Goal: Check status: Check status

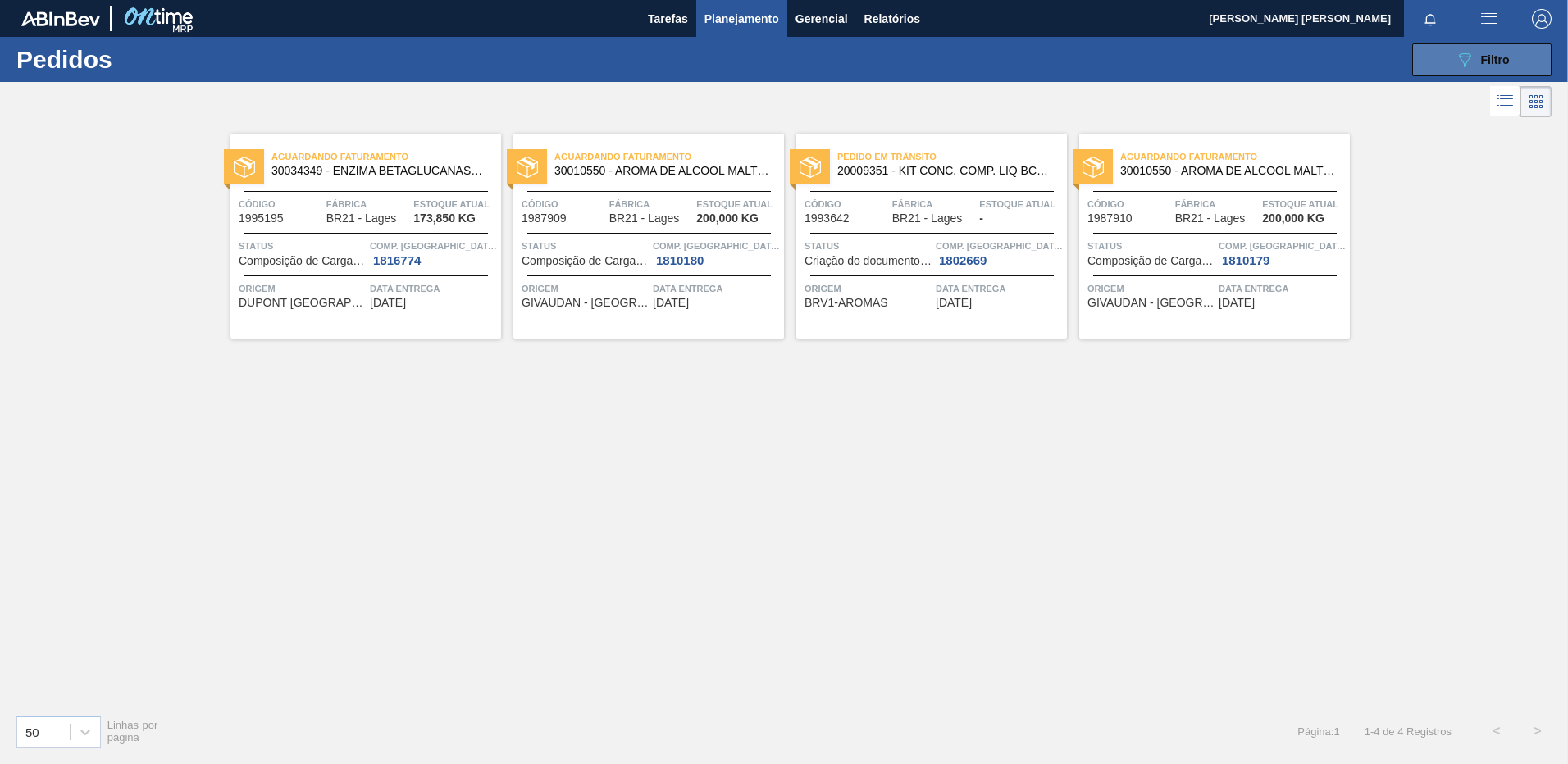
click at [1440, 64] on button "089F7B8B-B2A5-4AFE-B5C0-19BA573D28AC Filtro" at bounding box center [1481, 60] width 139 height 33
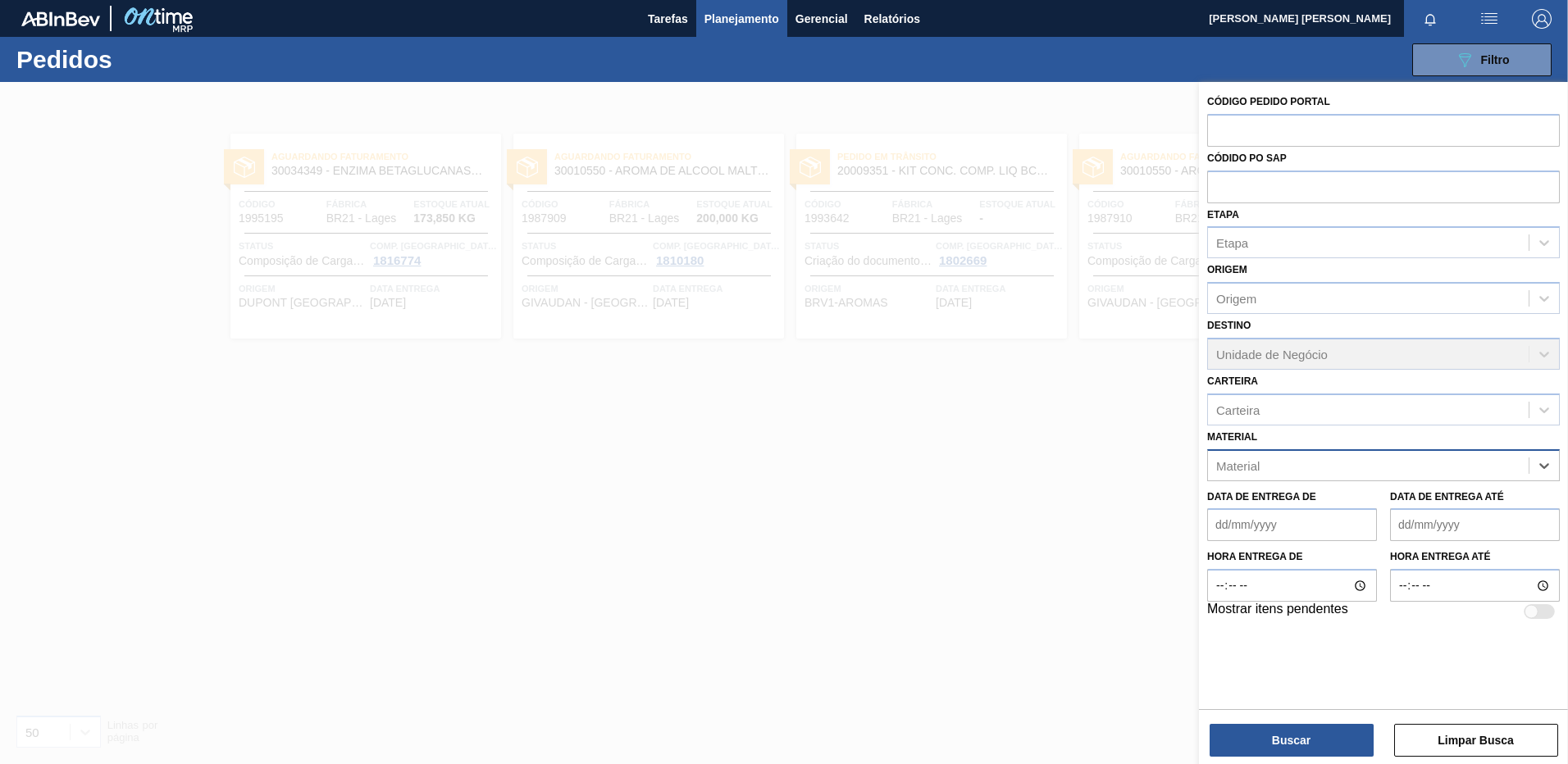
paste input "30003189"
type input "30003189"
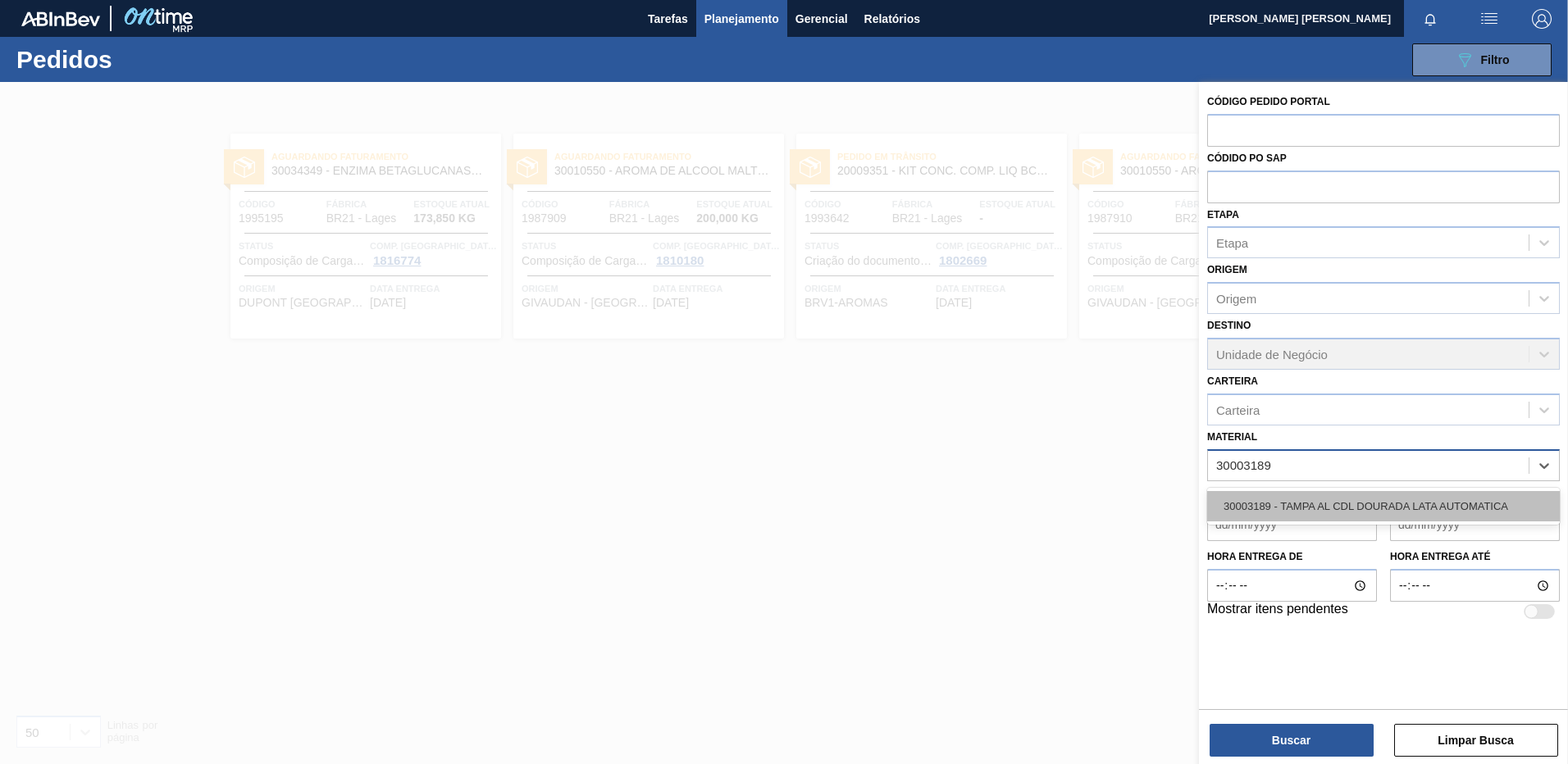
click at [1390, 505] on div "30003189 - TAMPA AL CDL DOURADA LATA AUTOMATICA" at bounding box center [1384, 506] width 352 height 30
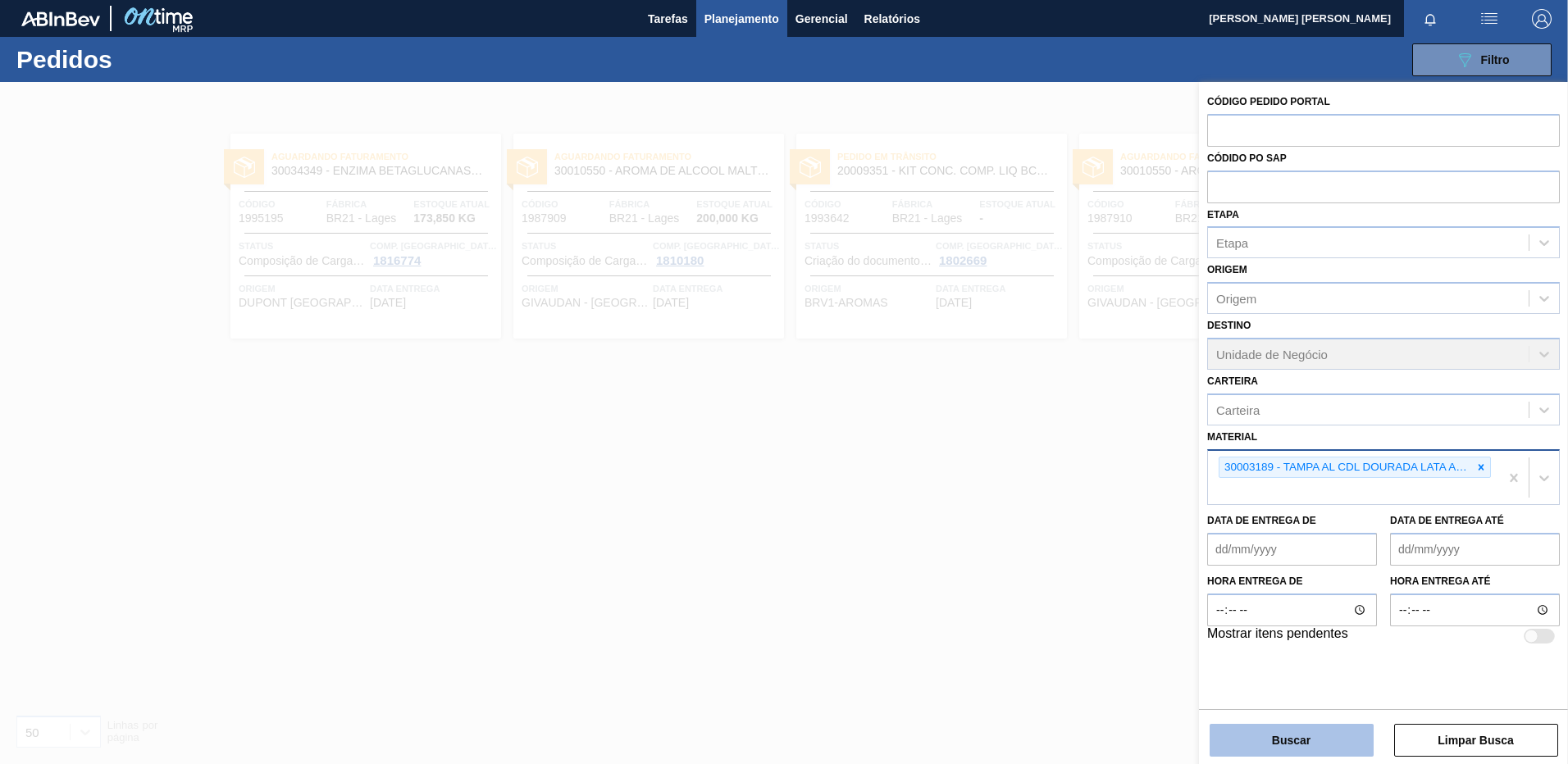
click at [1275, 747] on button "Buscar" at bounding box center [1291, 740] width 164 height 33
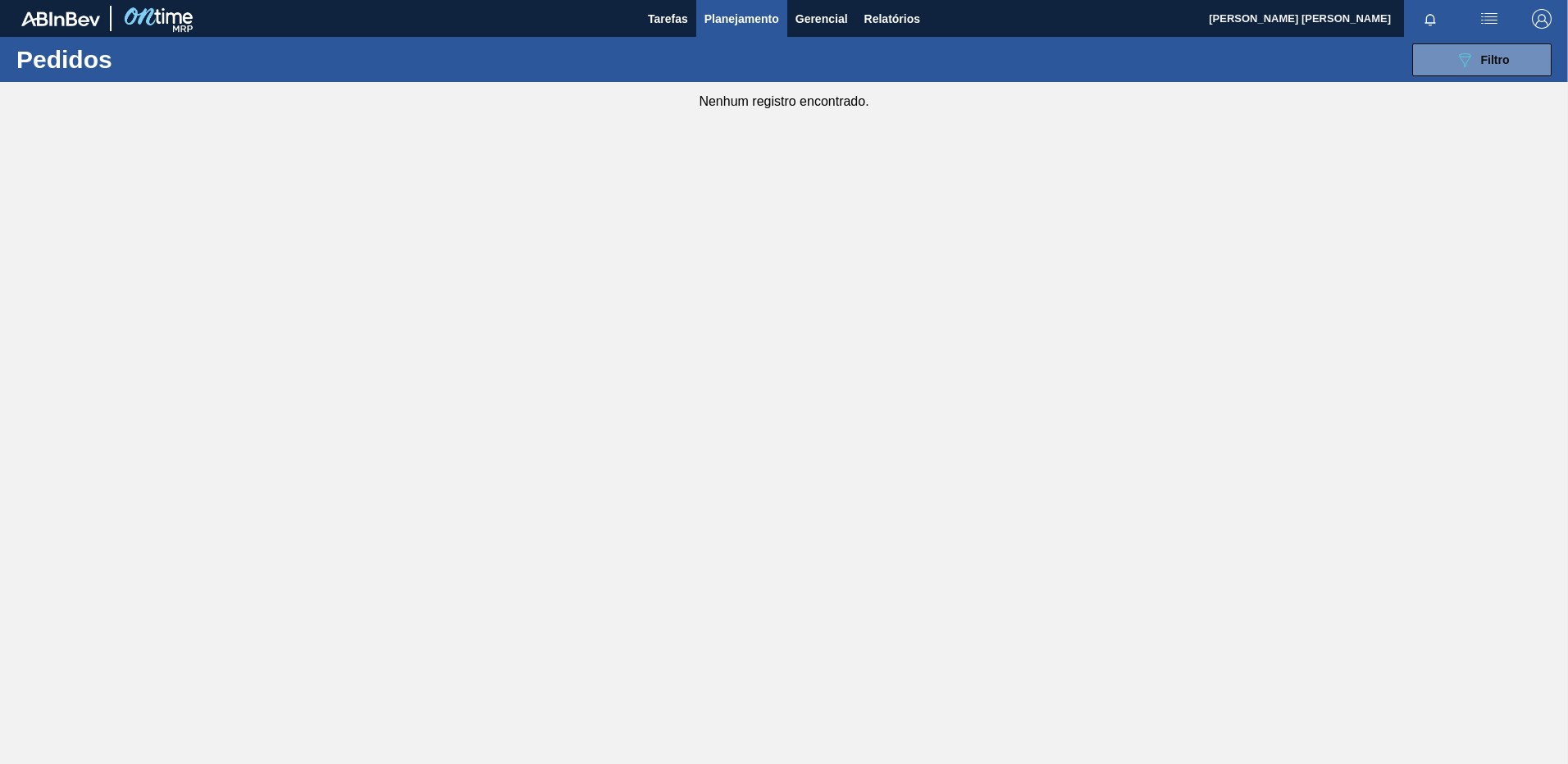
click at [1459, 42] on div "089F7B8B-B2A5-4AFE-B5C0-19BA573D28AC Filtro Código Pedido Portal Códido PO SAP …" at bounding box center [910, 60] width 1298 height 49
click at [1464, 57] on icon "089F7B8B-B2A5-4AFE-B5C0-19BA573D28AC" at bounding box center [1464, 60] width 20 height 20
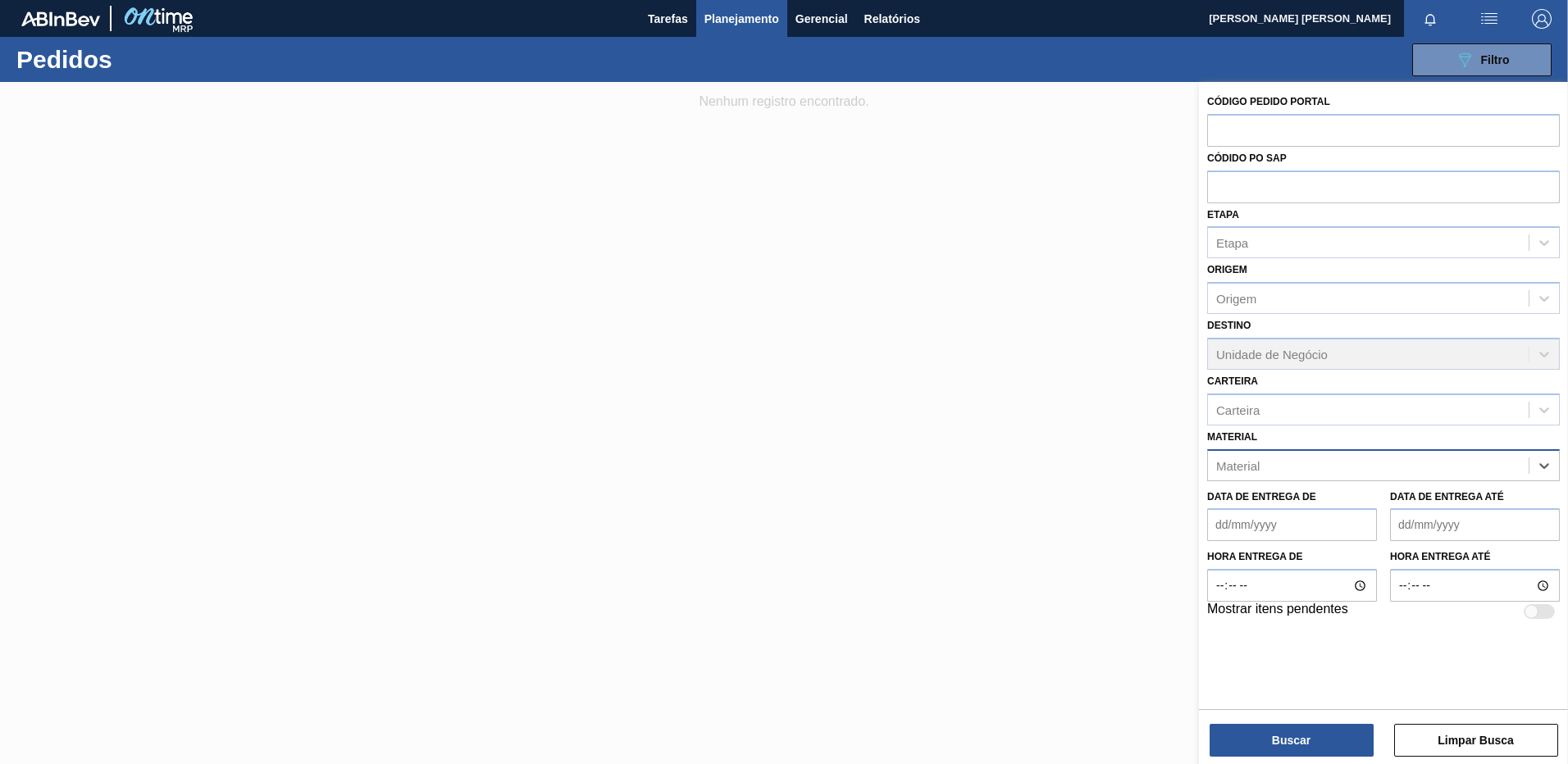
paste input "30012546"
type input "30012546"
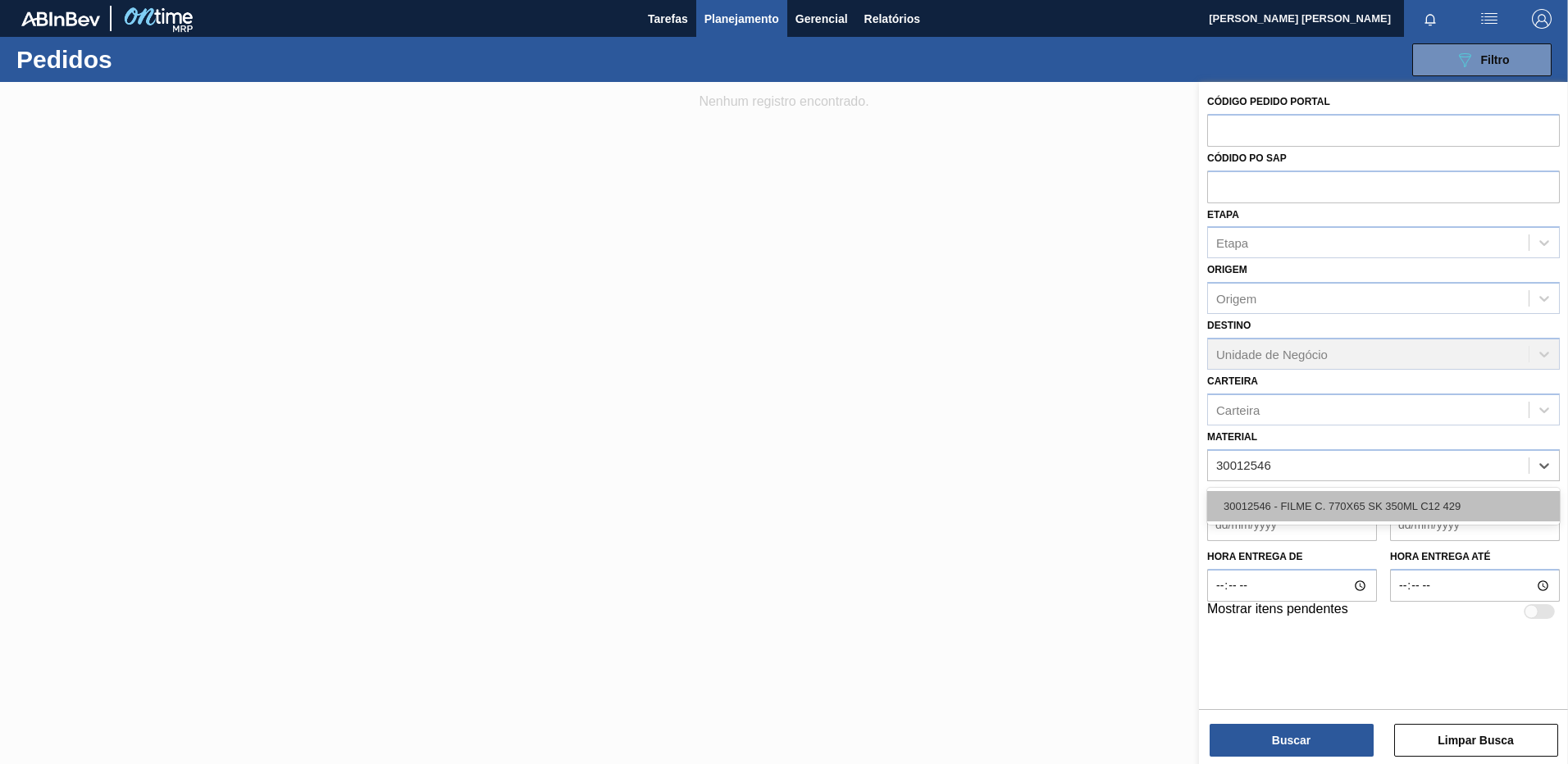
click at [1384, 494] on div "30012546 - FILME C. 770X65 SK 350ML C12 429" at bounding box center [1384, 506] width 352 height 30
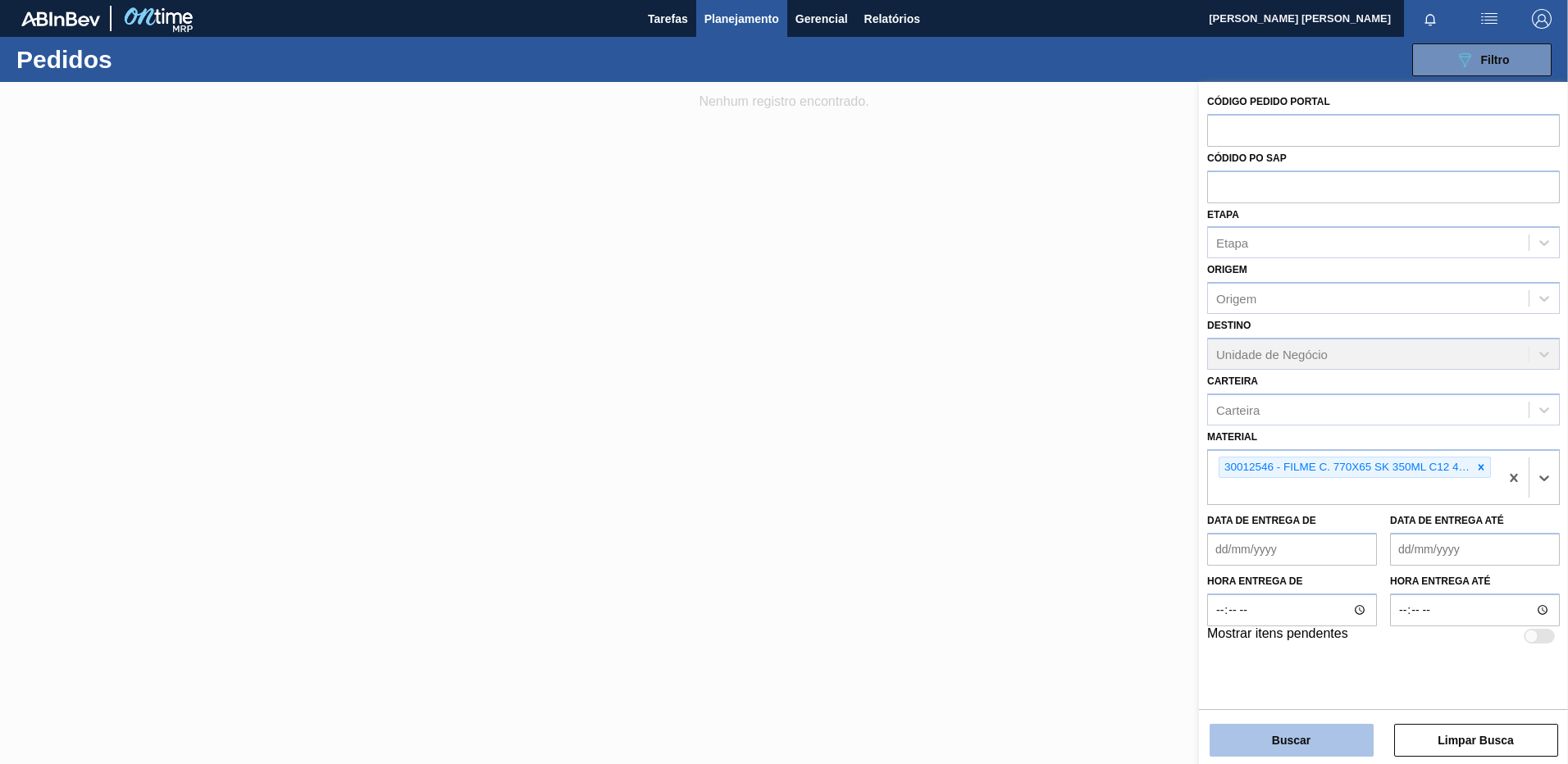
click at [1302, 726] on button "Buscar" at bounding box center [1291, 740] width 164 height 33
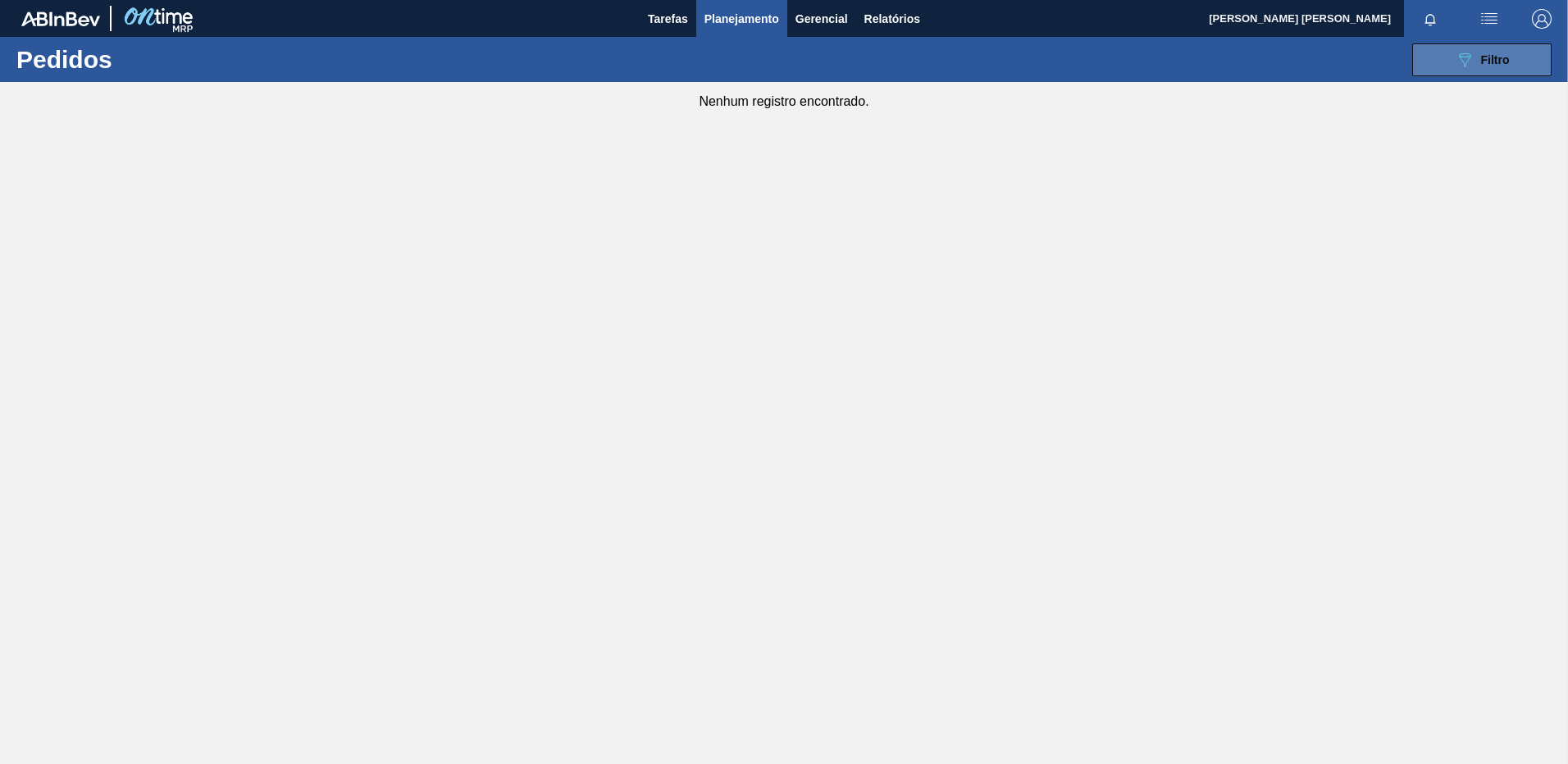
click at [1499, 58] on span "Filtro" at bounding box center [1495, 60] width 29 height 13
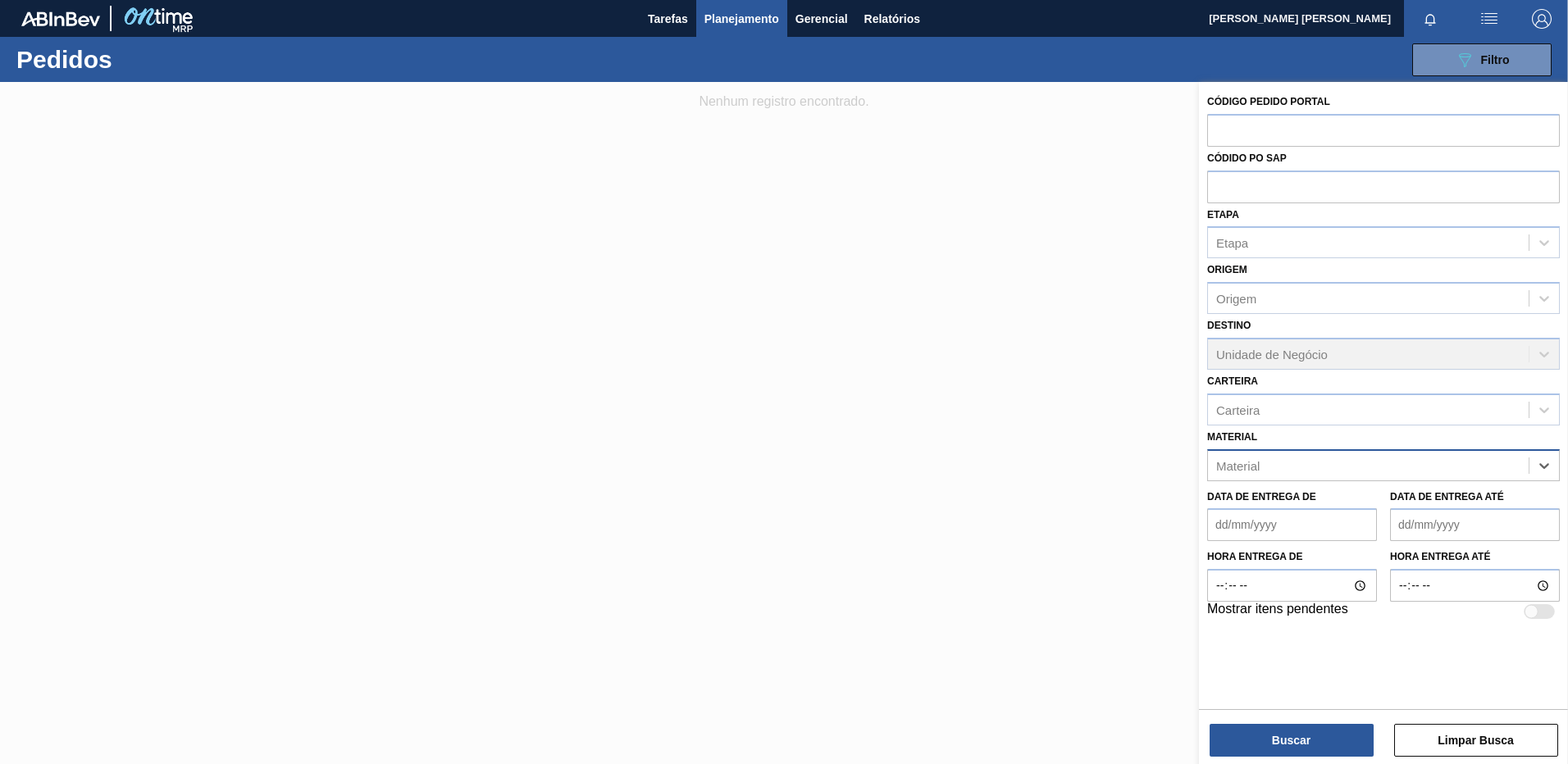
paste input "30017772"
type input "30017772"
click at [1325, 498] on div "30017772 - ROT FRONT BUD ZERO 330ML 429" at bounding box center [1384, 506] width 352 height 30
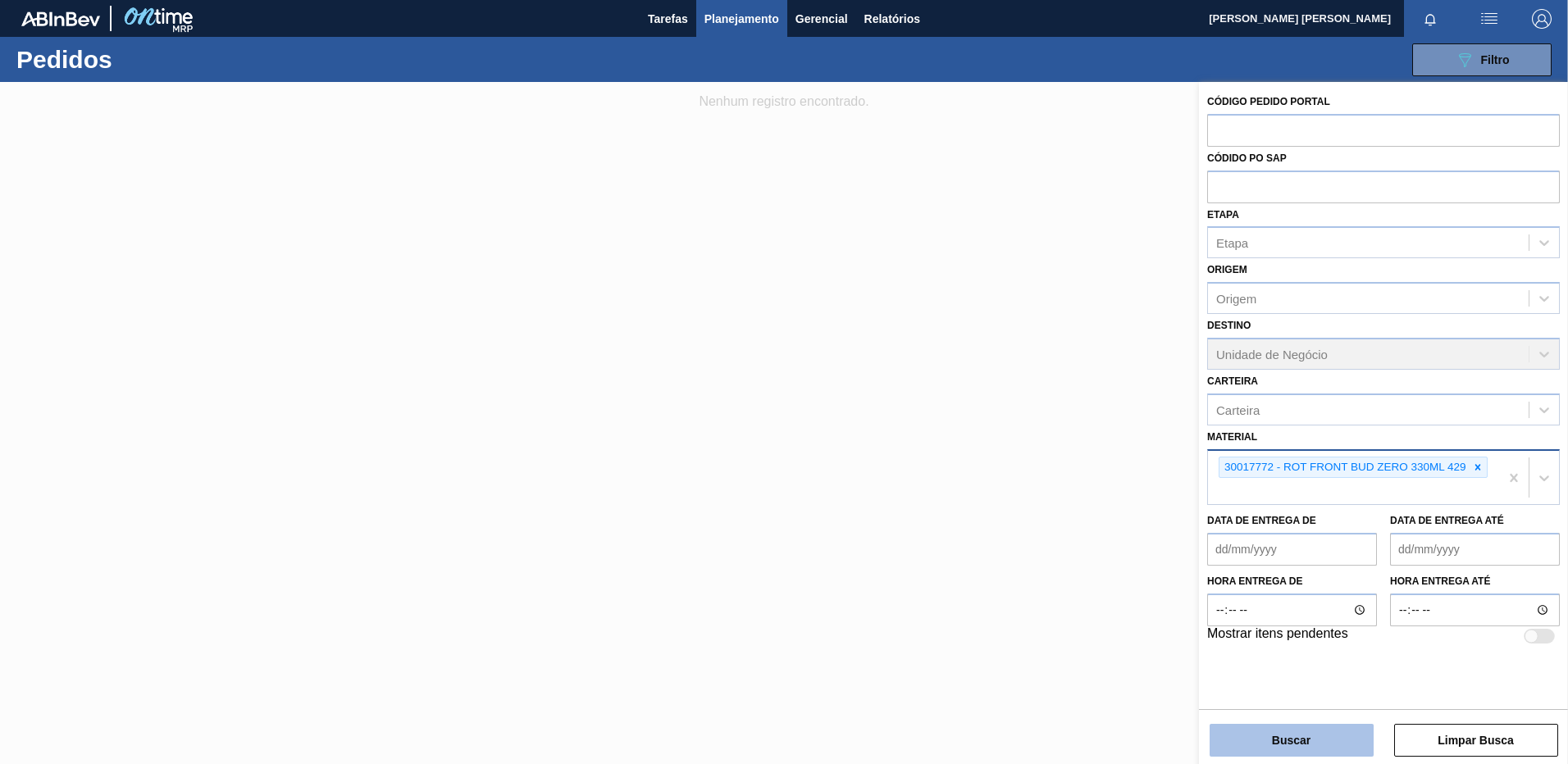
click at [1304, 739] on button "Buscar" at bounding box center [1291, 740] width 164 height 33
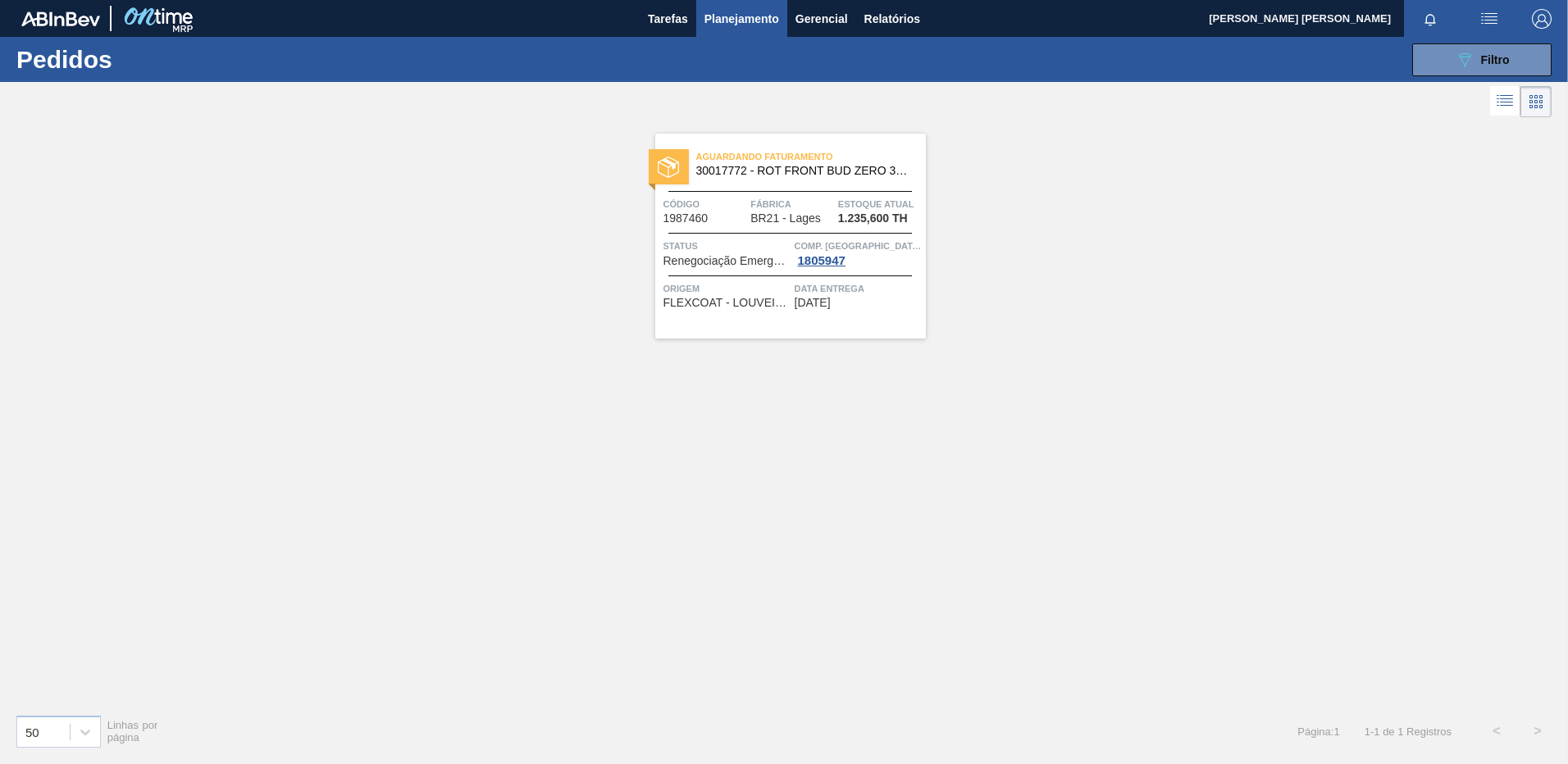
click at [780, 318] on div "Aguardando Faturamento 30017772 - ROT FRONT BUD ZERO 330ML 429 Código 1987460 F…" at bounding box center [790, 236] width 271 height 205
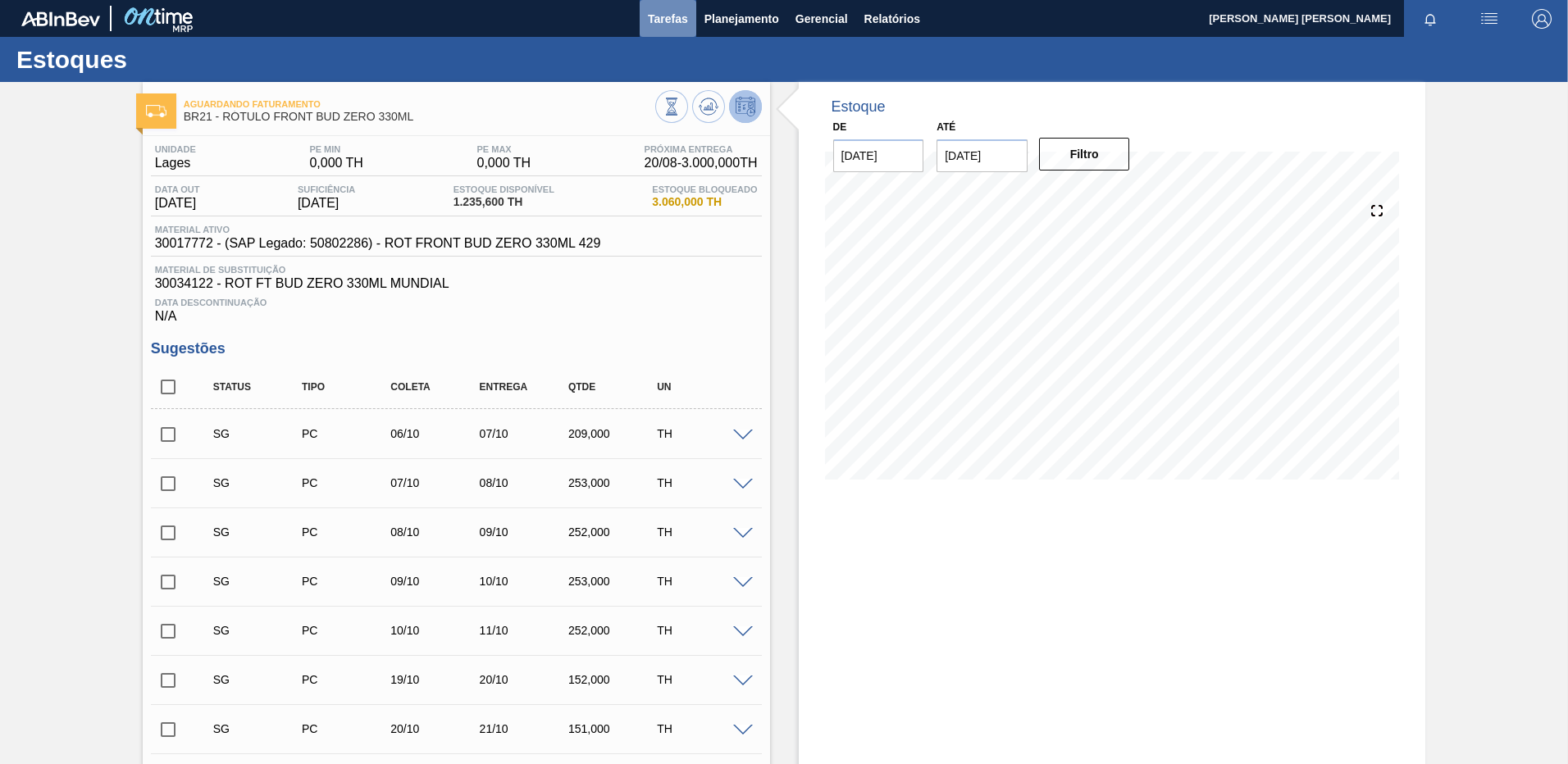
click at [694, 22] on button "Tarefas" at bounding box center [668, 18] width 56 height 37
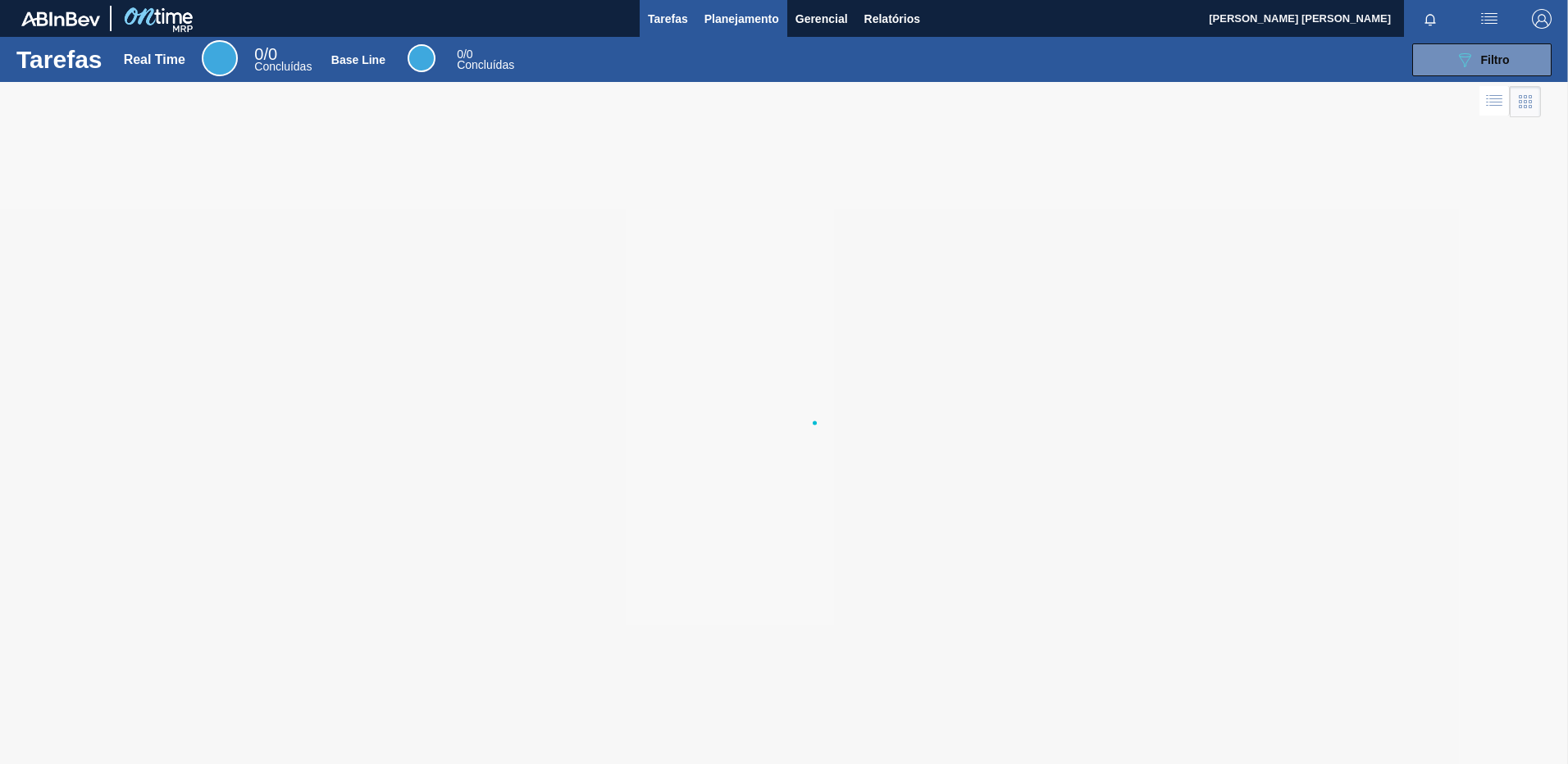
click at [742, 26] on span "Planejamento" at bounding box center [741, 19] width 74 height 20
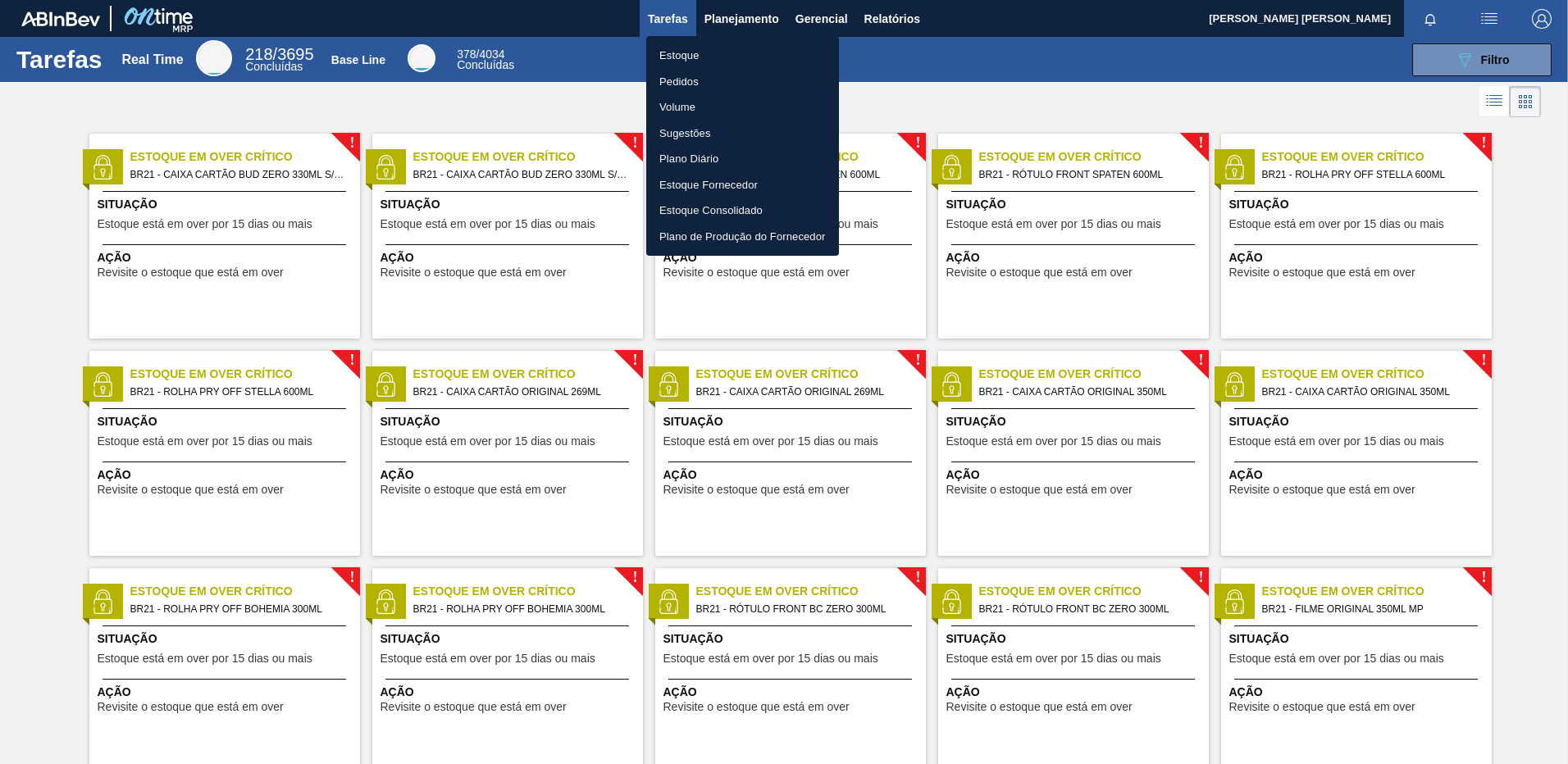
click at [703, 82] on li "Pedidos" at bounding box center [742, 82] width 193 height 26
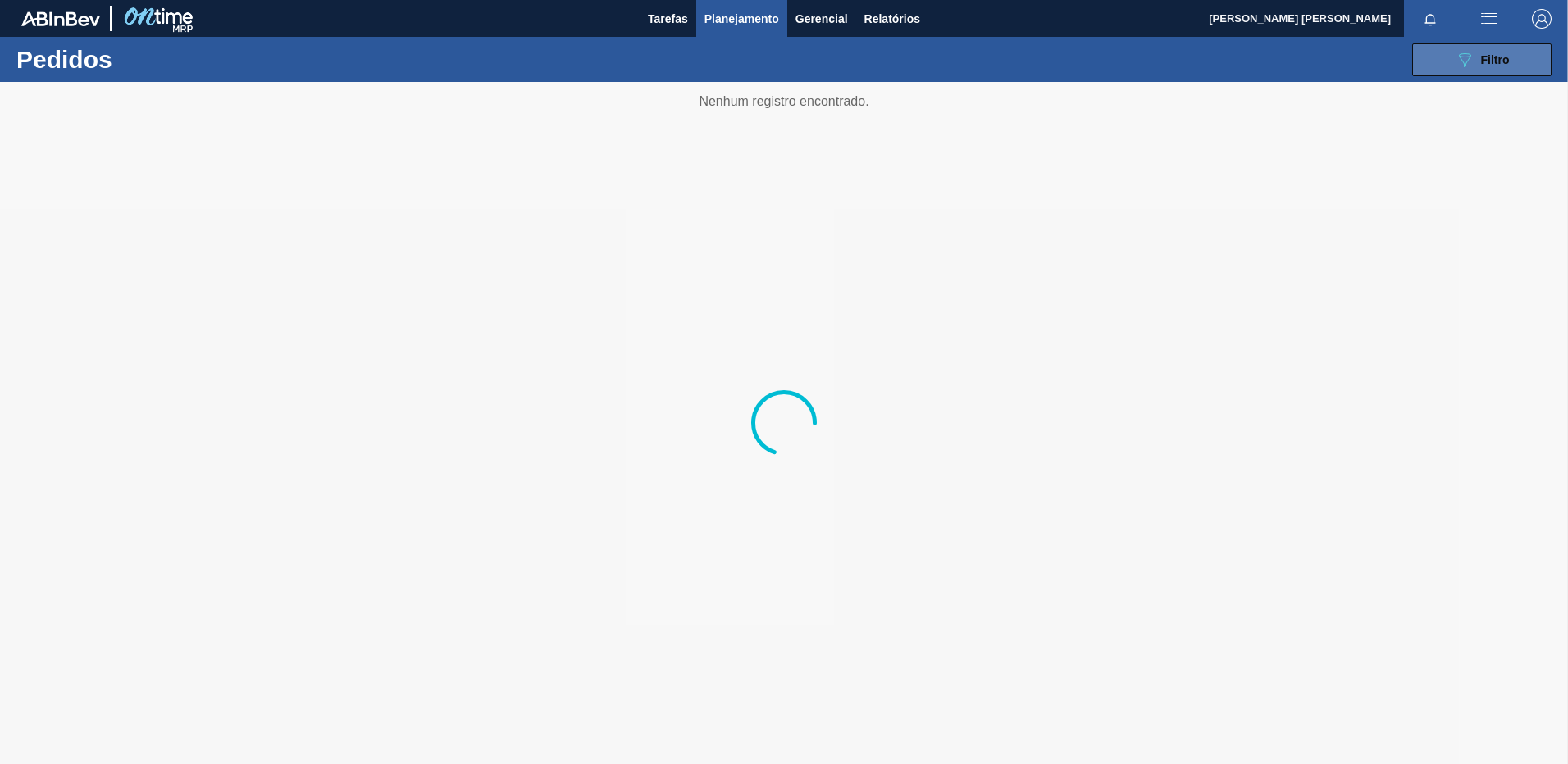
click at [1535, 60] on button "089F7B8B-B2A5-4AFE-B5C0-19BA573D28AC Filtro" at bounding box center [1481, 60] width 139 height 33
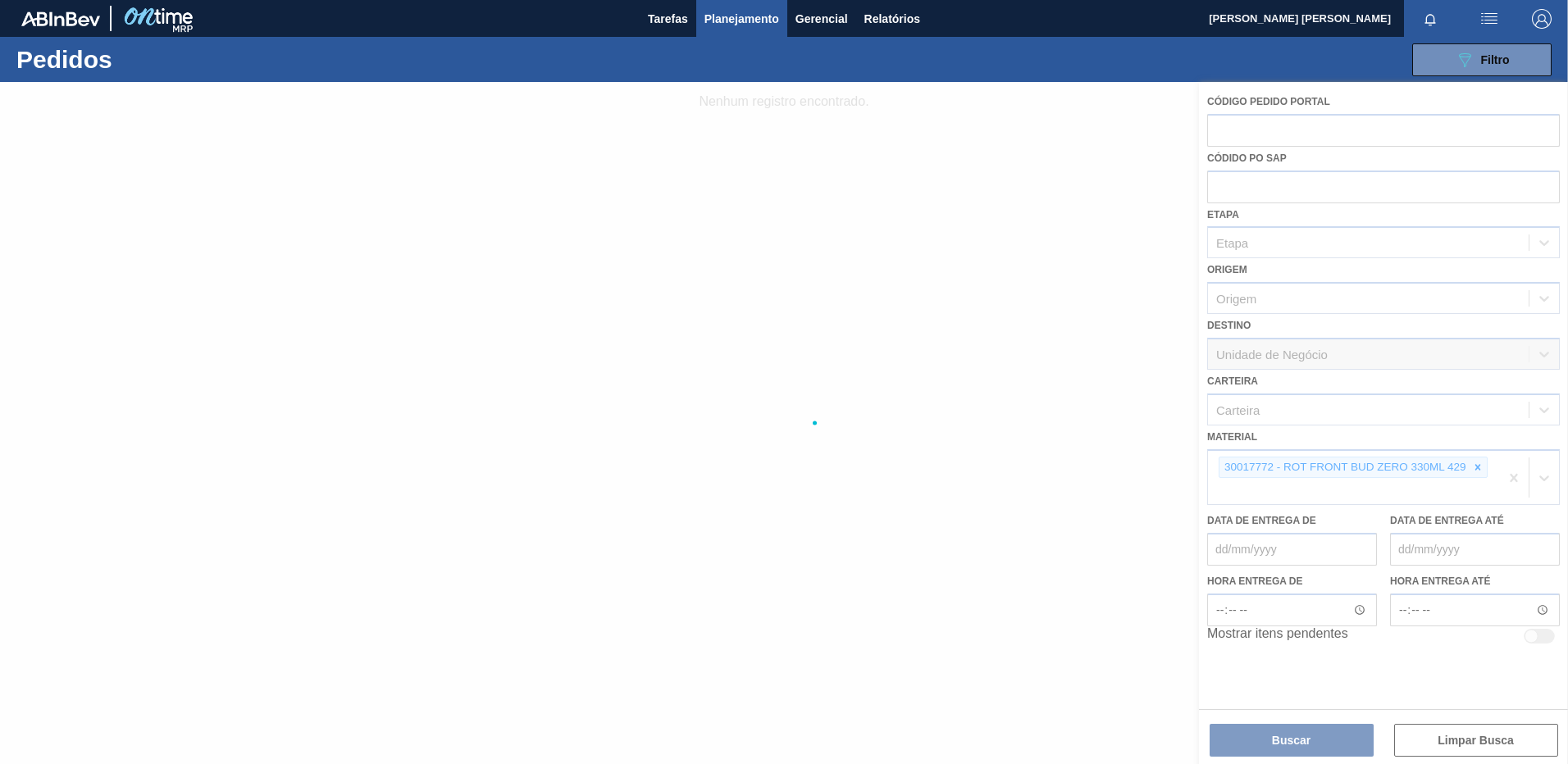
click at [1503, 473] on div at bounding box center [784, 422] width 1568 height 682
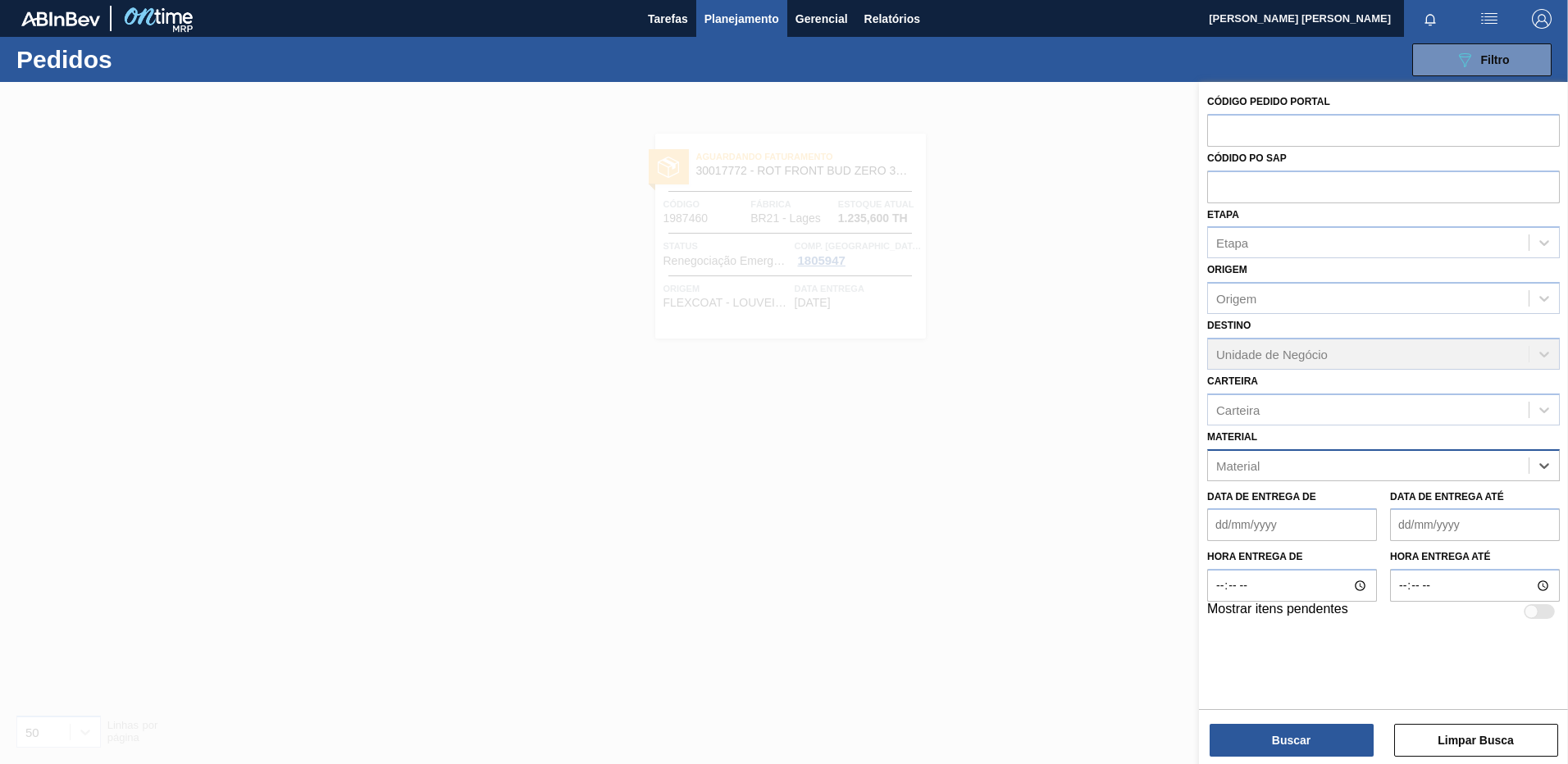
click at [1508, 476] on div "Material" at bounding box center [1368, 465] width 321 height 24
paste input "30017772 30017773 20002720 20005387 20005433 20005476"
drag, startPoint x: 1524, startPoint y: 461, endPoint x: 1010, endPoint y: 463, distance: 514.0
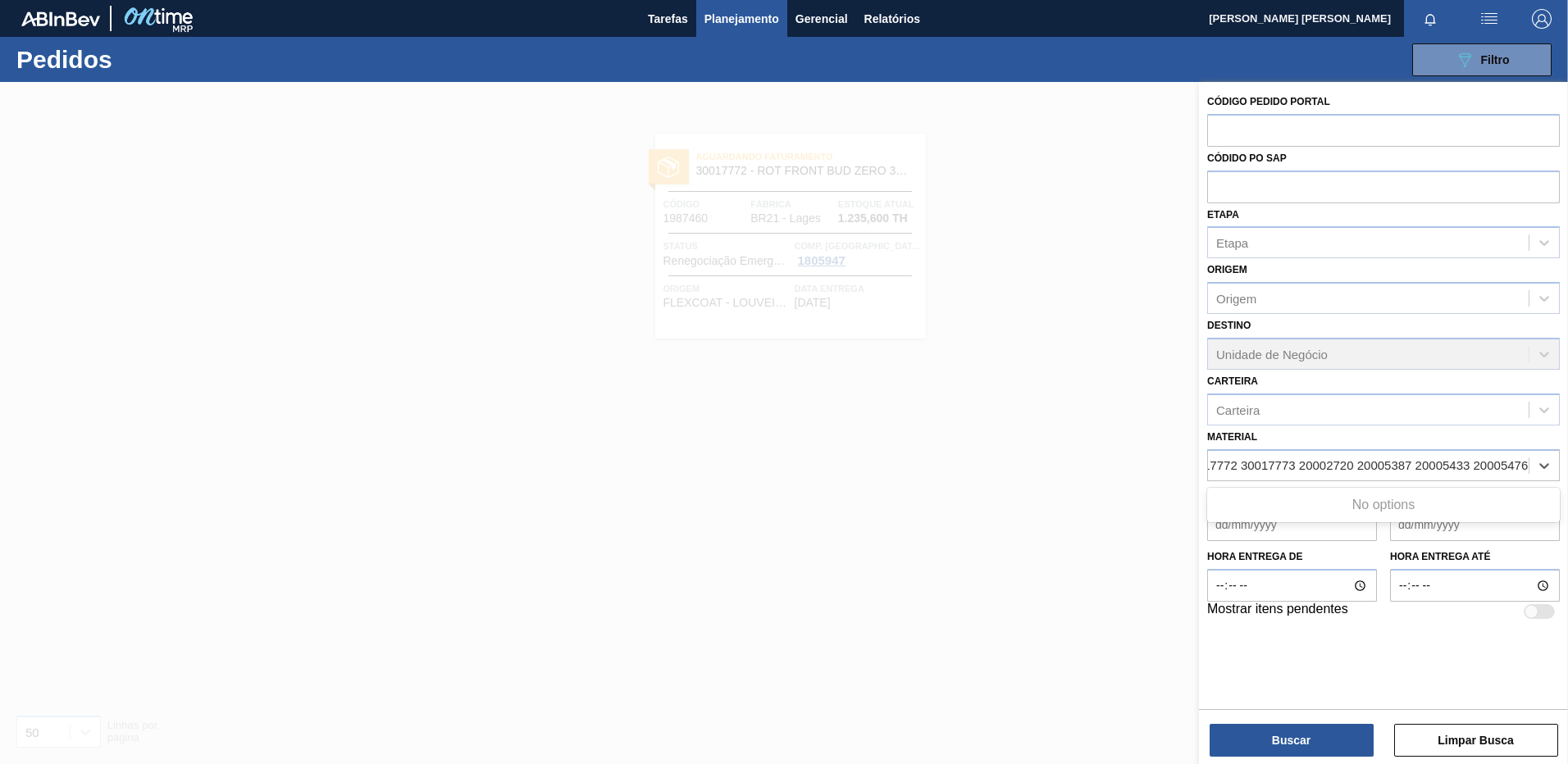
click at [1199, 463] on div "Código Pedido Portal Códido PO SAP Etapa Etapa Origem Origem Destino Unidade de…" at bounding box center [1384, 463] width 369 height 764
type input "6"
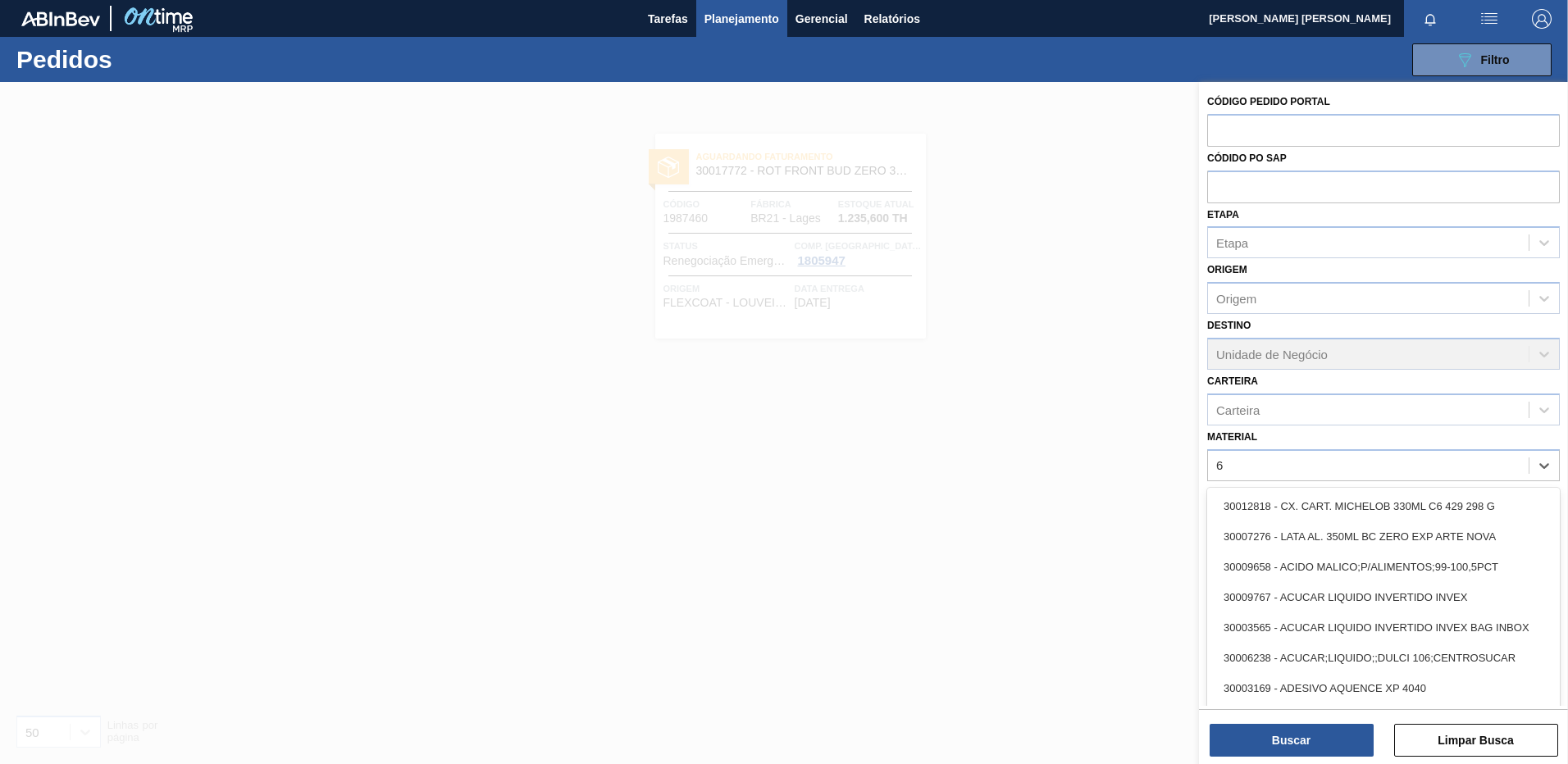
scroll to position [0, 0]
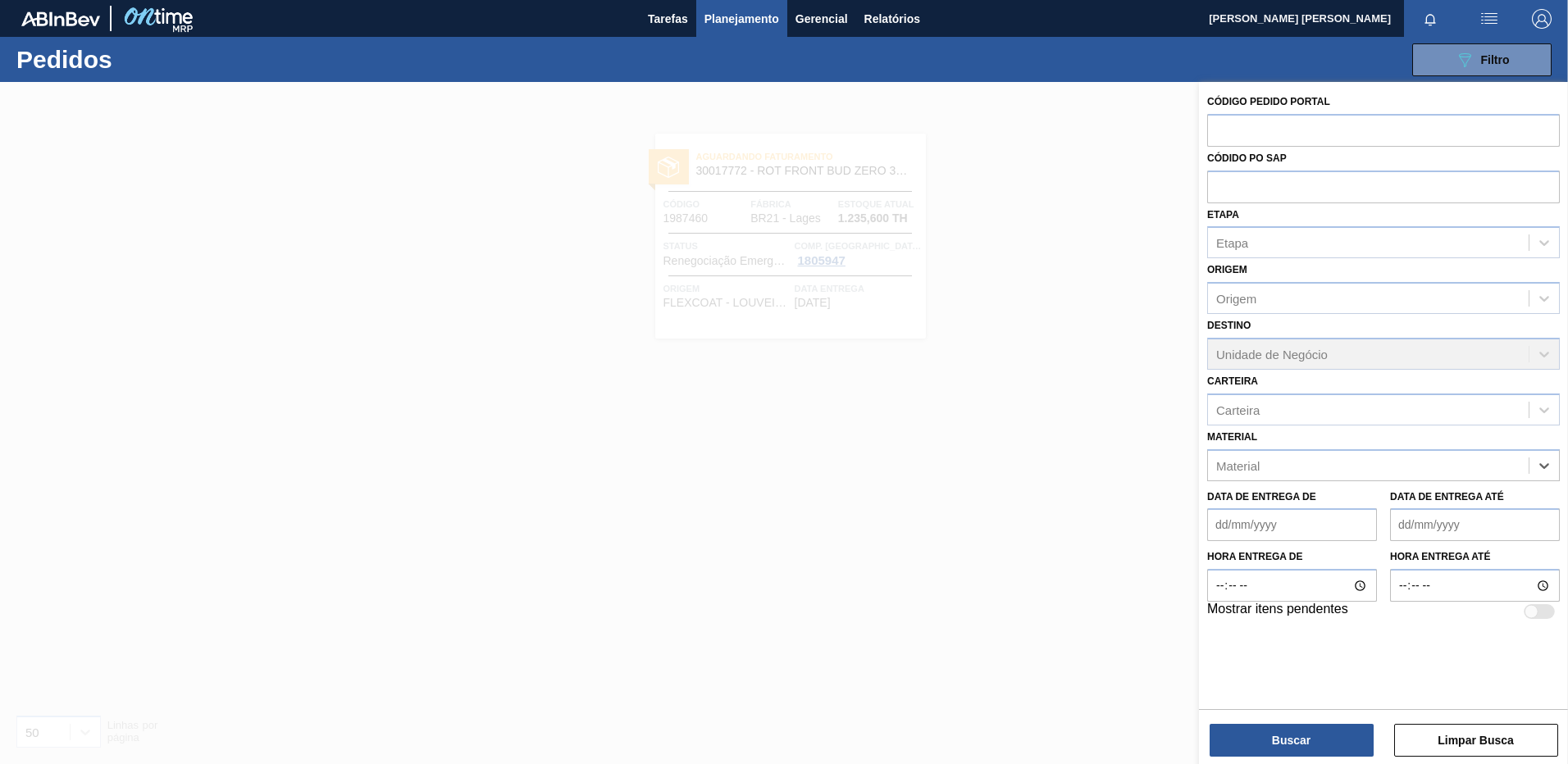
paste input "30017772"
type input "30017772"
click at [1283, 510] on div "30017772 - ROT FRONT BUD ZERO 330ML 429" at bounding box center [1384, 506] width 352 height 30
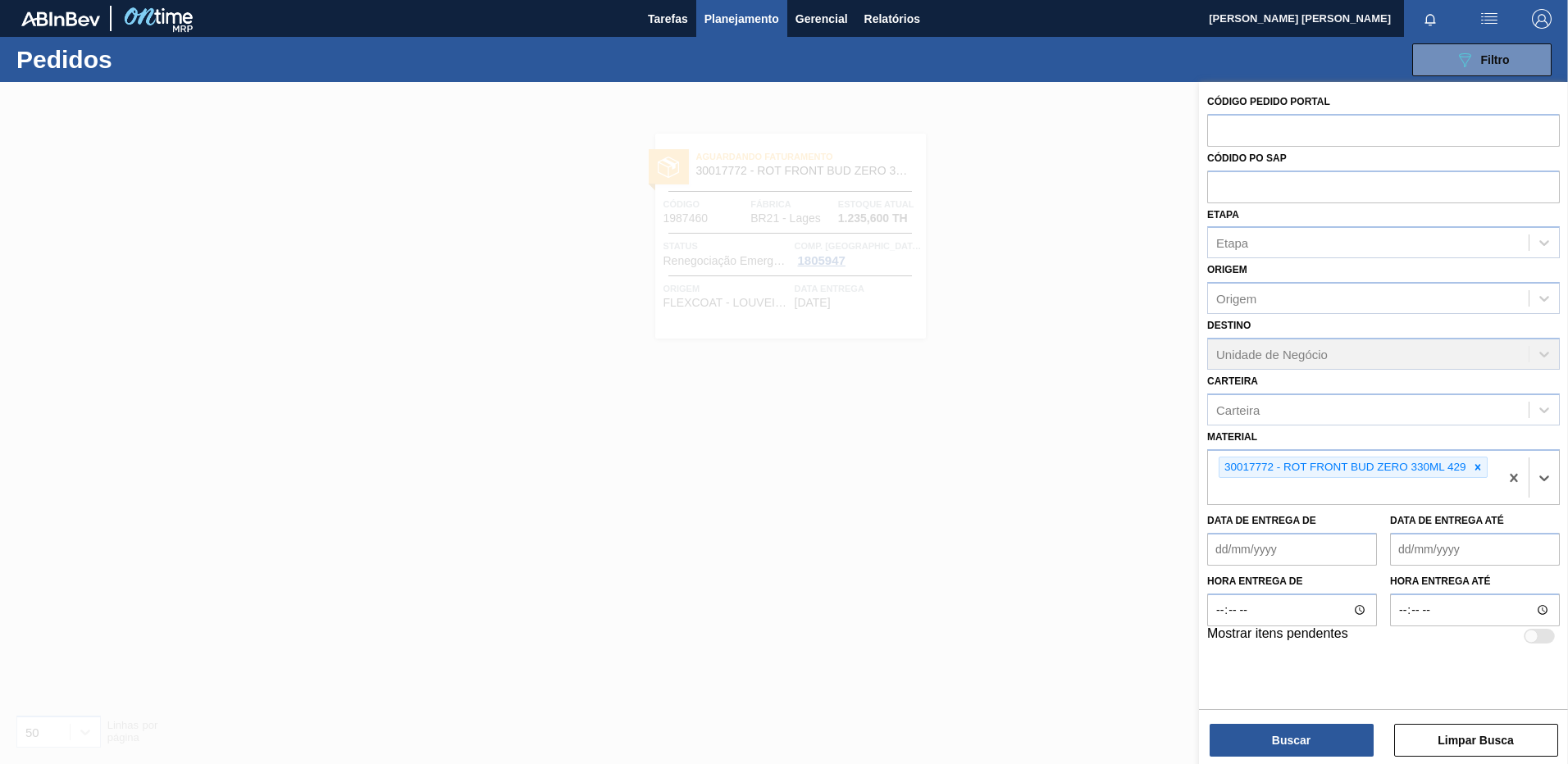
paste input "30017773"
type input "30017773"
click at [1328, 525] on div "30017773 - ROT NECK BUD ZERO 330ML 429" at bounding box center [1384, 530] width 352 height 30
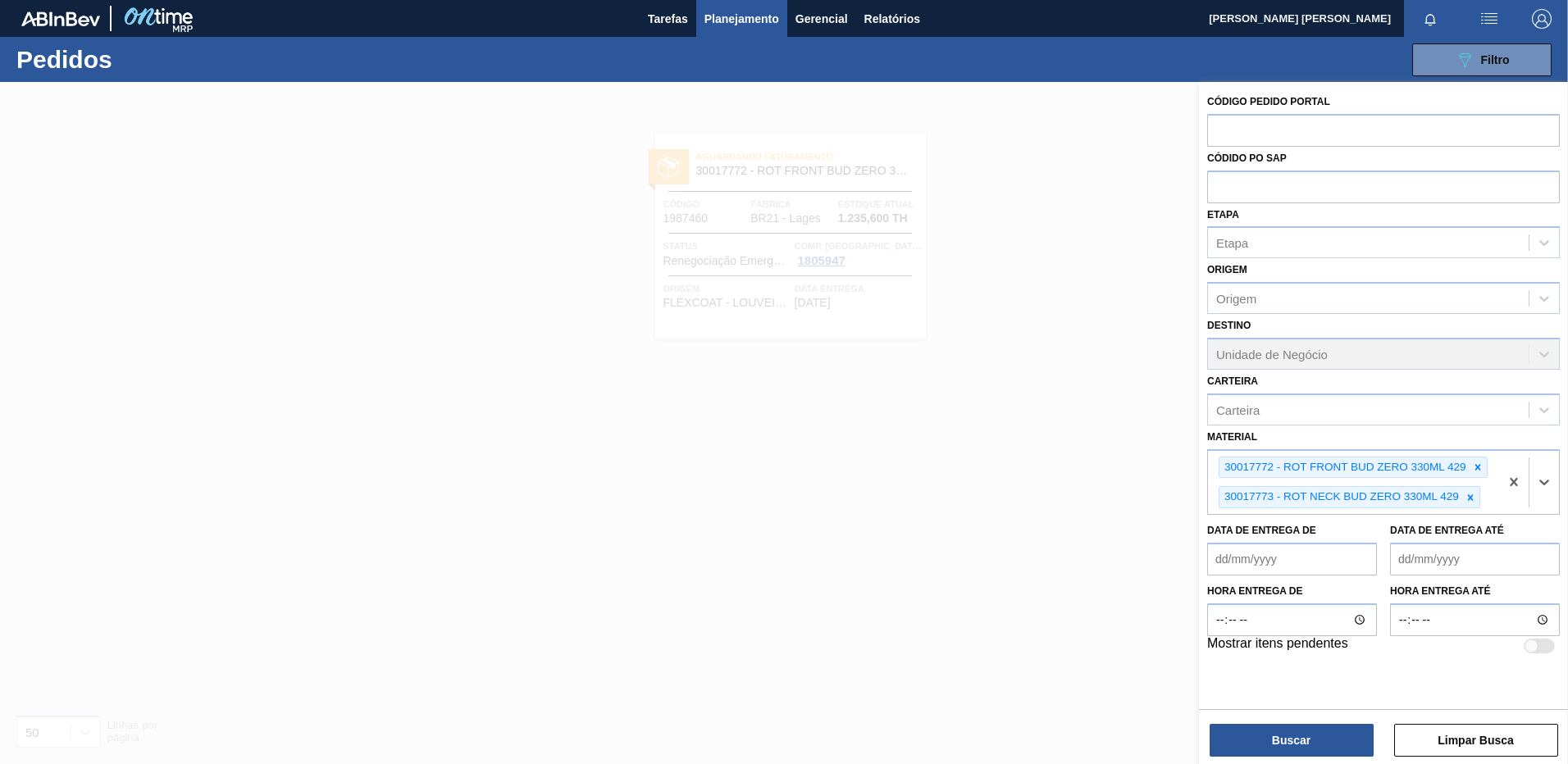
paste input "20002720"
type input "20002720"
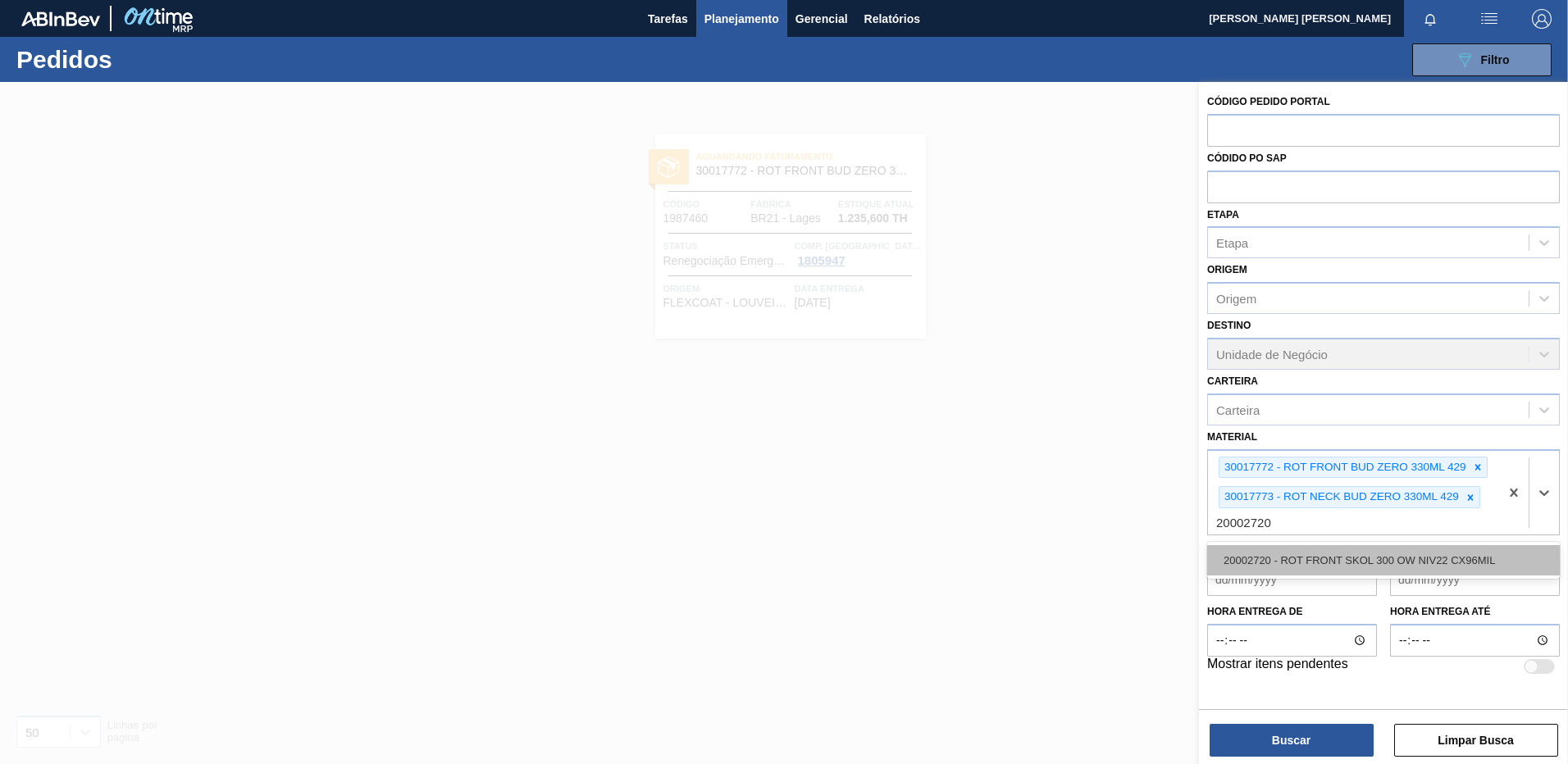
click at [1255, 558] on div "20002720 - ROT FRONT SKOL 300 OW NIV22 CX96MIL" at bounding box center [1384, 560] width 352 height 30
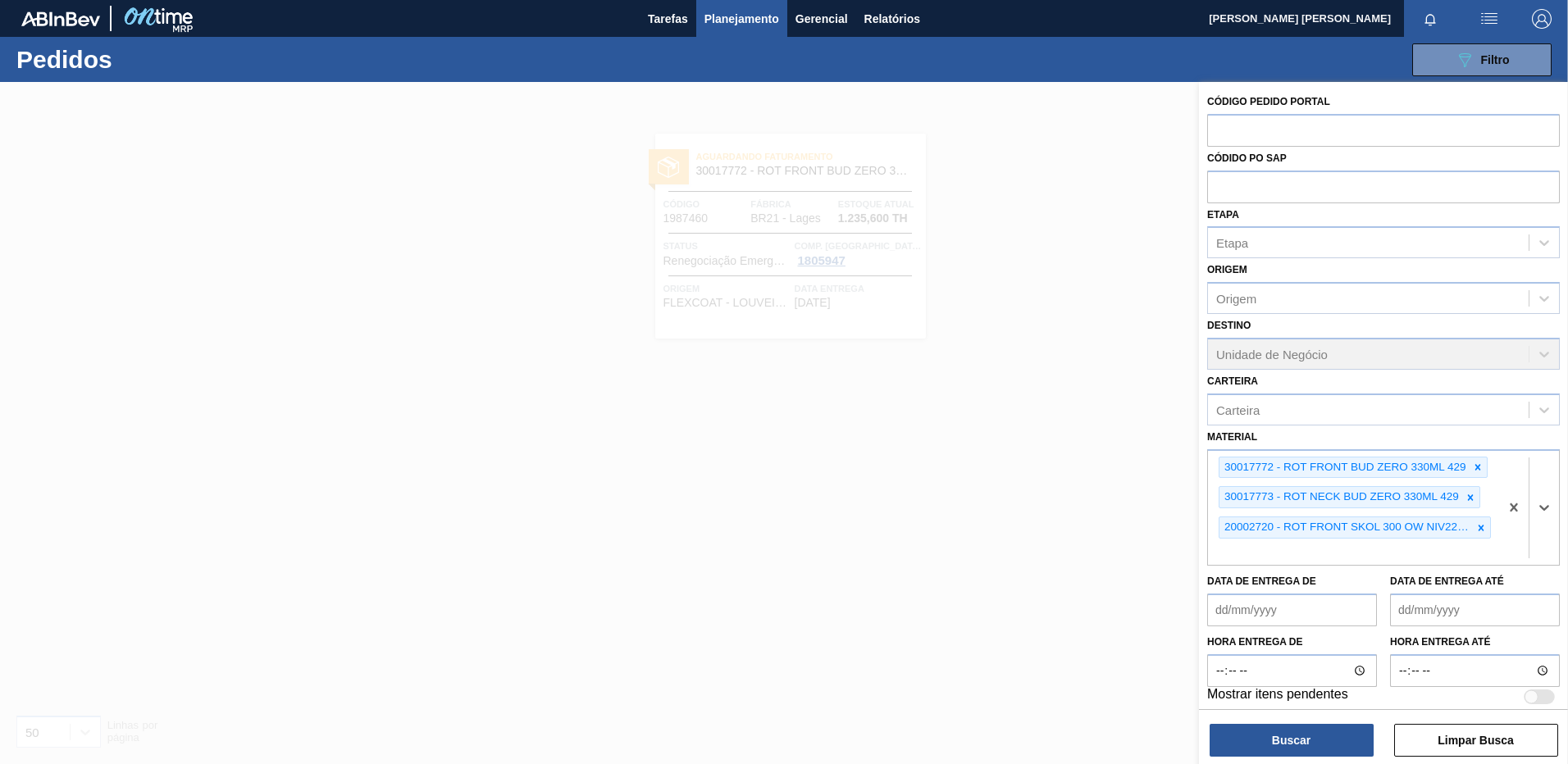
paste input "20005387"
type input "20005387"
click at [1331, 594] on div "20005387 - ROT FRONT [DATE] 429 CX48MIL" at bounding box center [1384, 590] width 352 height 30
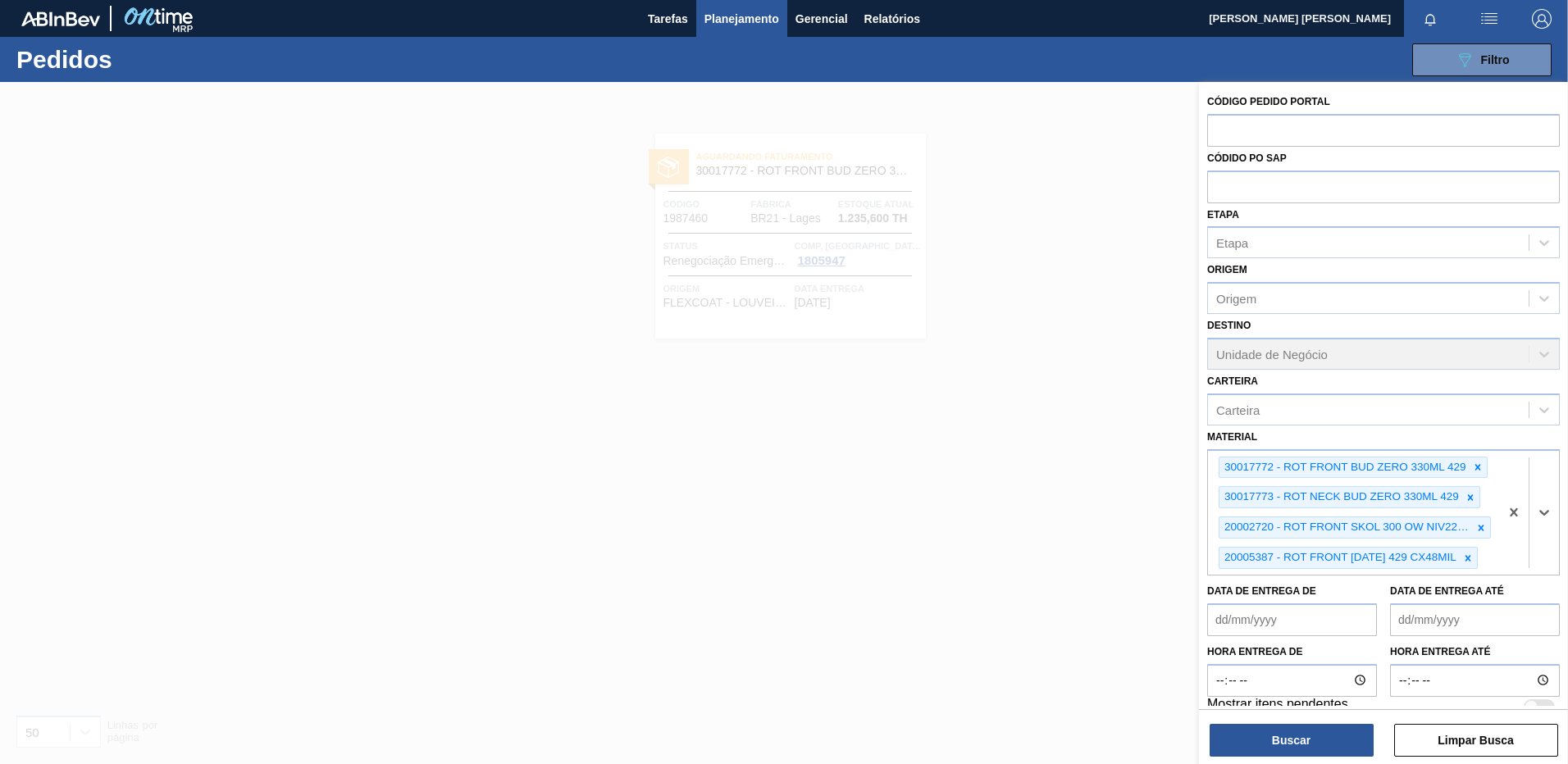
paste input "20005433"
type input "20005433"
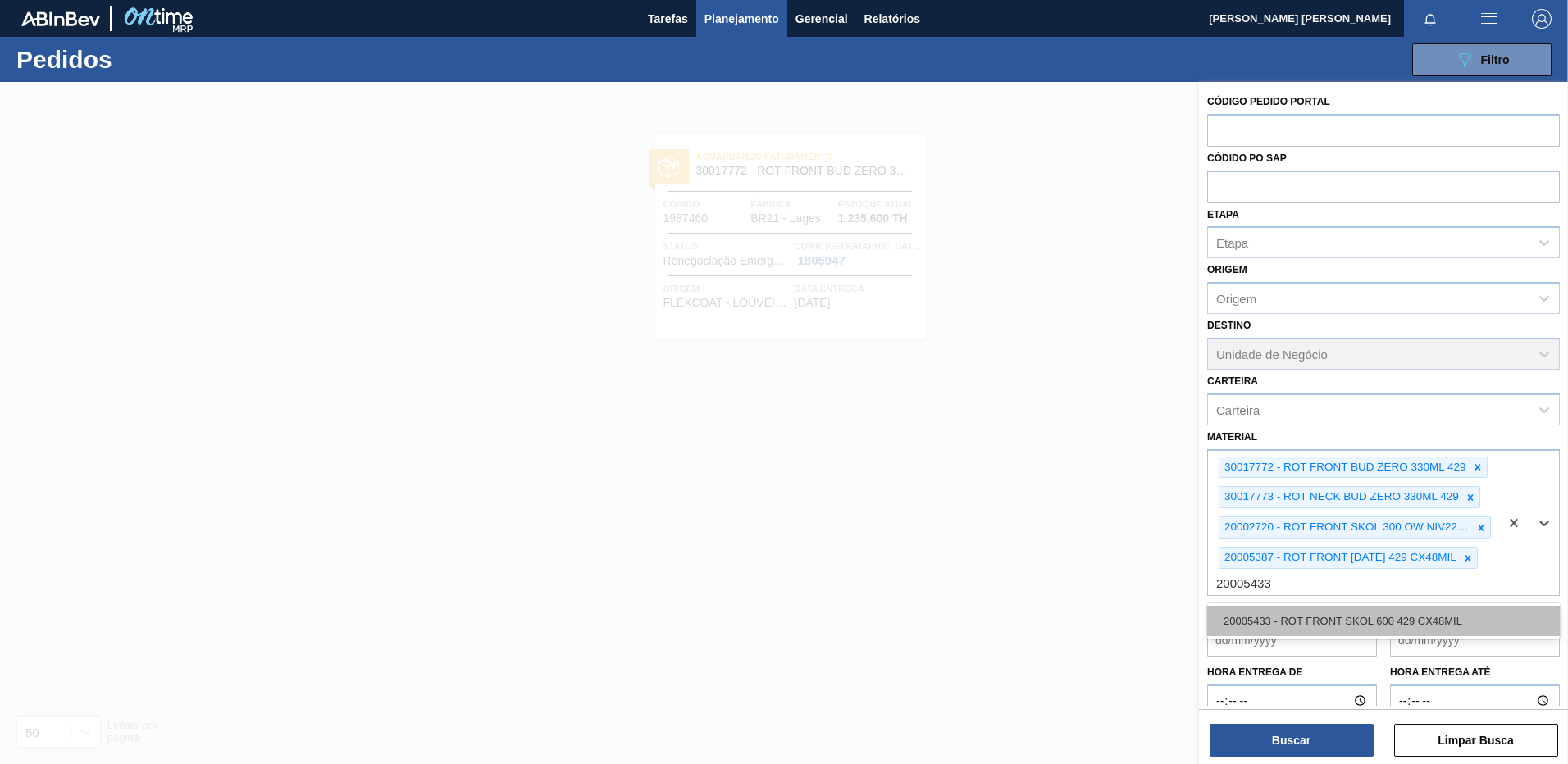
click at [1319, 613] on div "20005433 - ROT FRONT SKOL 600 429 CX48MIL" at bounding box center [1384, 620] width 352 height 30
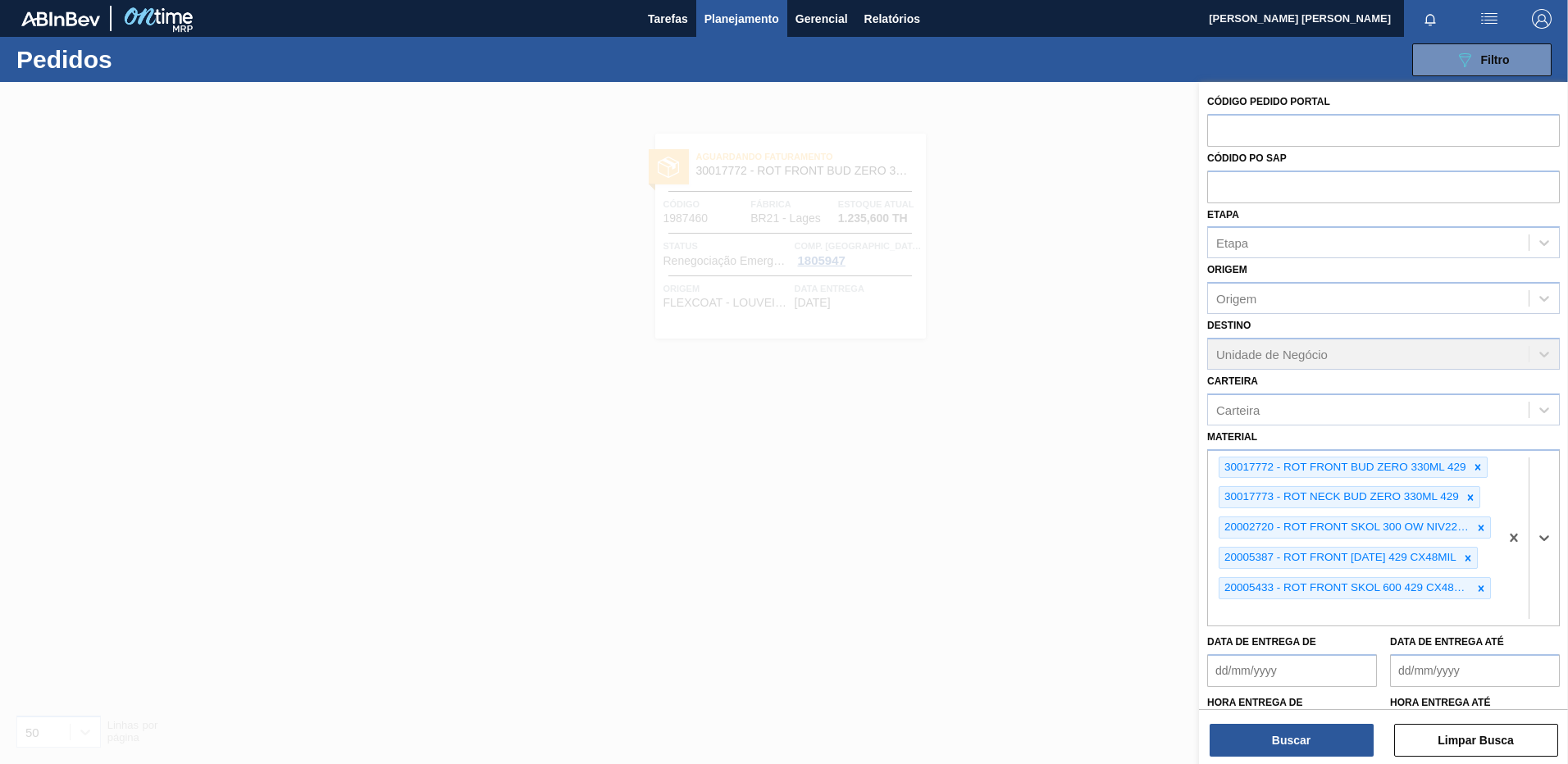
paste input "20005476"
type input "20005476"
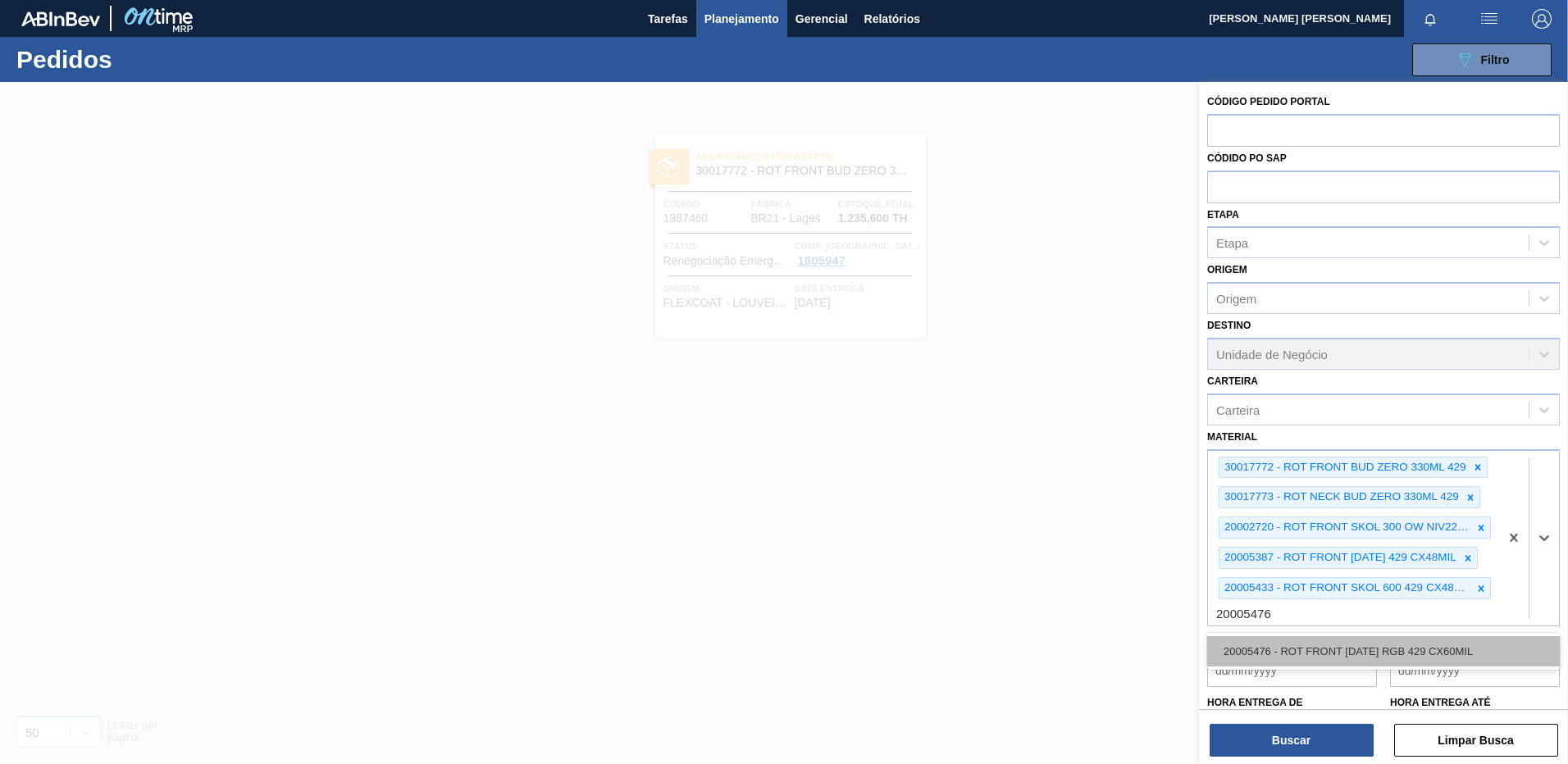
click at [1293, 644] on div "20005476 - ROT FRONT [DATE] RGB 429 CX60MIL" at bounding box center [1384, 650] width 352 height 30
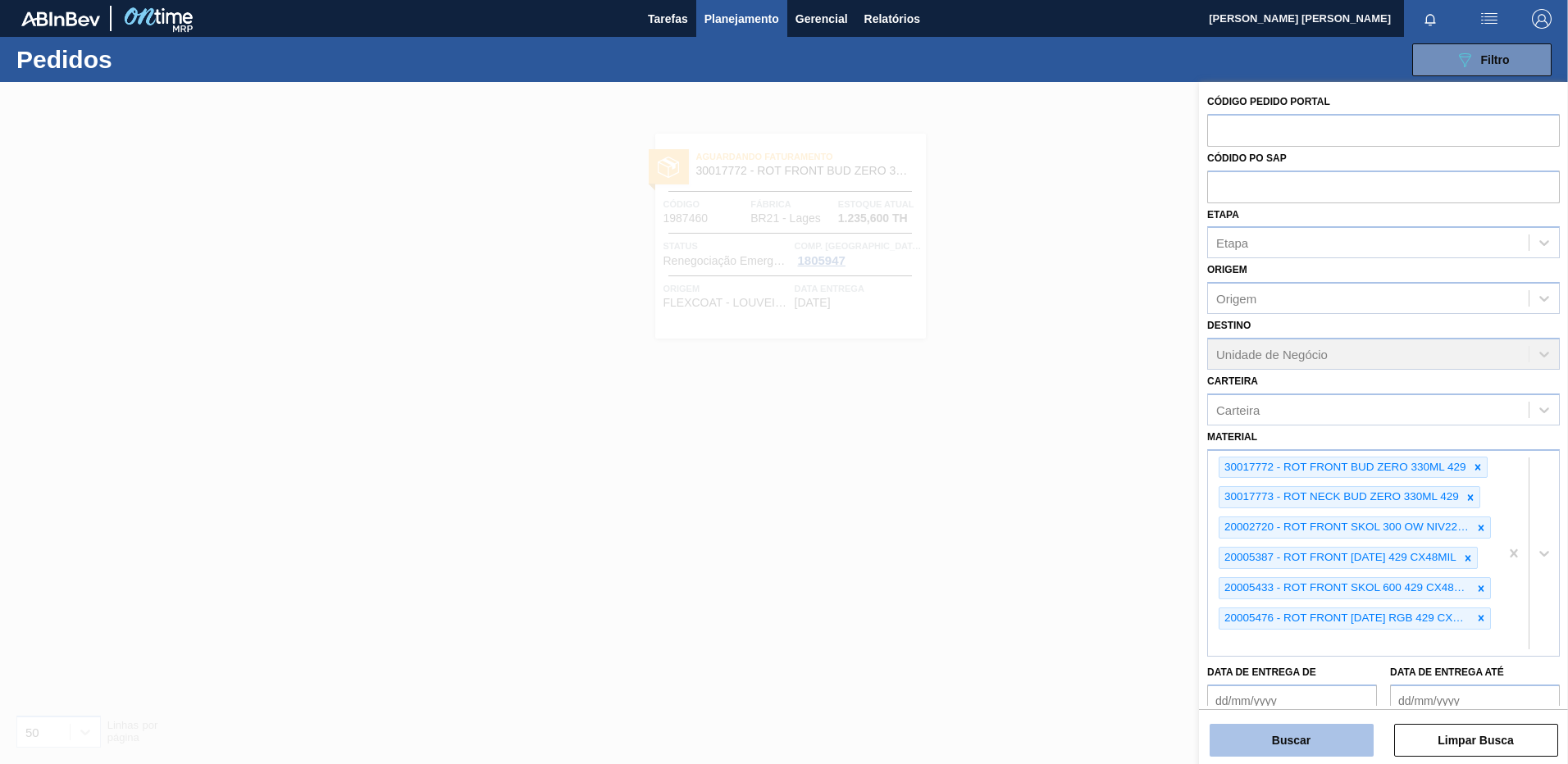
click at [1324, 749] on button "Buscar" at bounding box center [1291, 740] width 164 height 33
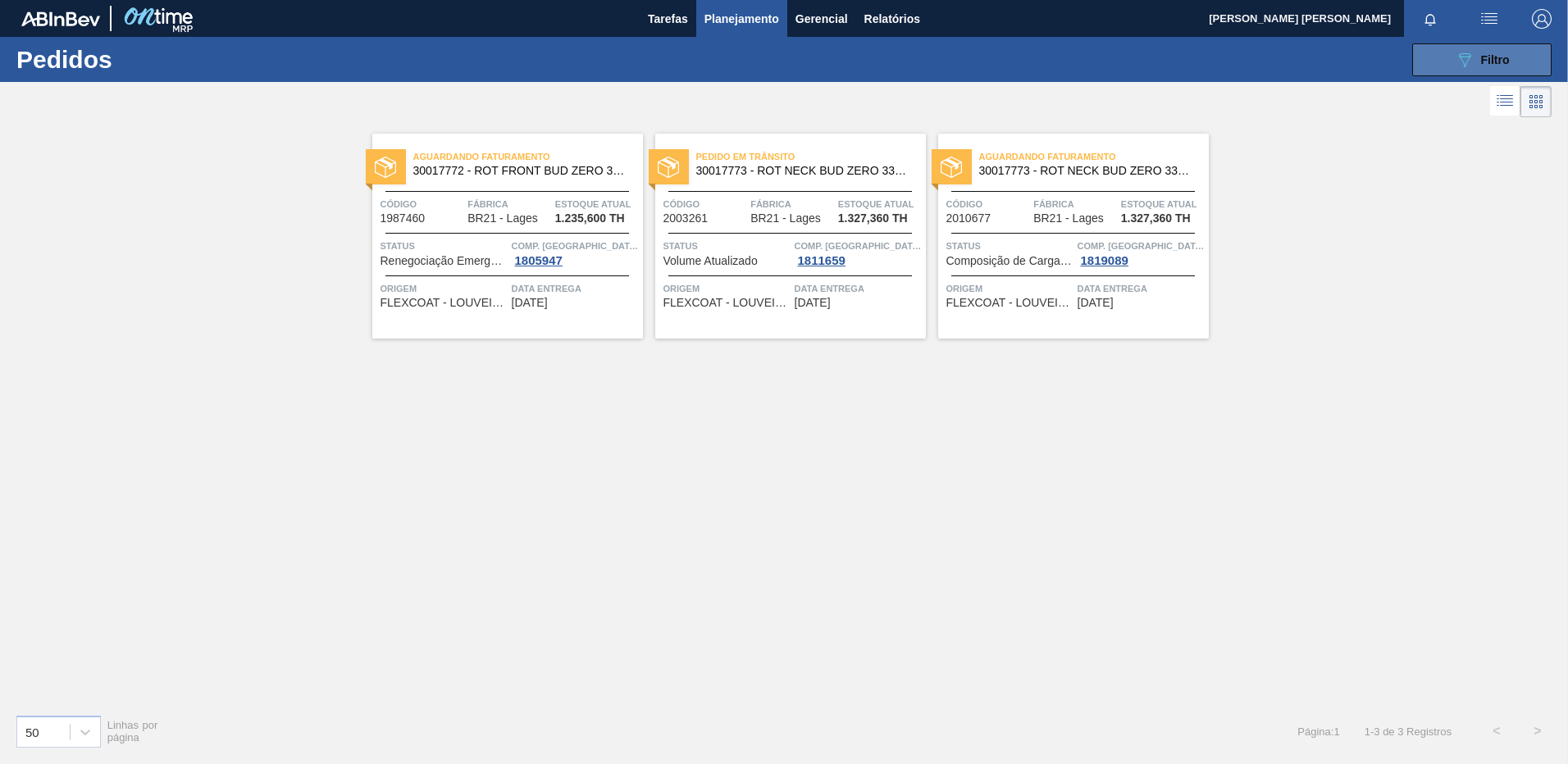
click at [1513, 56] on button "089F7B8B-B2A5-4AFE-B5C0-19BA573D28AC Filtro" at bounding box center [1481, 60] width 139 height 33
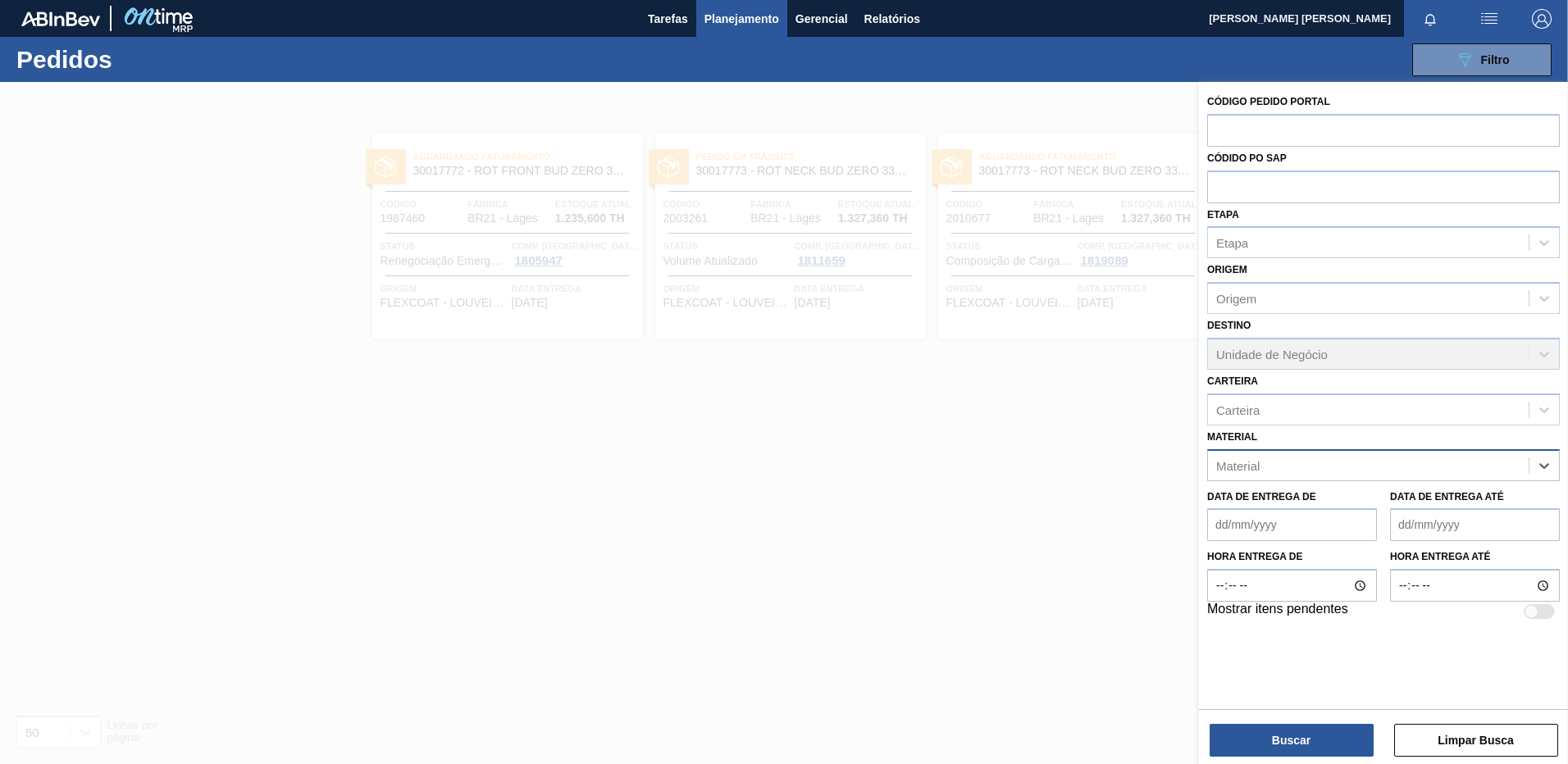
paste input "30002598"
type input "30002598"
click at [1295, 515] on div "30002598 - FOIL [DATE] IN65" at bounding box center [1384, 506] width 352 height 30
paste input "30018252"
type input "30018252"
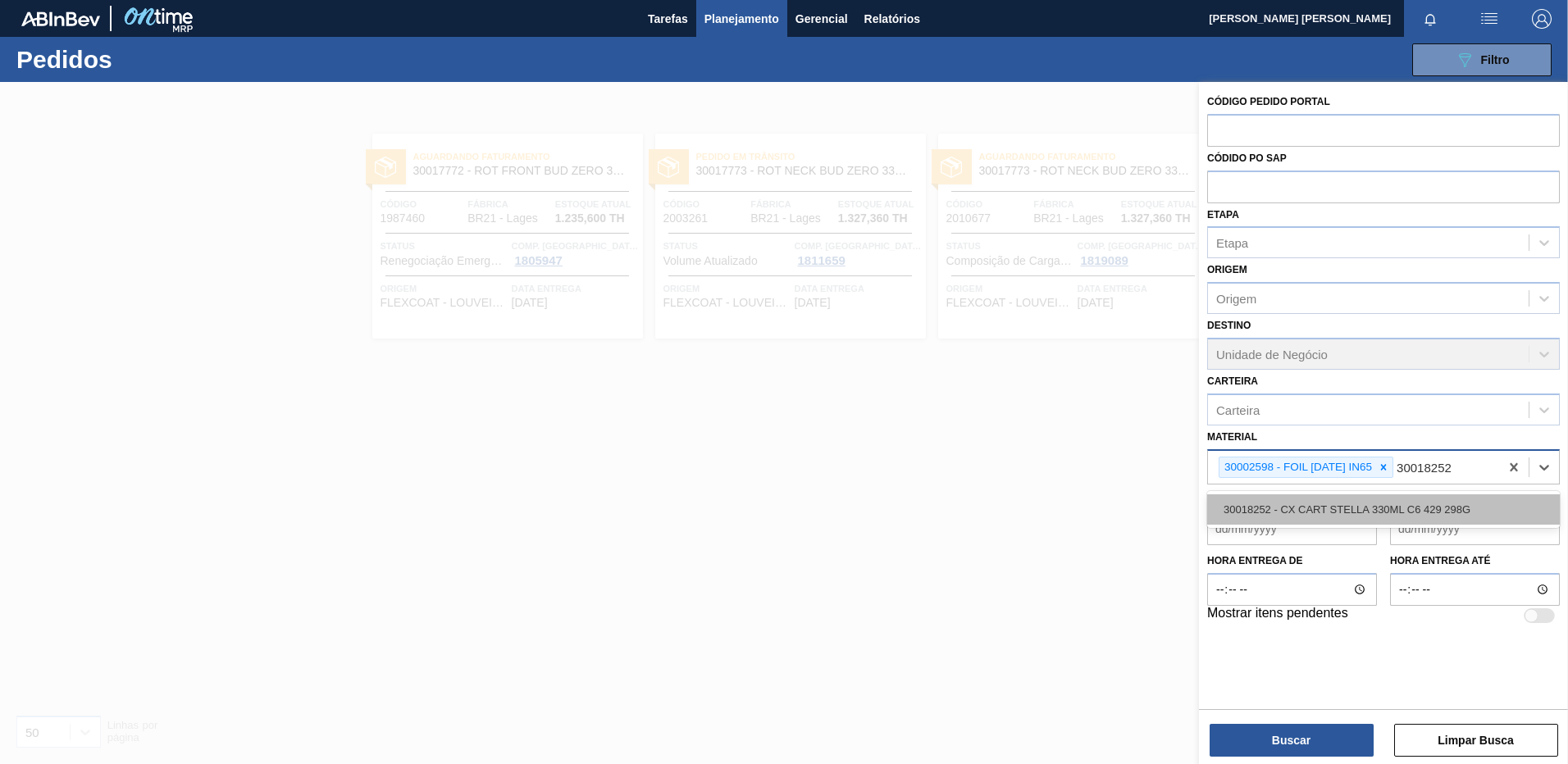
click at [1335, 511] on div "30018252 - CX CART STELLA 330ML C6 429 298G" at bounding box center [1384, 509] width 352 height 30
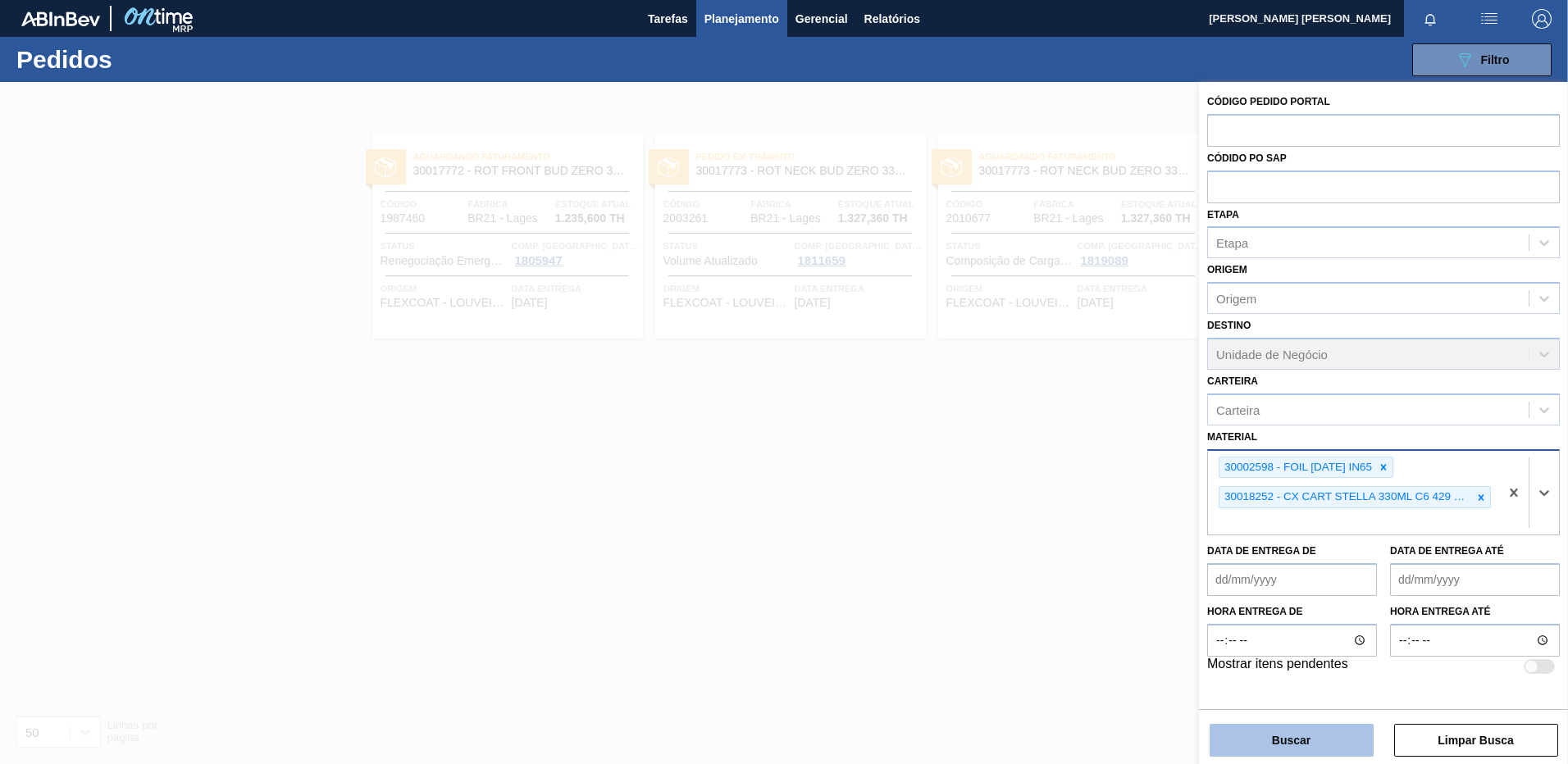
click at [1310, 731] on button "Buscar" at bounding box center [1291, 740] width 164 height 33
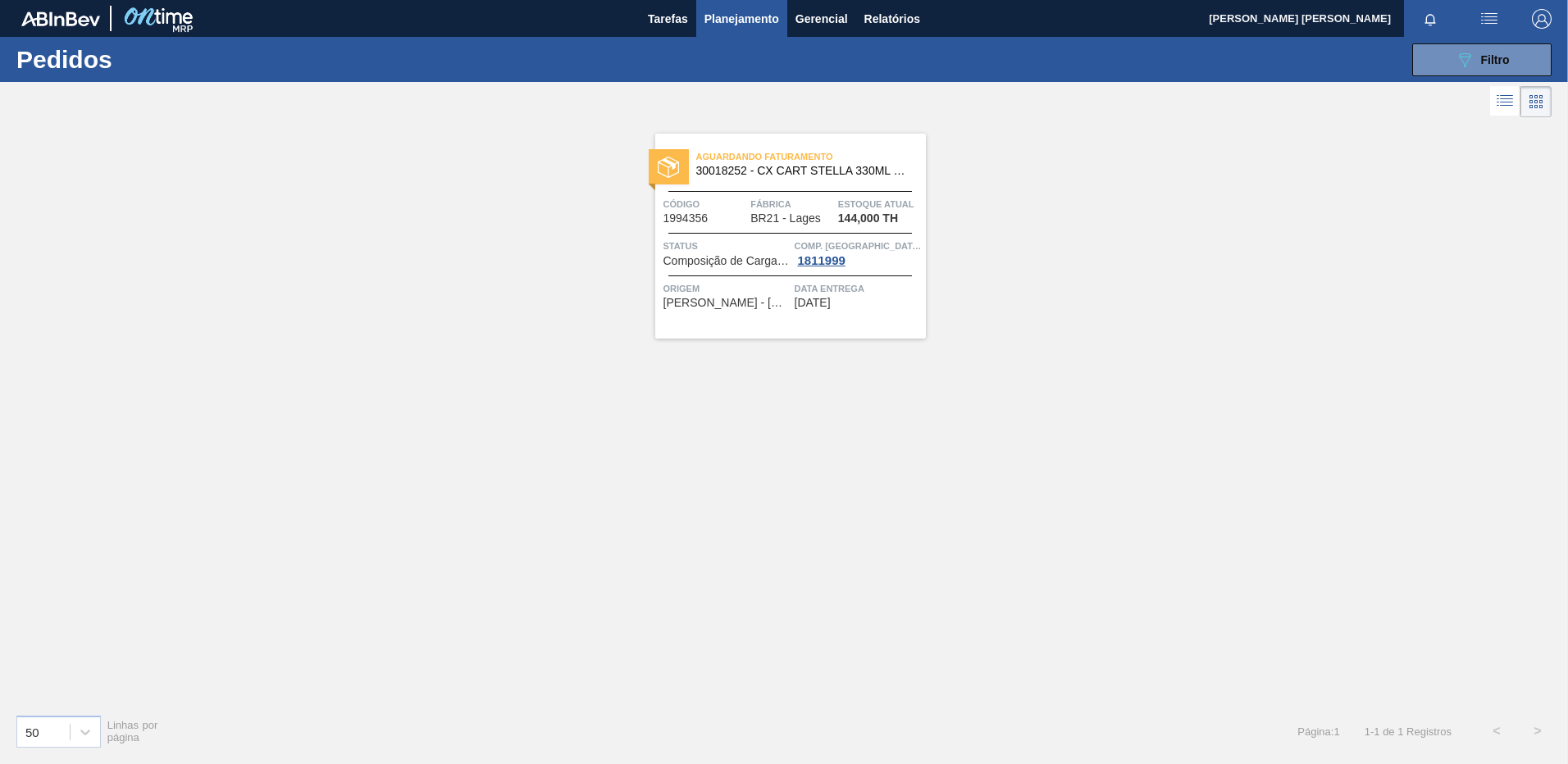
click at [849, 313] on div "Aguardando Faturamento 30018252 - CX CART STELLA 330ML C6 429 298G Código 19943…" at bounding box center [790, 236] width 271 height 205
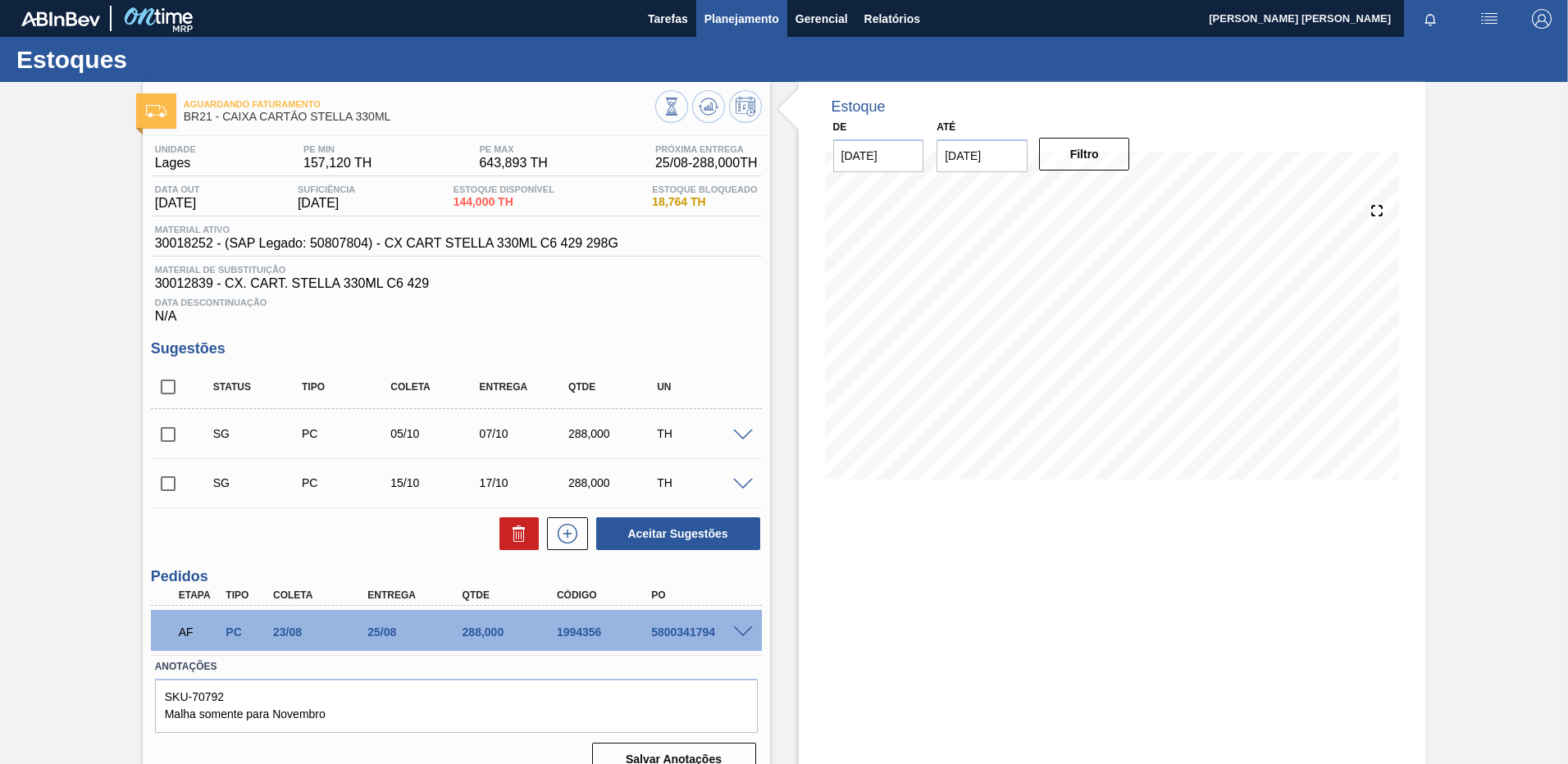
click at [757, 25] on span "Planejamento" at bounding box center [741, 19] width 74 height 20
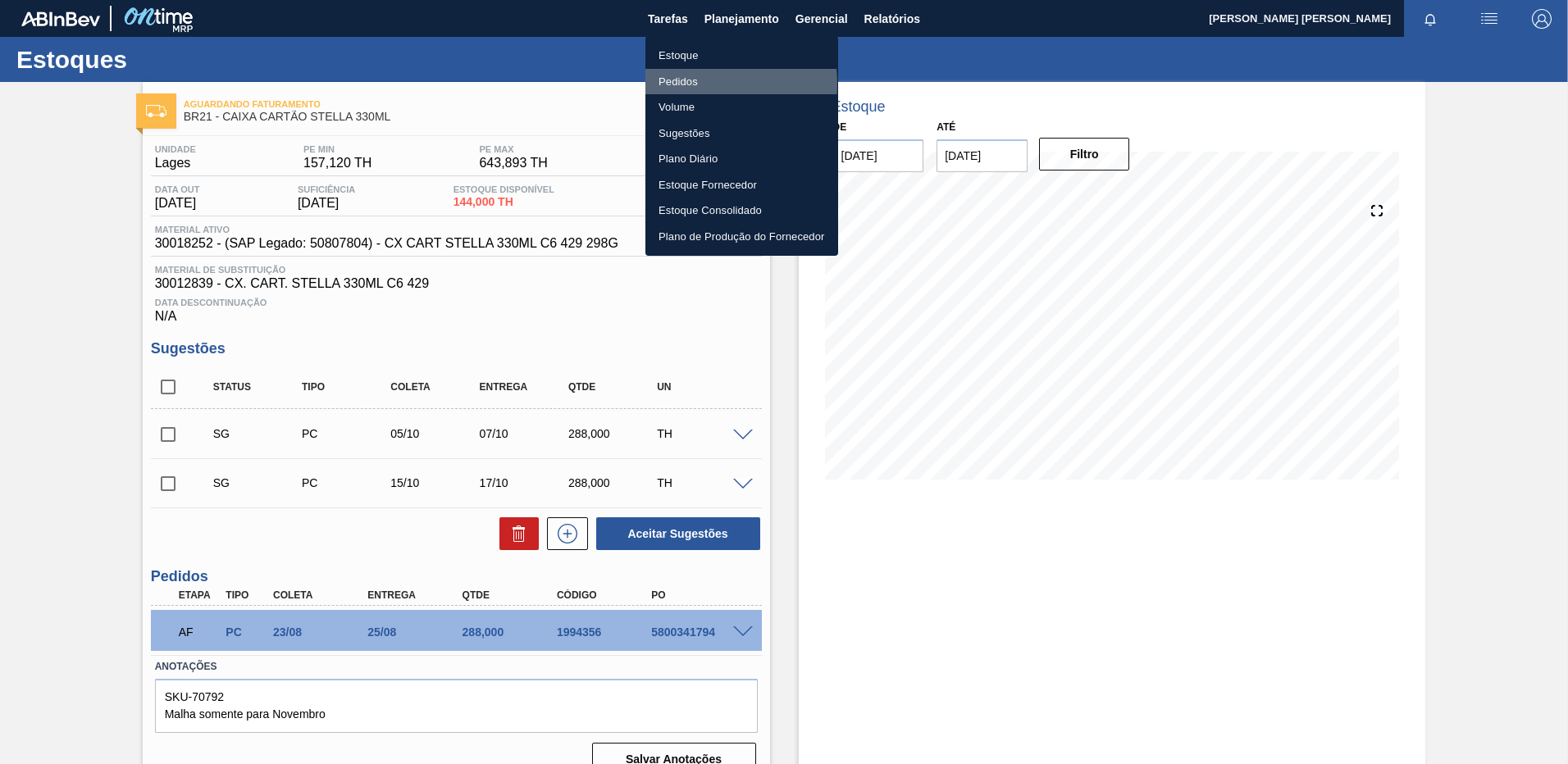
click at [689, 83] on li "Pedidos" at bounding box center [741, 82] width 193 height 26
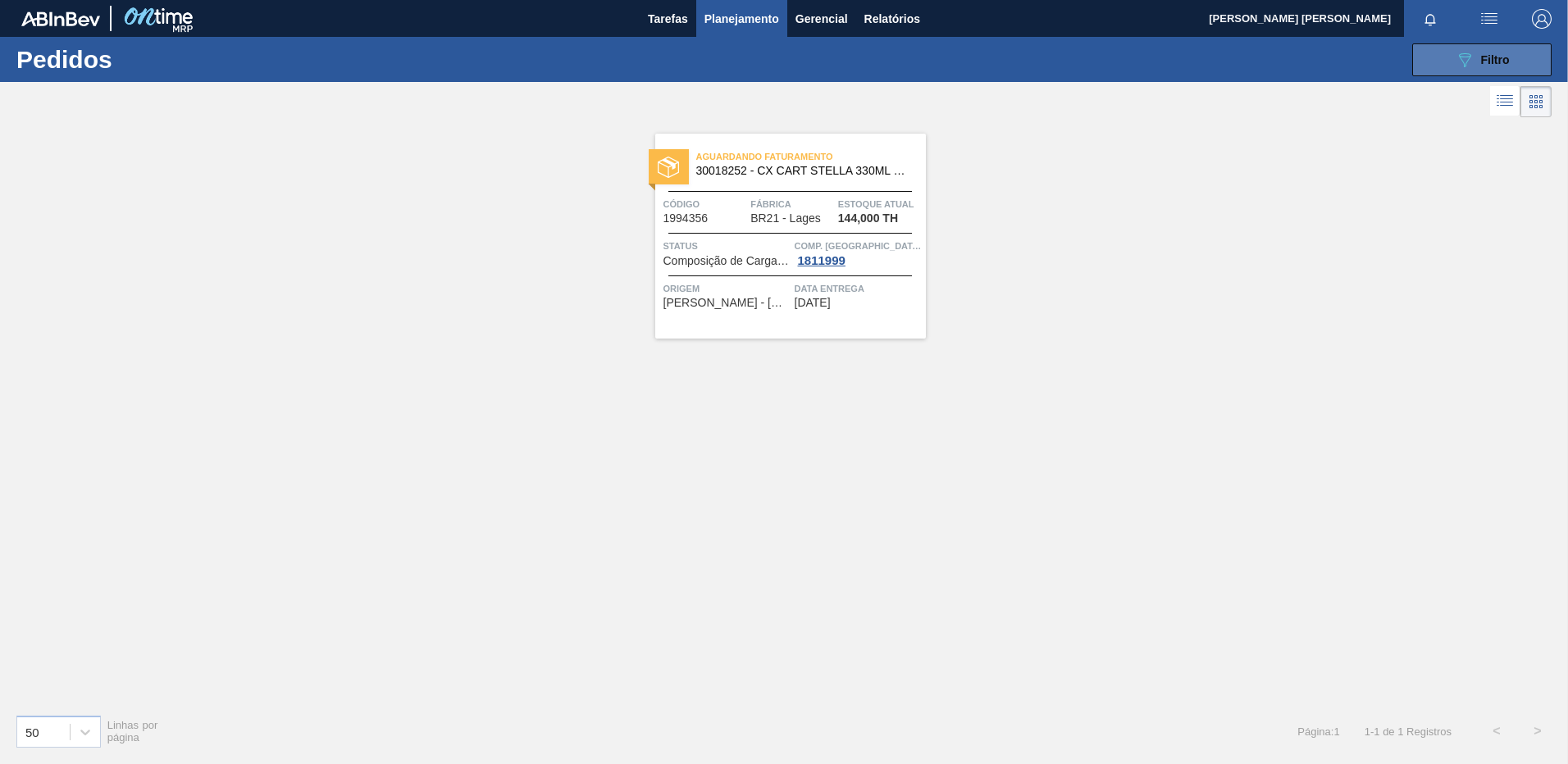
click at [1504, 63] on span "Filtro" at bounding box center [1495, 60] width 29 height 13
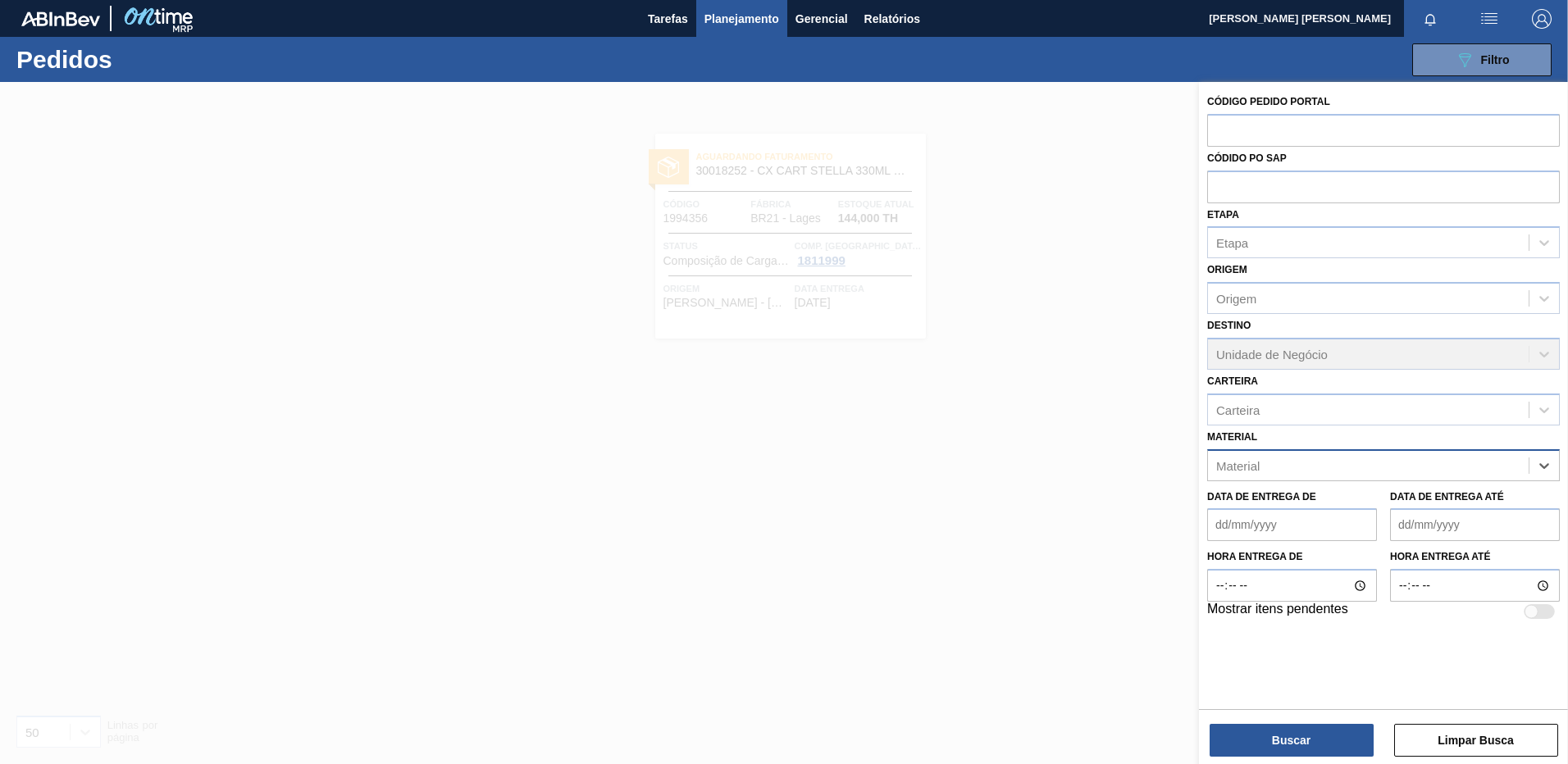
paste input "20002720"
type input "20002720"
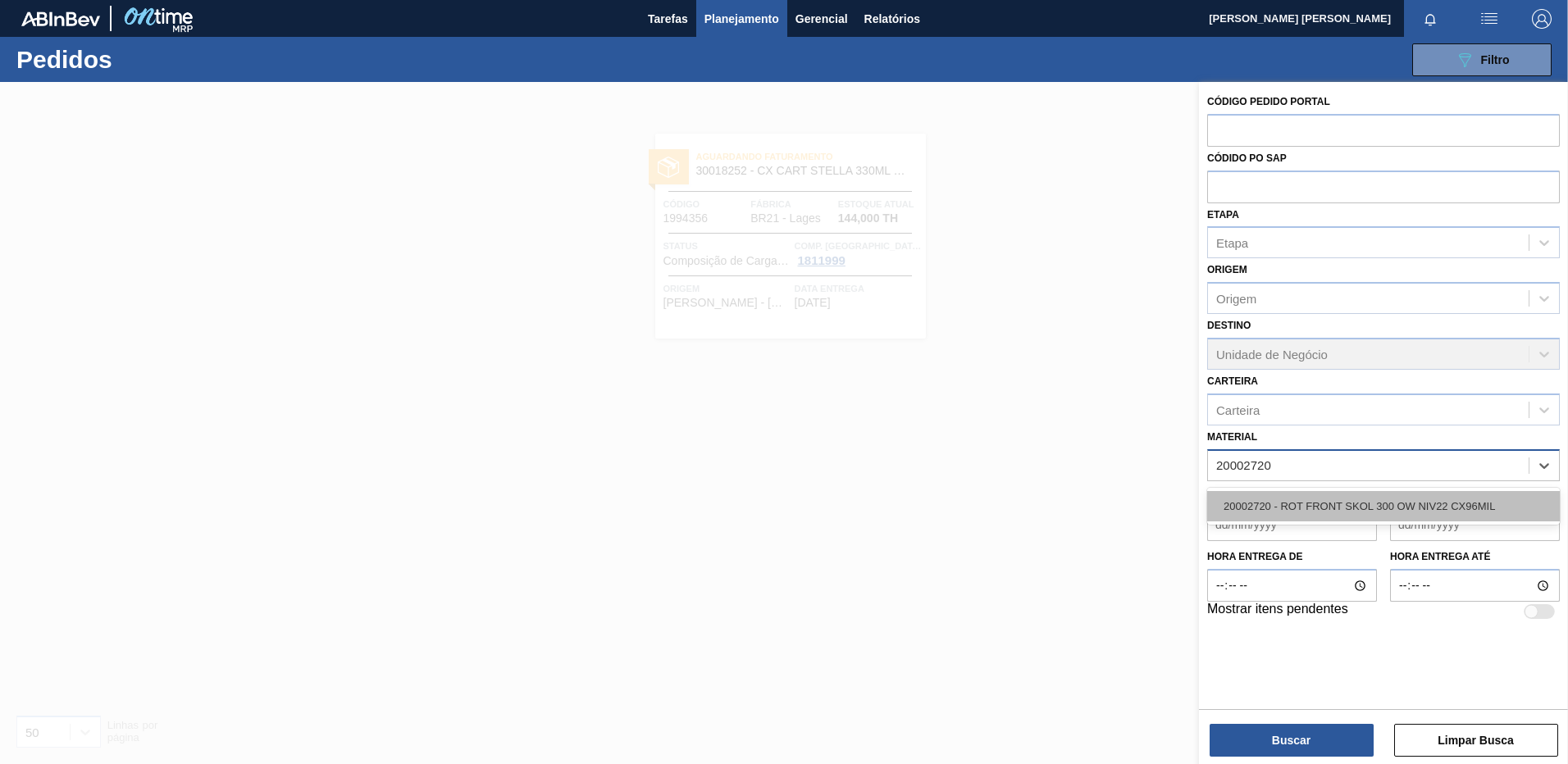
click at [1379, 510] on div "20002720 - ROT FRONT SKOL 300 OW NIV22 CX96MIL" at bounding box center [1384, 506] width 352 height 30
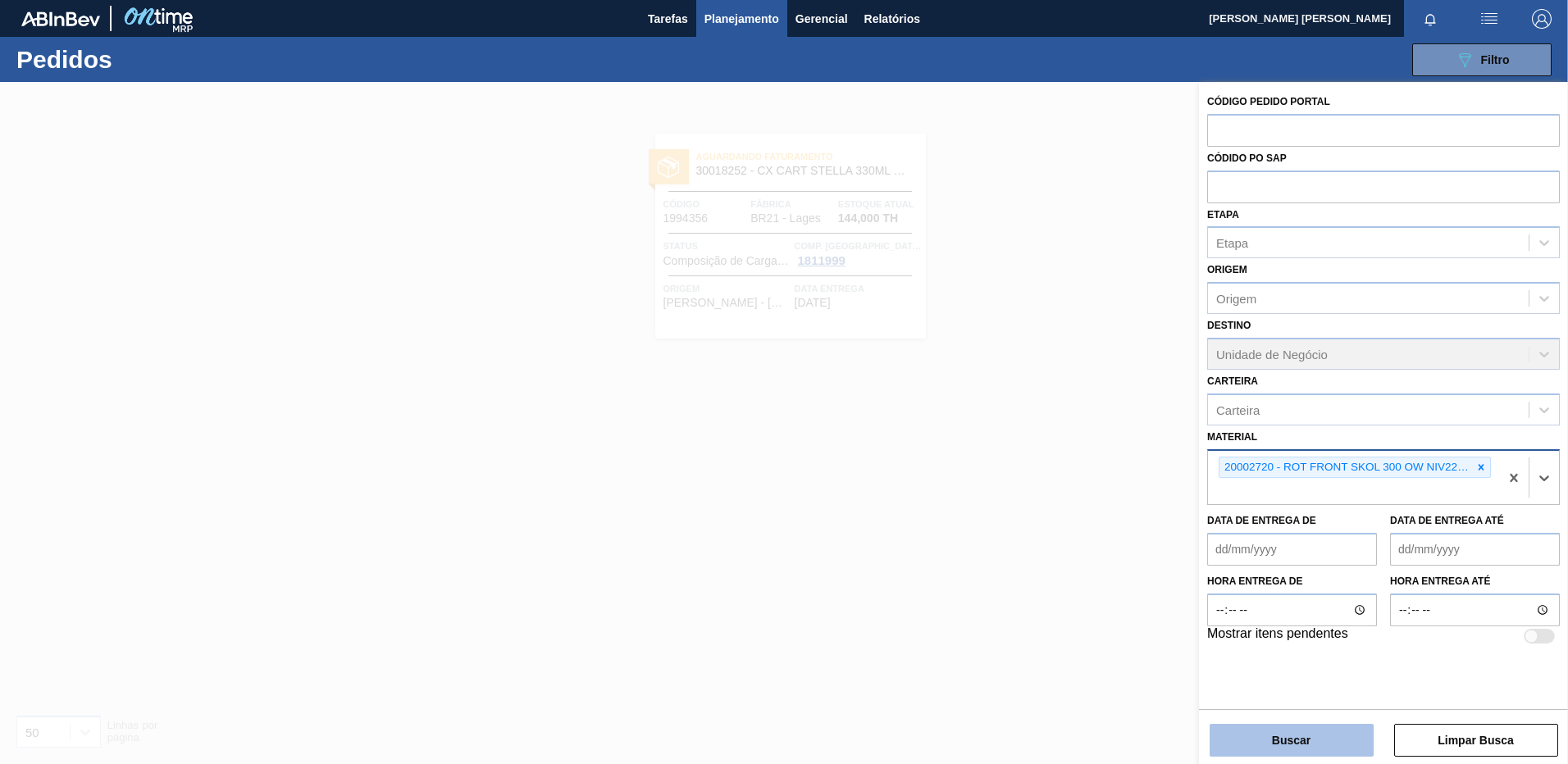
click at [1284, 739] on button "Buscar" at bounding box center [1291, 740] width 164 height 33
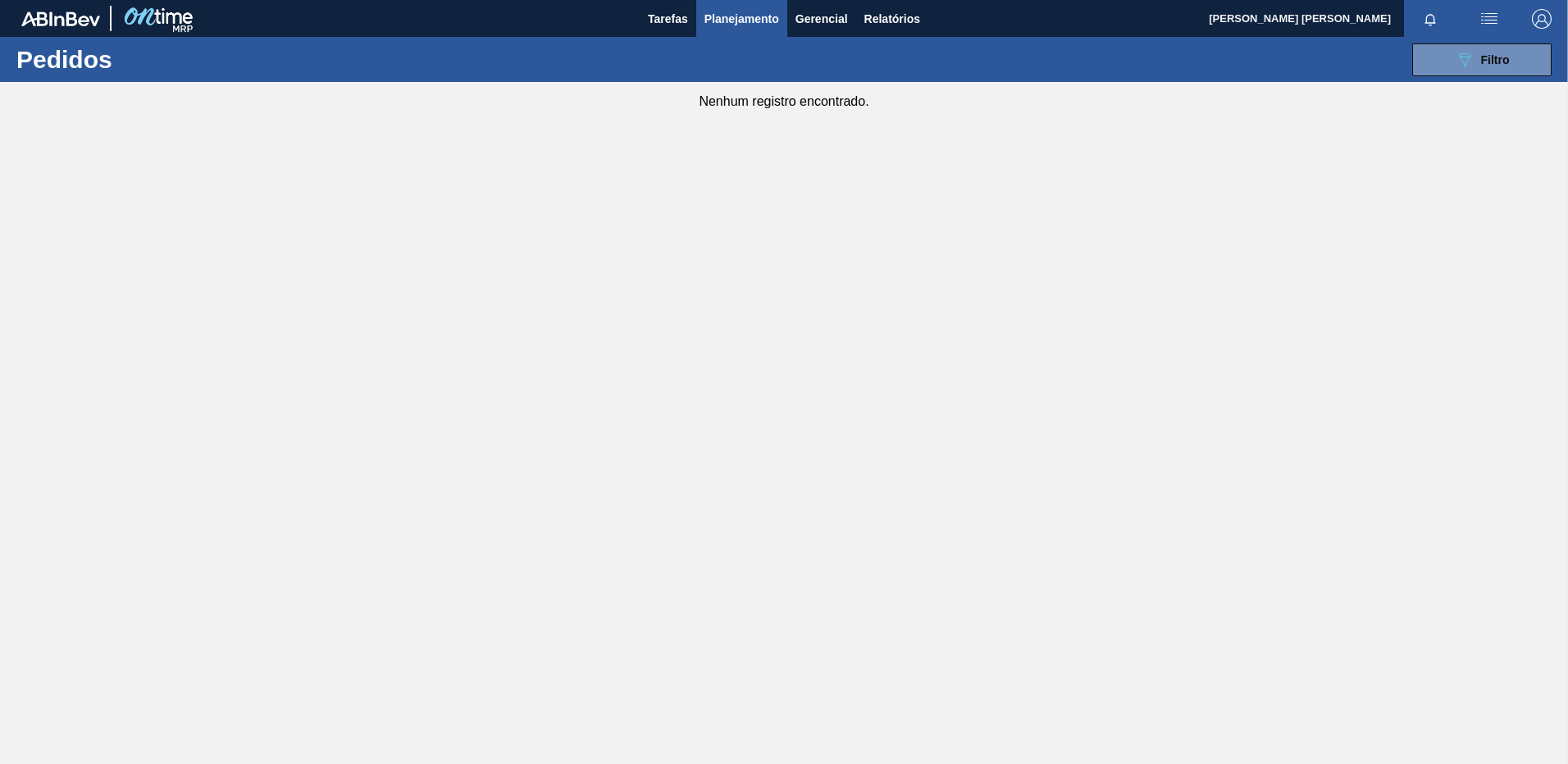
click at [1476, 80] on div "089F7B8B-B2A5-4AFE-B5C0-19BA573D28AC Filtro Código Pedido Portal Códido PO SAP …" at bounding box center [910, 60] width 1298 height 49
click at [1485, 62] on span "Filtro" at bounding box center [1495, 60] width 29 height 13
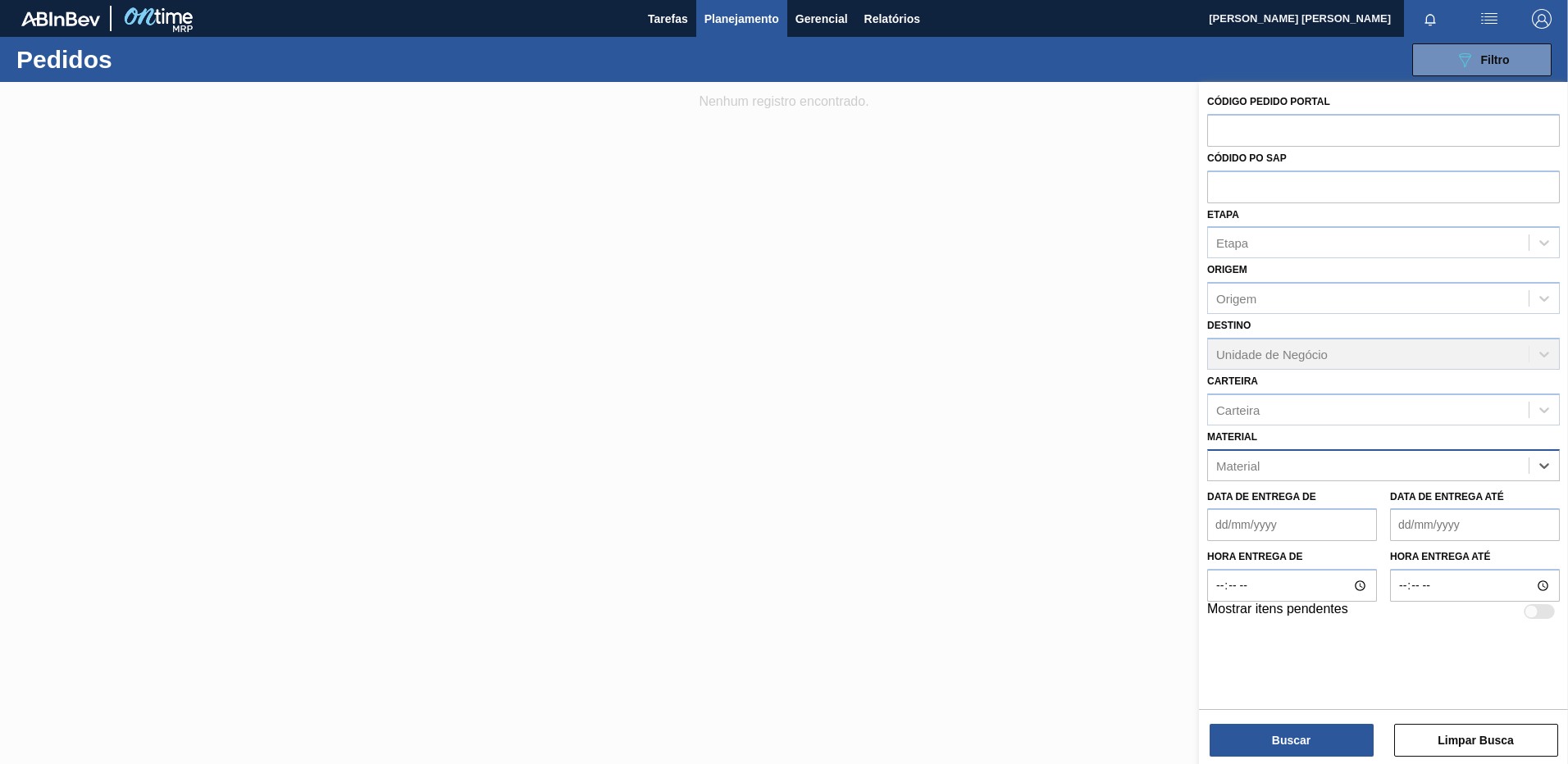
paste input "20005387"
type input "20005387"
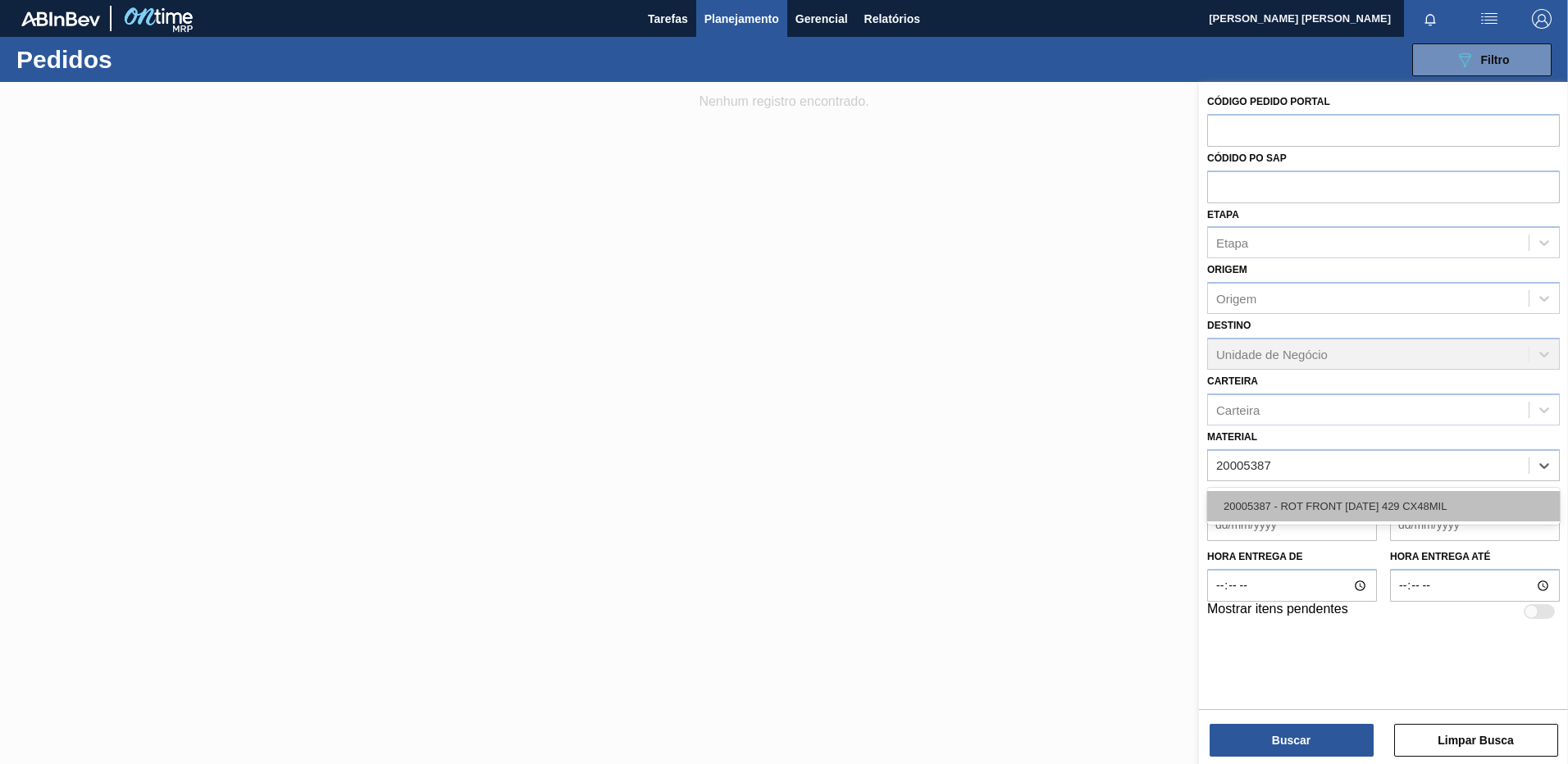
click at [1390, 501] on div "20005387 - ROT FRONT [DATE] 429 CX48MIL" at bounding box center [1384, 506] width 352 height 30
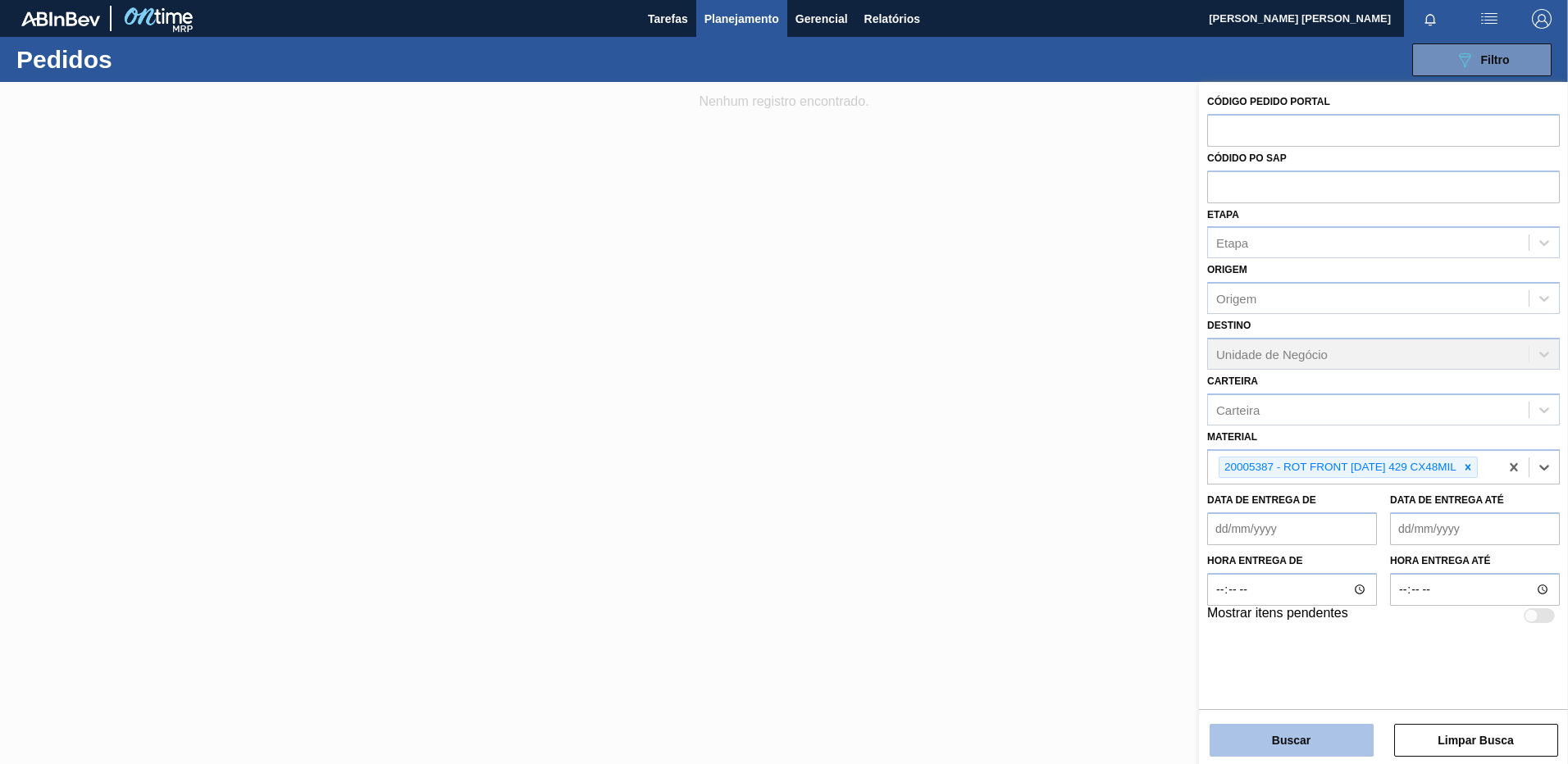
click at [1285, 745] on button "Buscar" at bounding box center [1291, 740] width 164 height 33
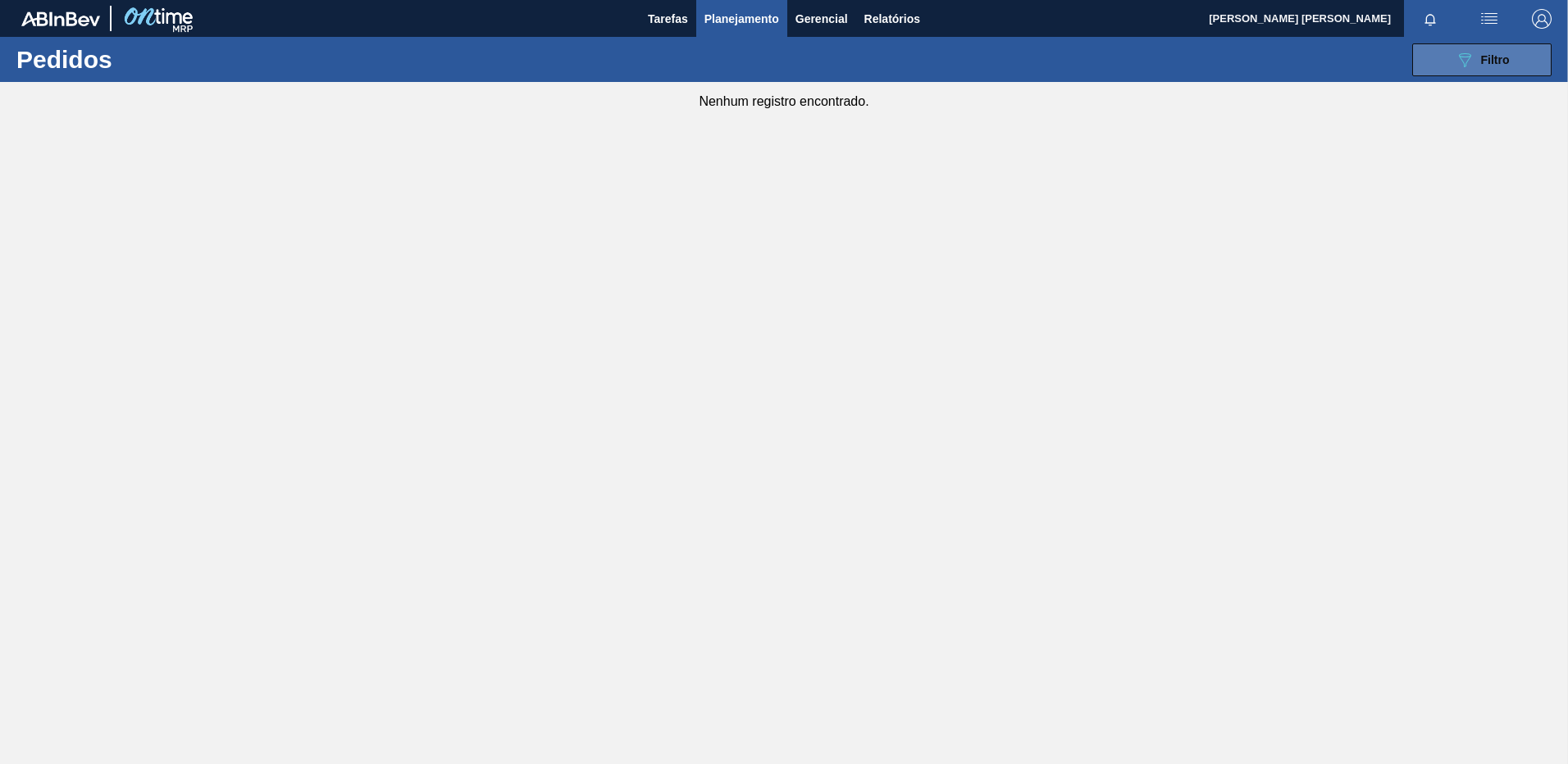
click at [1464, 51] on icon "089F7B8B-B2A5-4AFE-B5C0-19BA573D28AC" at bounding box center [1464, 60] width 20 height 20
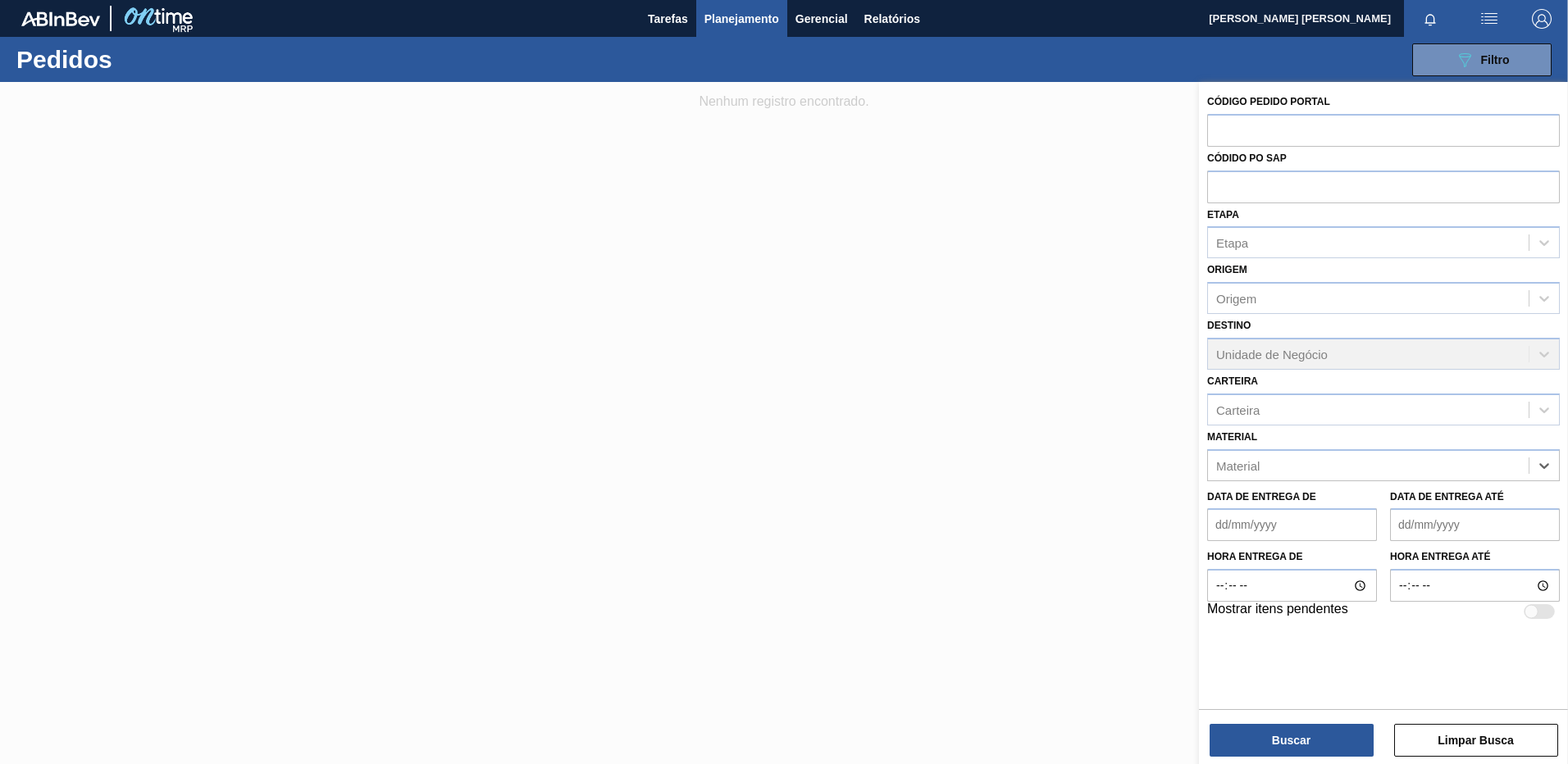
paste input "20005433"
type input "20005433"
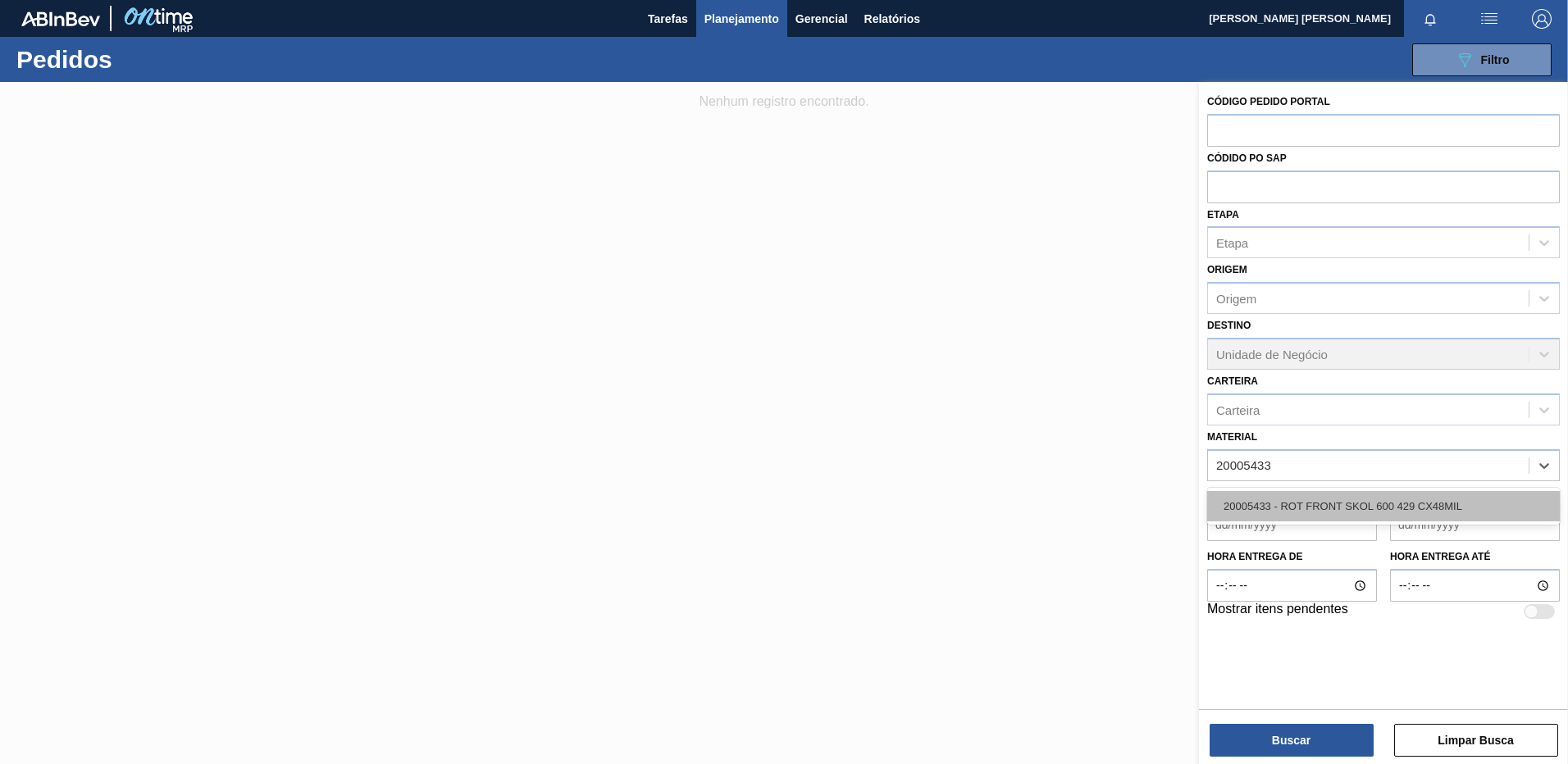
click at [1394, 503] on div "20005433 - ROT FRONT SKOL 600 429 CX48MIL" at bounding box center [1384, 506] width 352 height 30
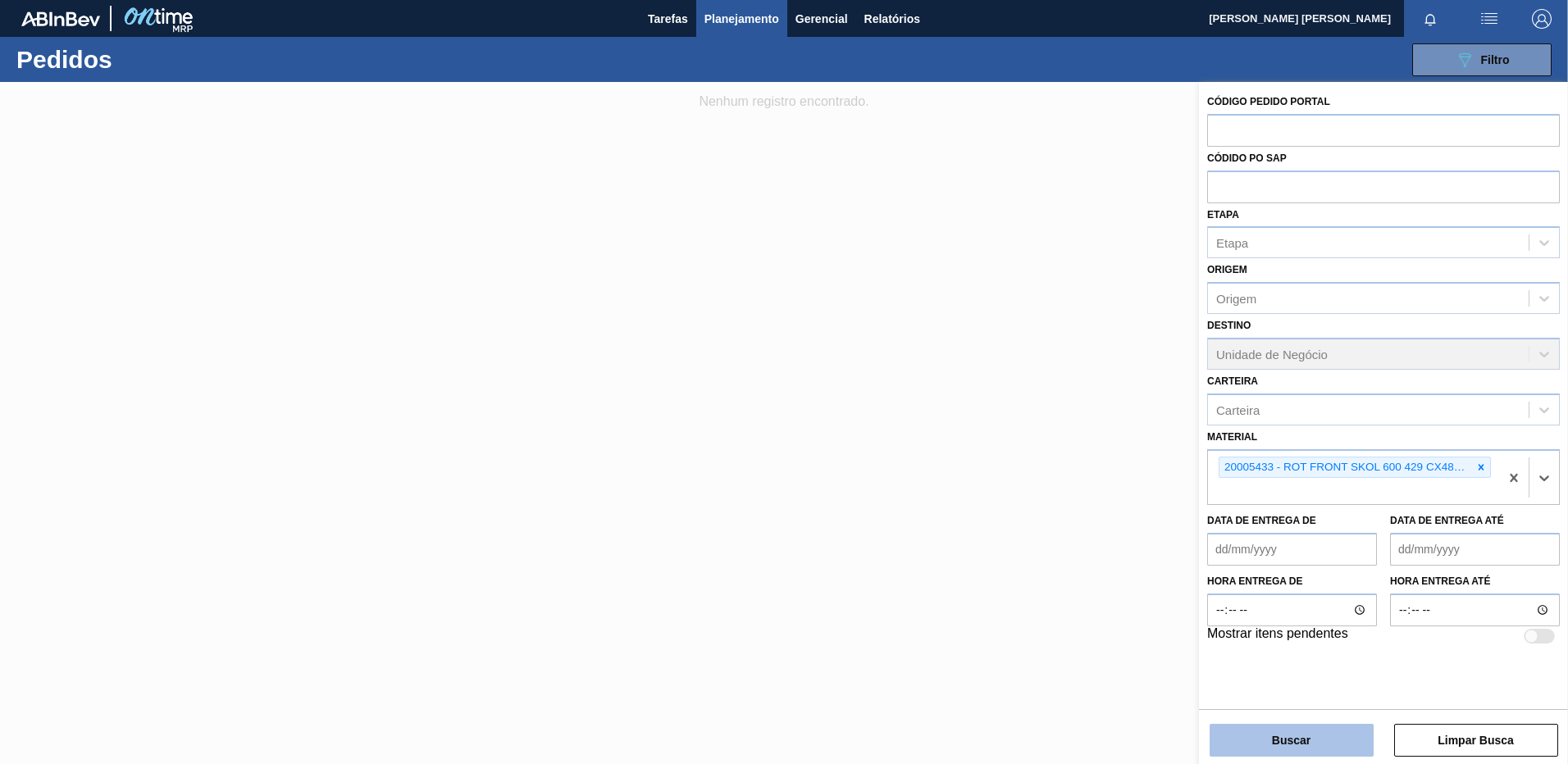
click at [1266, 737] on button "Buscar" at bounding box center [1291, 740] width 164 height 33
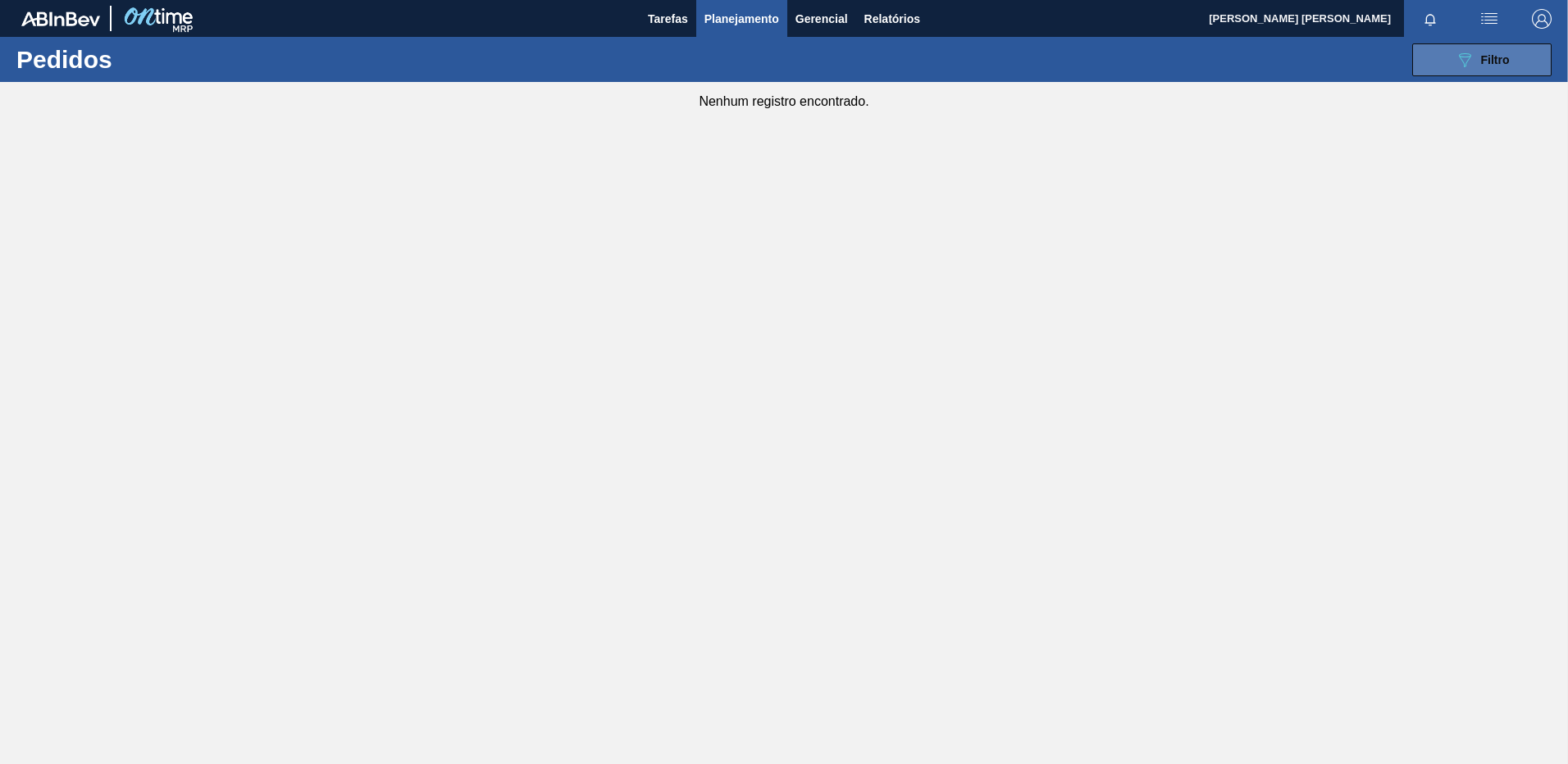
click at [1428, 51] on button "089F7B8B-B2A5-4AFE-B5C0-19BA573D28AC Filtro" at bounding box center [1481, 60] width 139 height 33
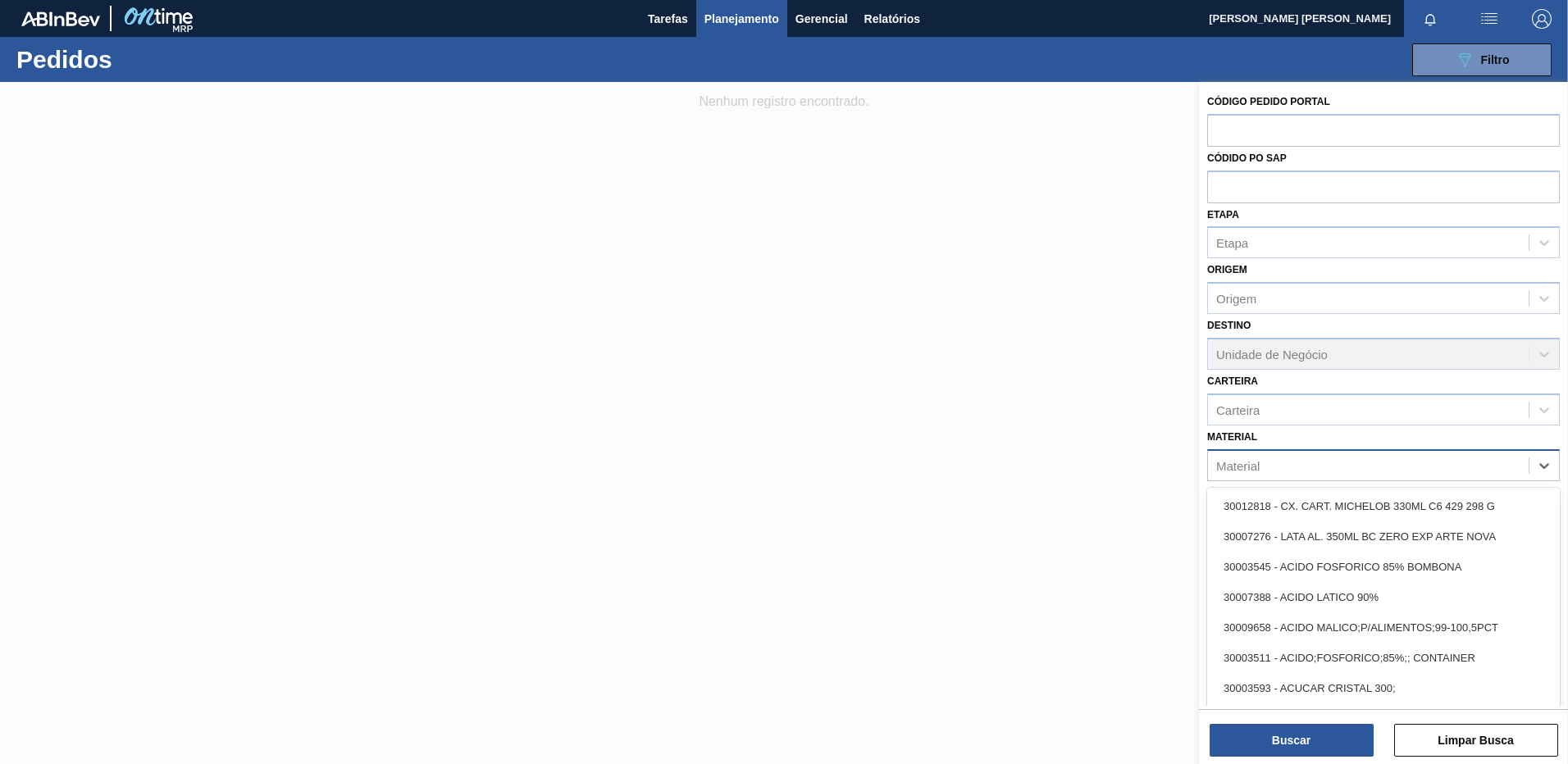
click at [1303, 461] on div "Material" at bounding box center [1368, 465] width 321 height 24
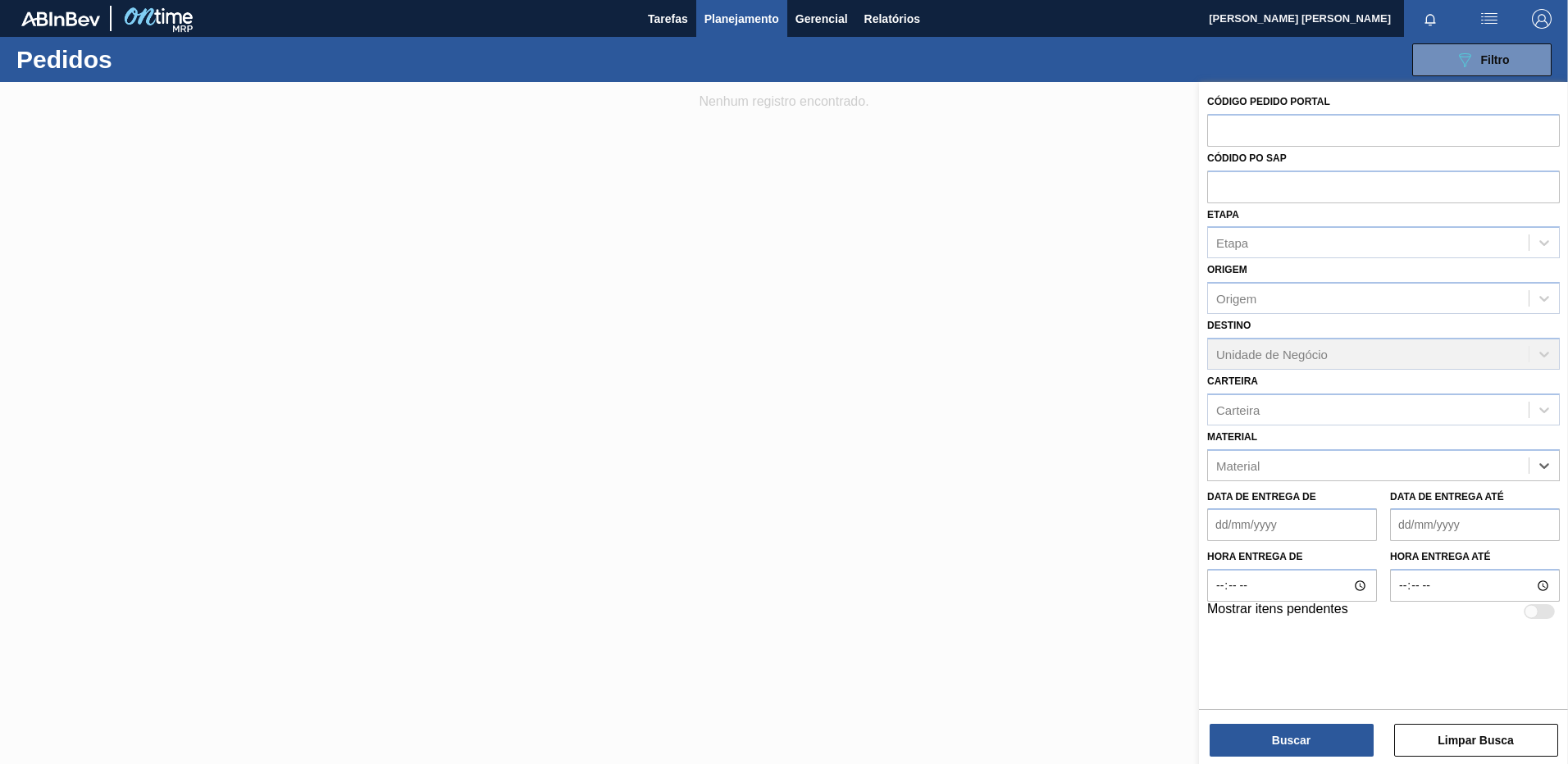
paste input "20005476"
type input "20005476"
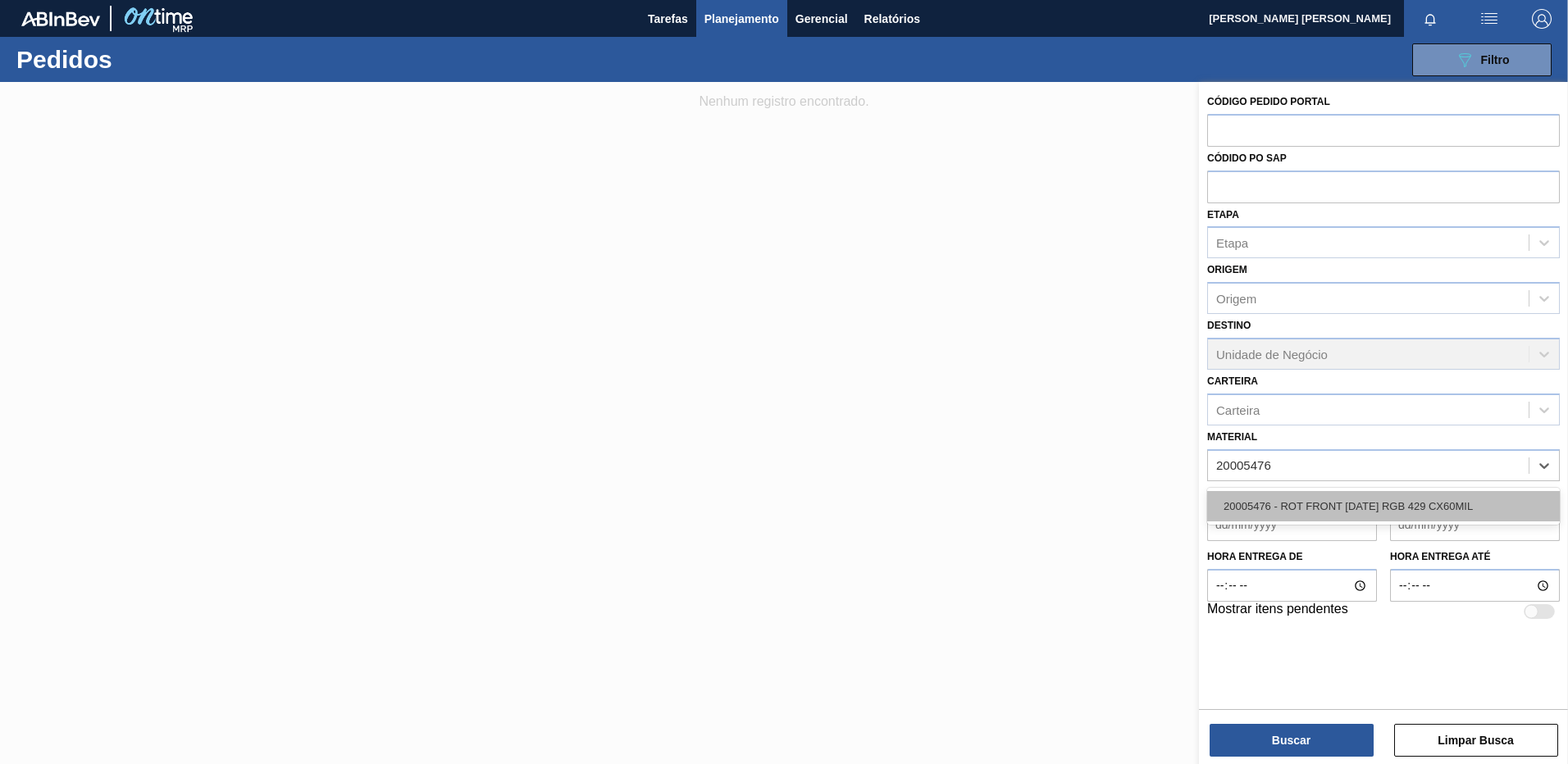
click at [1284, 501] on div "20005476 - ROT FRONT [DATE] RGB 429 CX60MIL" at bounding box center [1384, 506] width 352 height 30
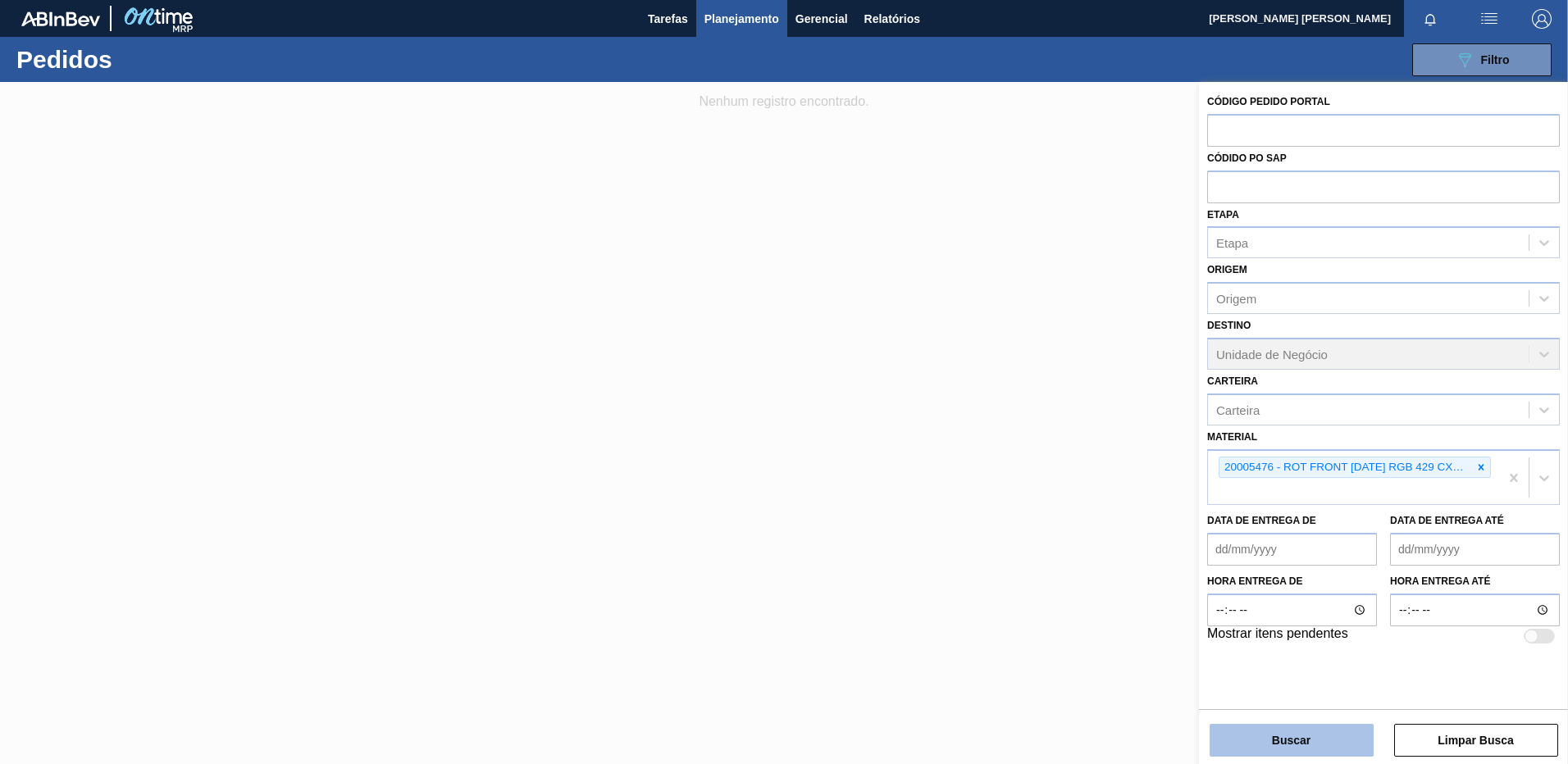
click at [1282, 725] on button "Buscar" at bounding box center [1291, 740] width 164 height 33
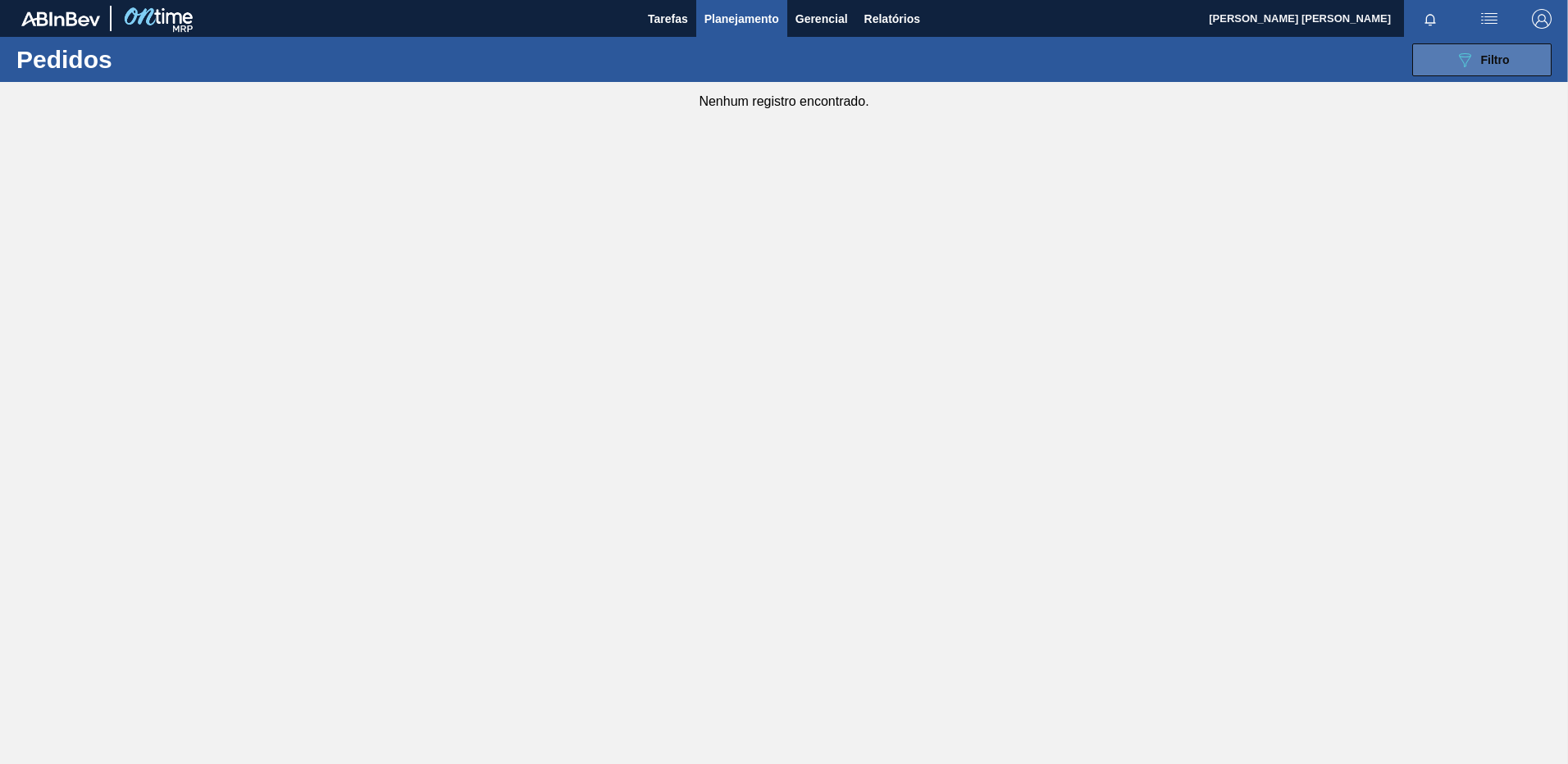
click at [1513, 64] on button "089F7B8B-B2A5-4AFE-B5C0-19BA573D28AC Filtro" at bounding box center [1481, 60] width 139 height 33
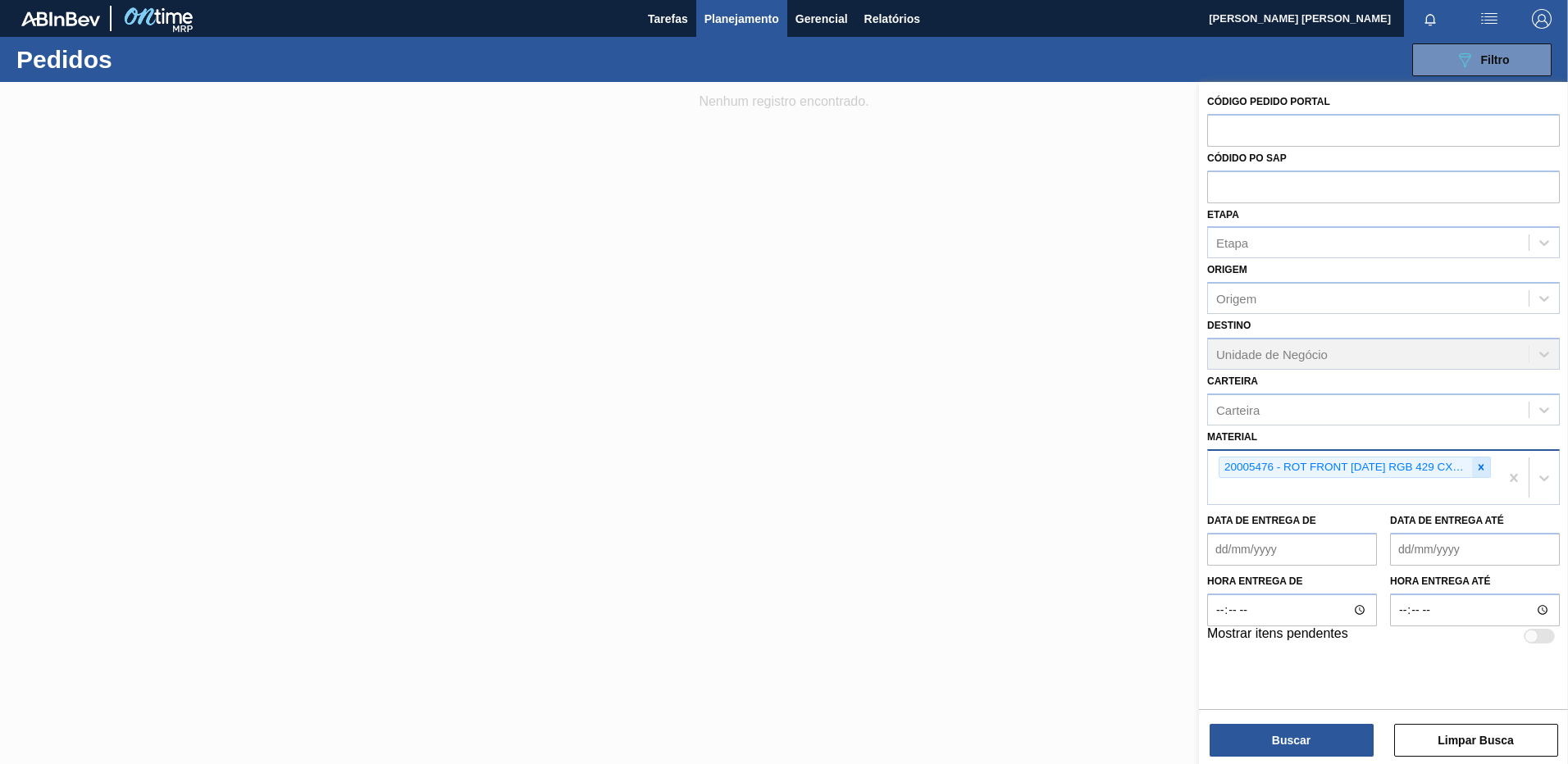
click at [1487, 469] on div at bounding box center [1481, 468] width 18 height 21
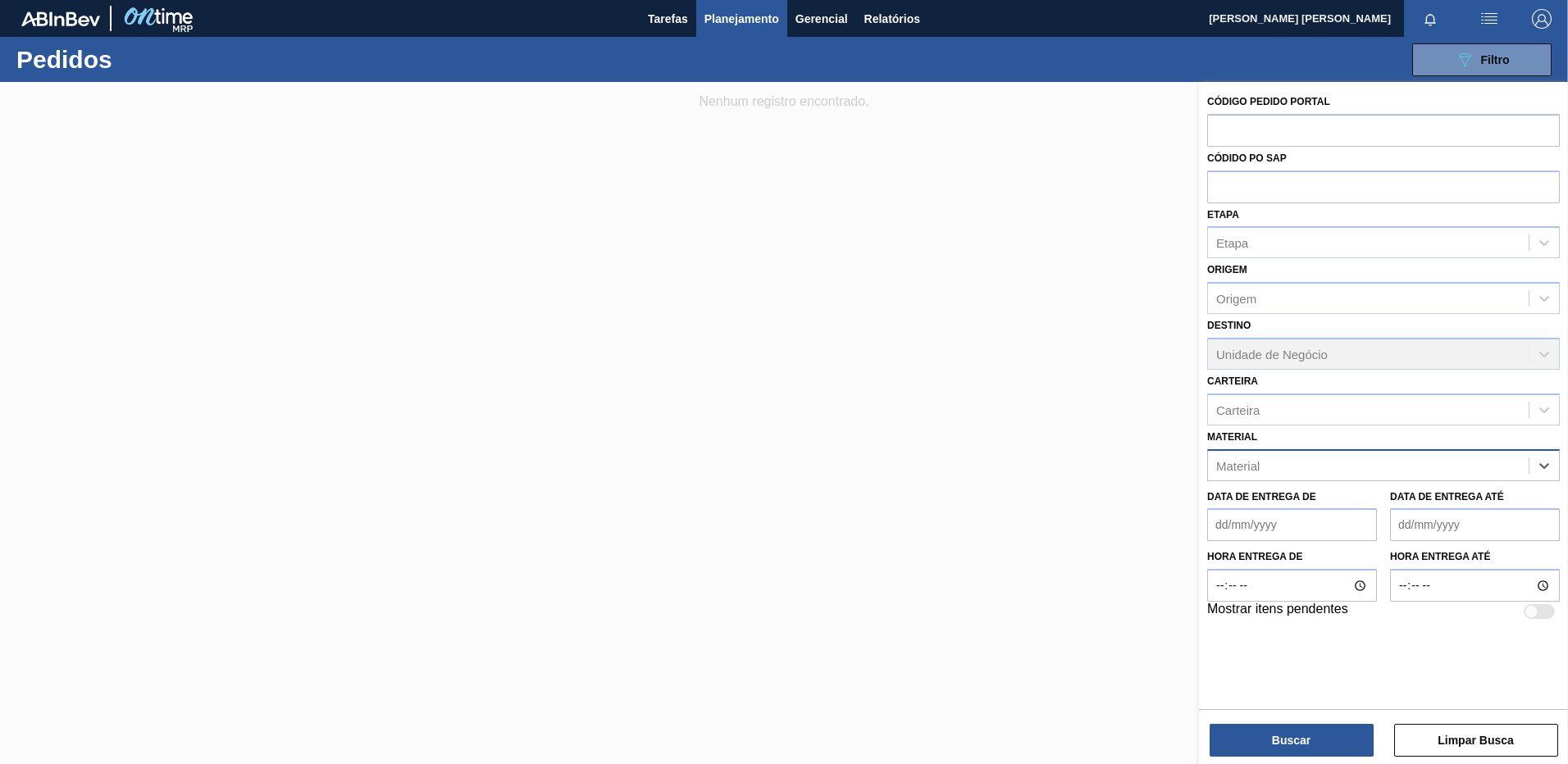
paste input "30017772"
type input "30017772"
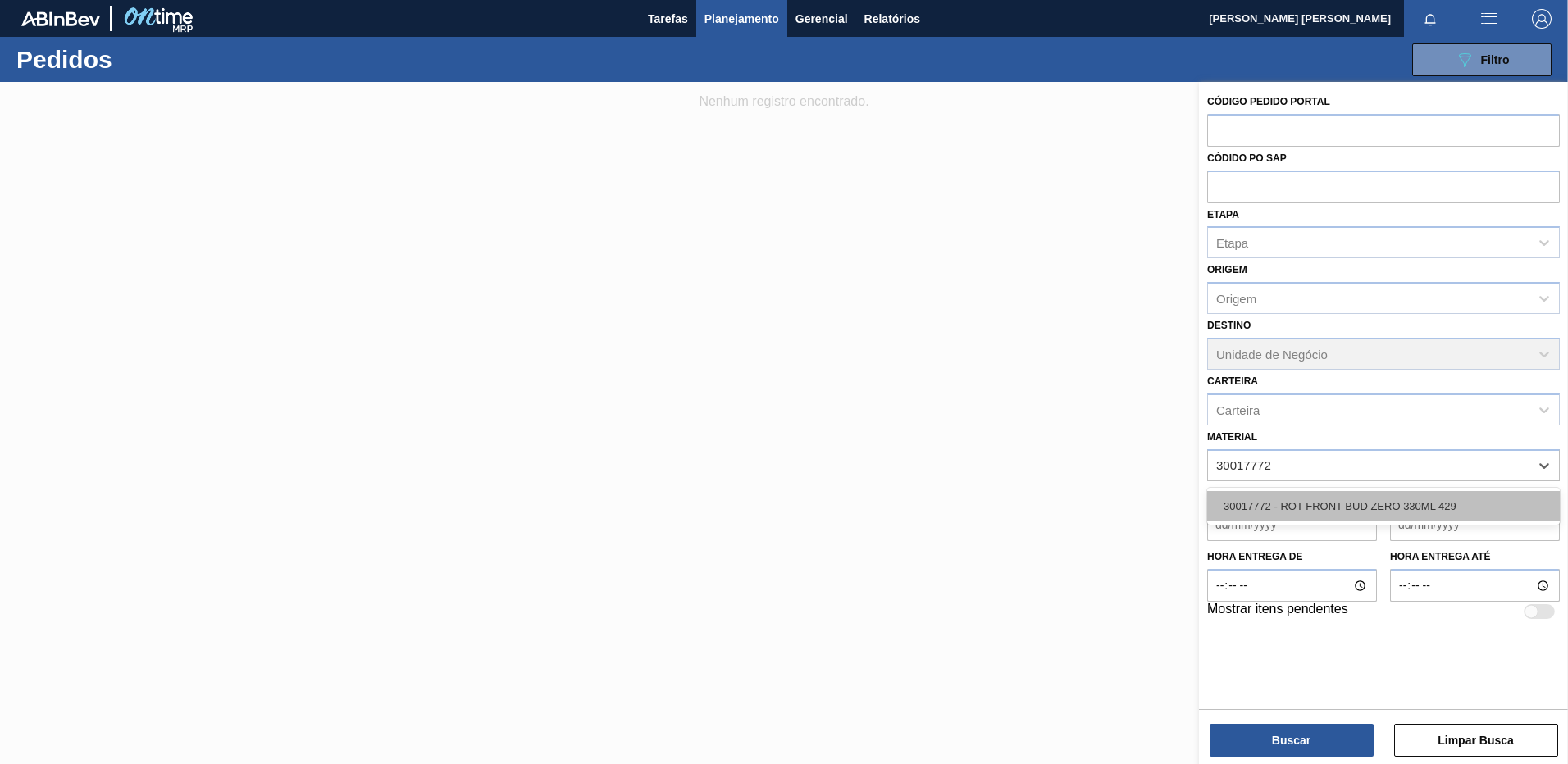
click at [1355, 497] on div "30017772 - ROT FRONT BUD ZERO 330ML 429" at bounding box center [1384, 506] width 352 height 30
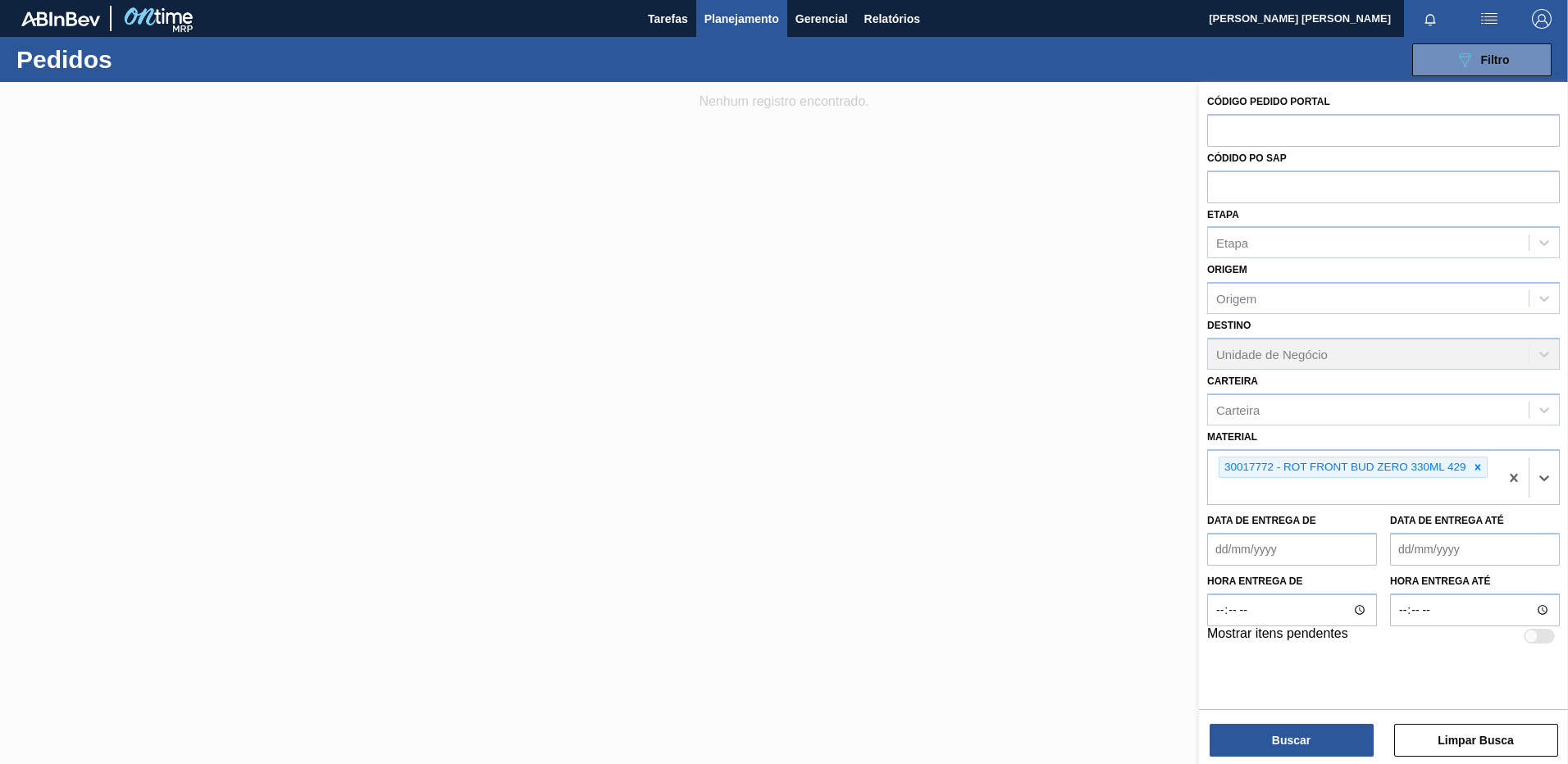
paste input "30017773"
type input "30017773"
click at [1323, 525] on div "30017773 - ROT NECK BUD ZERO 330ML 429" at bounding box center [1384, 530] width 352 height 30
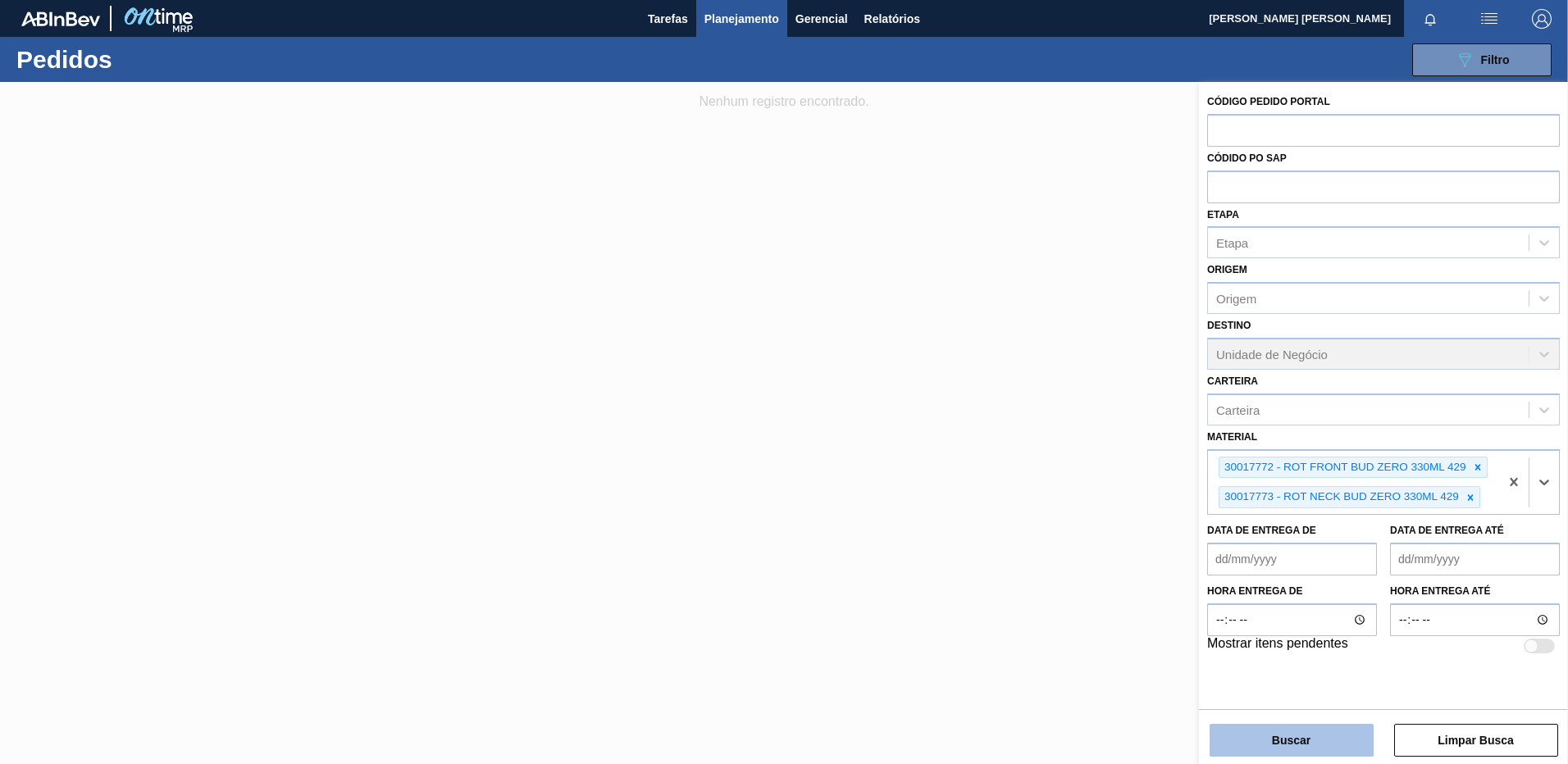
click at [1316, 749] on button "Buscar" at bounding box center [1291, 740] width 164 height 33
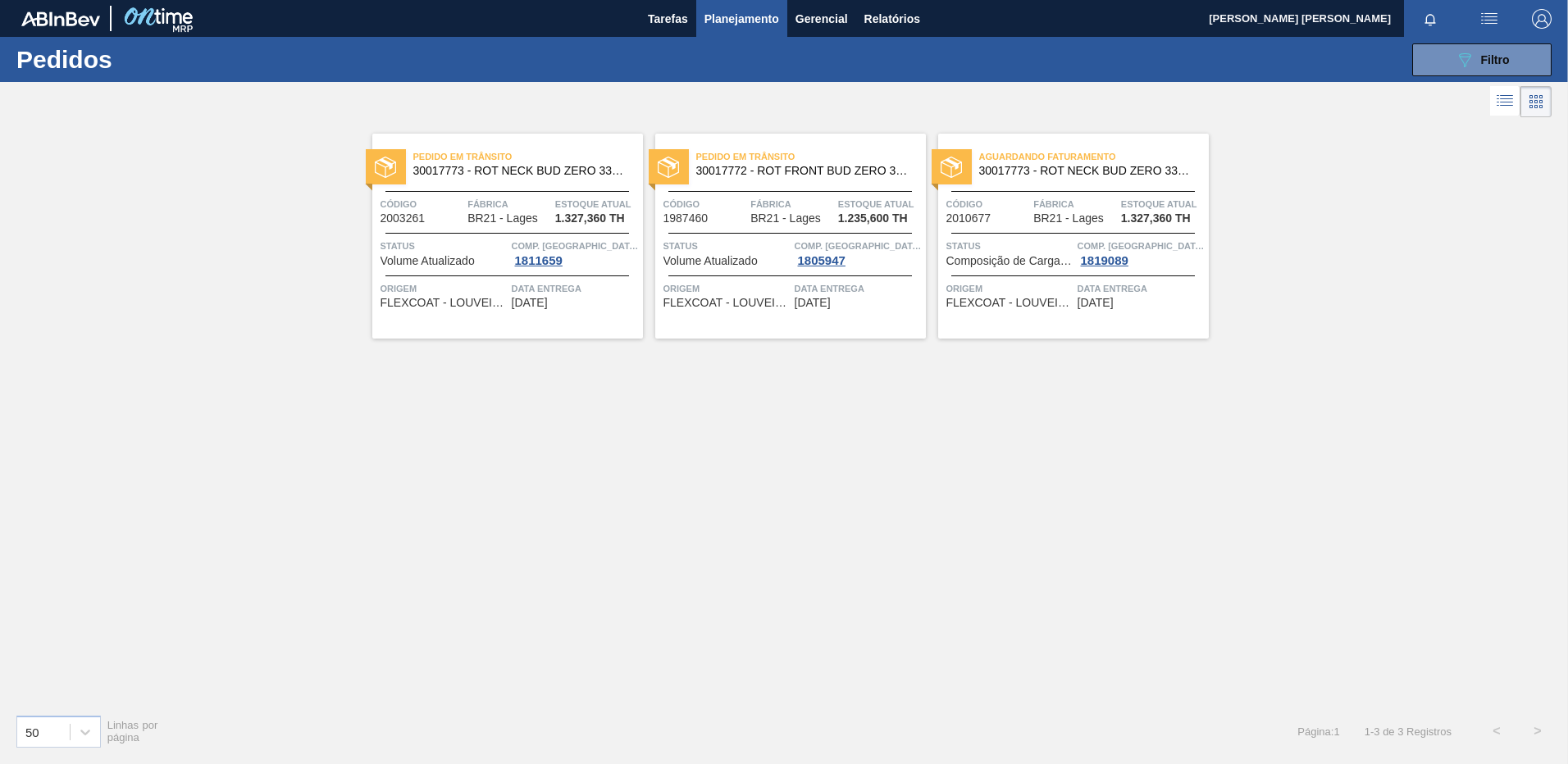
click at [612, 335] on div "Pedido [PERSON_NAME] 30017773 - ROT NECK BUD ZERO 330ML 429 Código 2003261 Fábr…" at bounding box center [508, 236] width 271 height 205
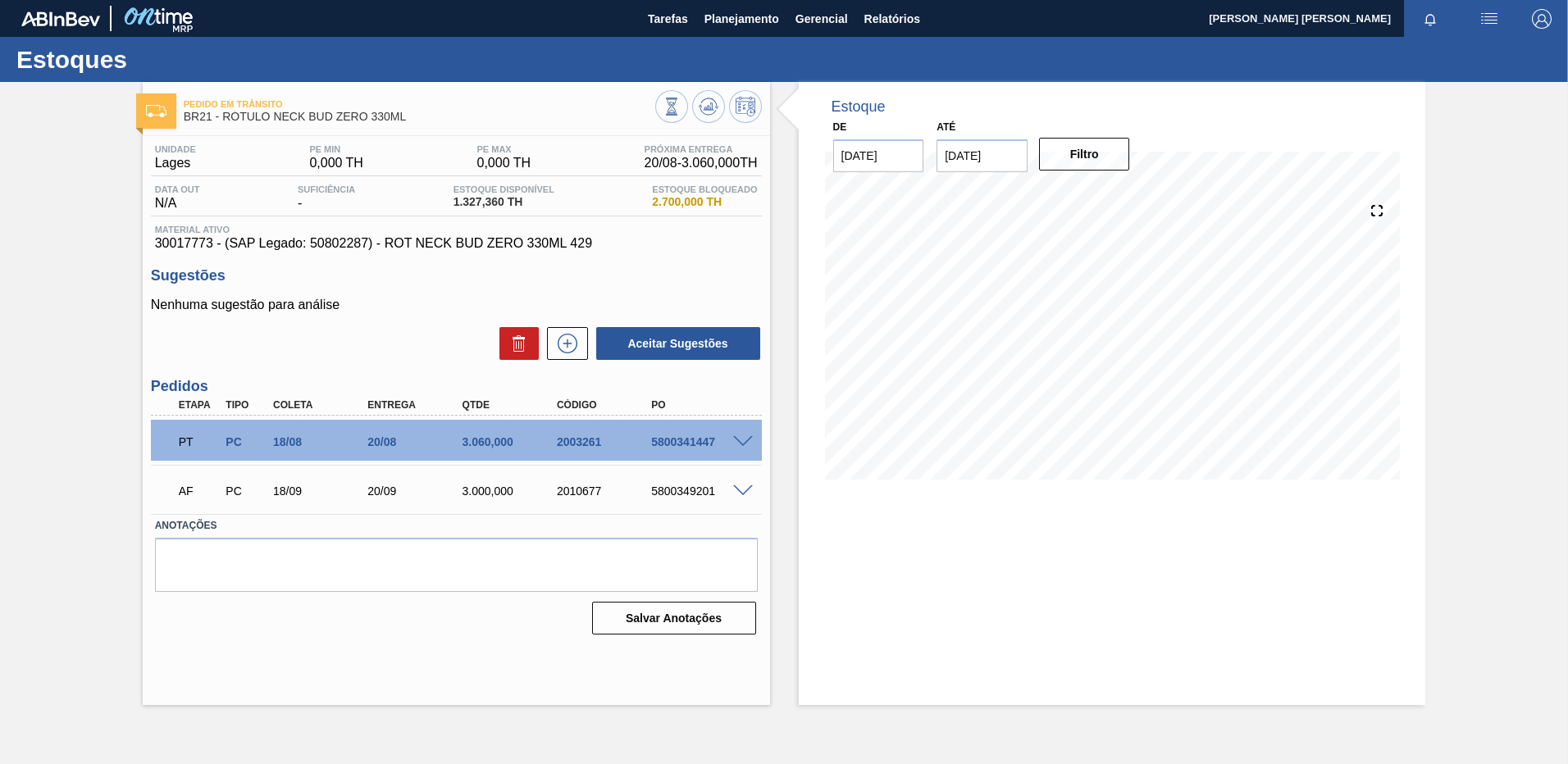
click at [678, 442] on div "5800341447" at bounding box center [700, 442] width 105 height 13
click at [676, 442] on div "5800341447" at bounding box center [700, 442] width 105 height 13
copy div "5800341447"
drag, startPoint x: 384, startPoint y: 249, endPoint x: 590, endPoint y: 244, distance: 206.1
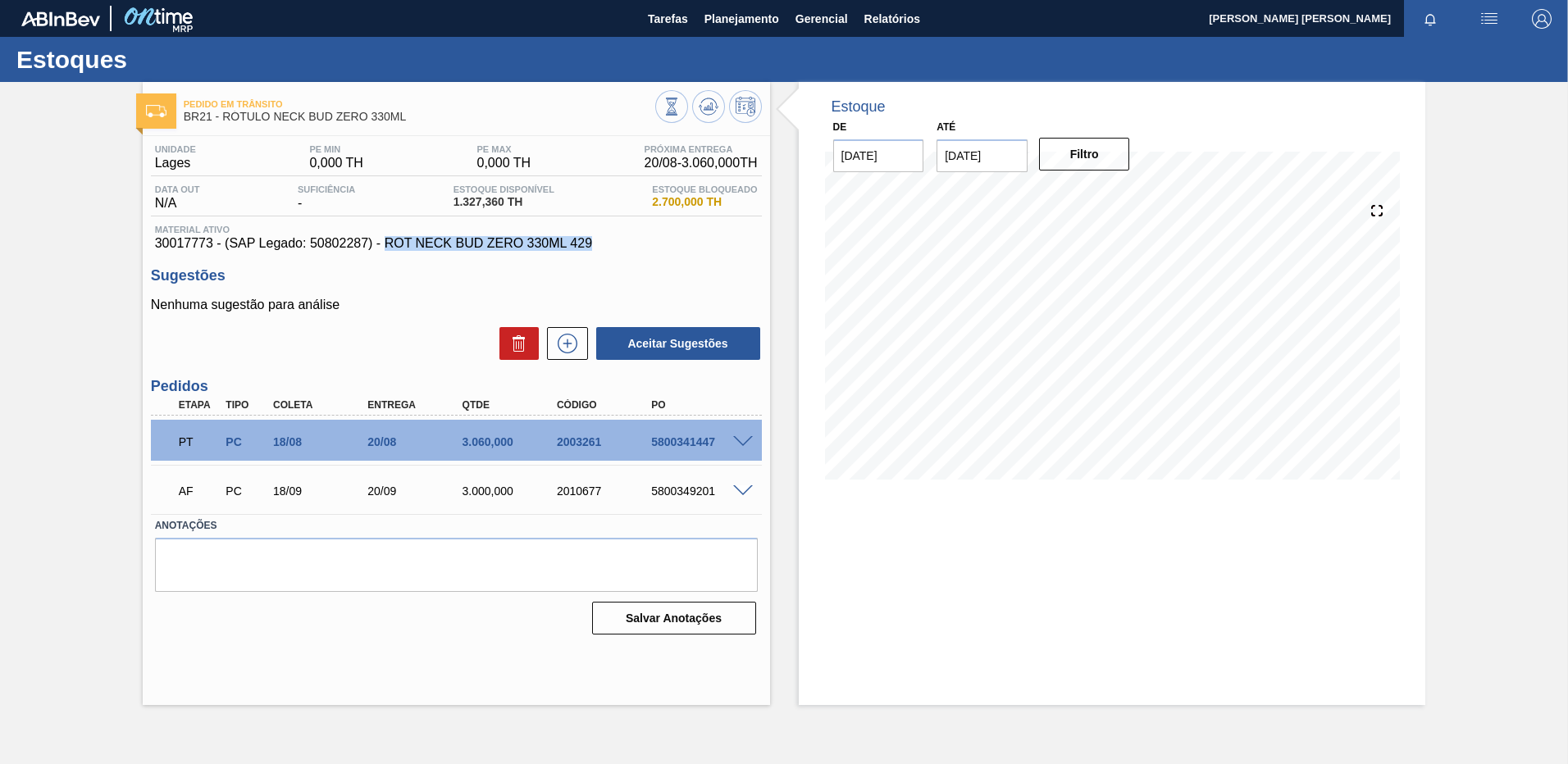
click at [590, 244] on span "30017773 - (SAP Legado: 50802287) - ROT NECK BUD ZERO 330ML 429" at bounding box center [456, 243] width 602 height 15
copy span "ROT NECK BUD ZERO 330ML 429"
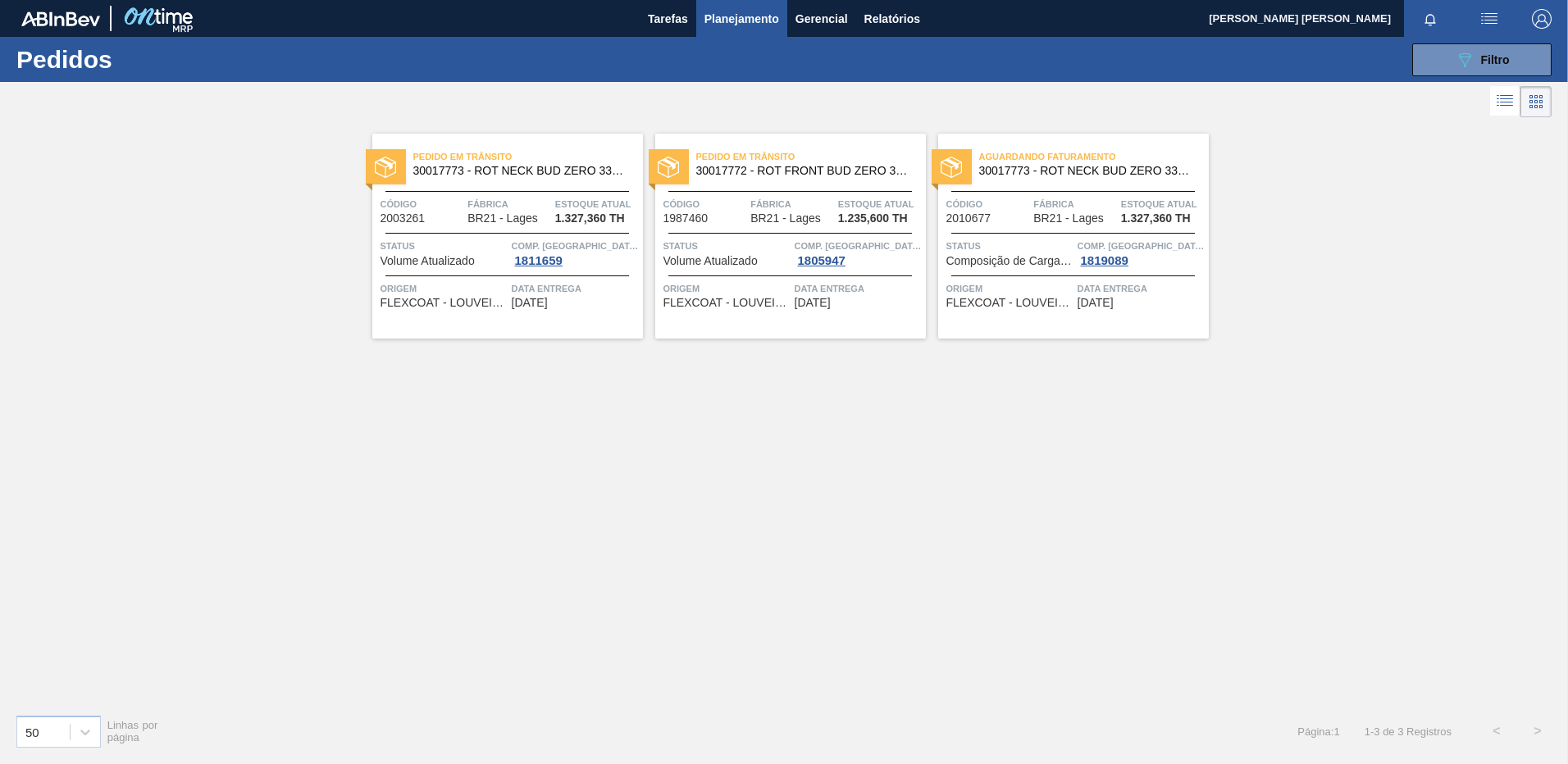
click at [858, 317] on div "Pedido [PERSON_NAME] 30017772 - ROT FRONT BUD ZERO 330ML 429 Código 1987460 Fáb…" at bounding box center [790, 236] width 271 height 205
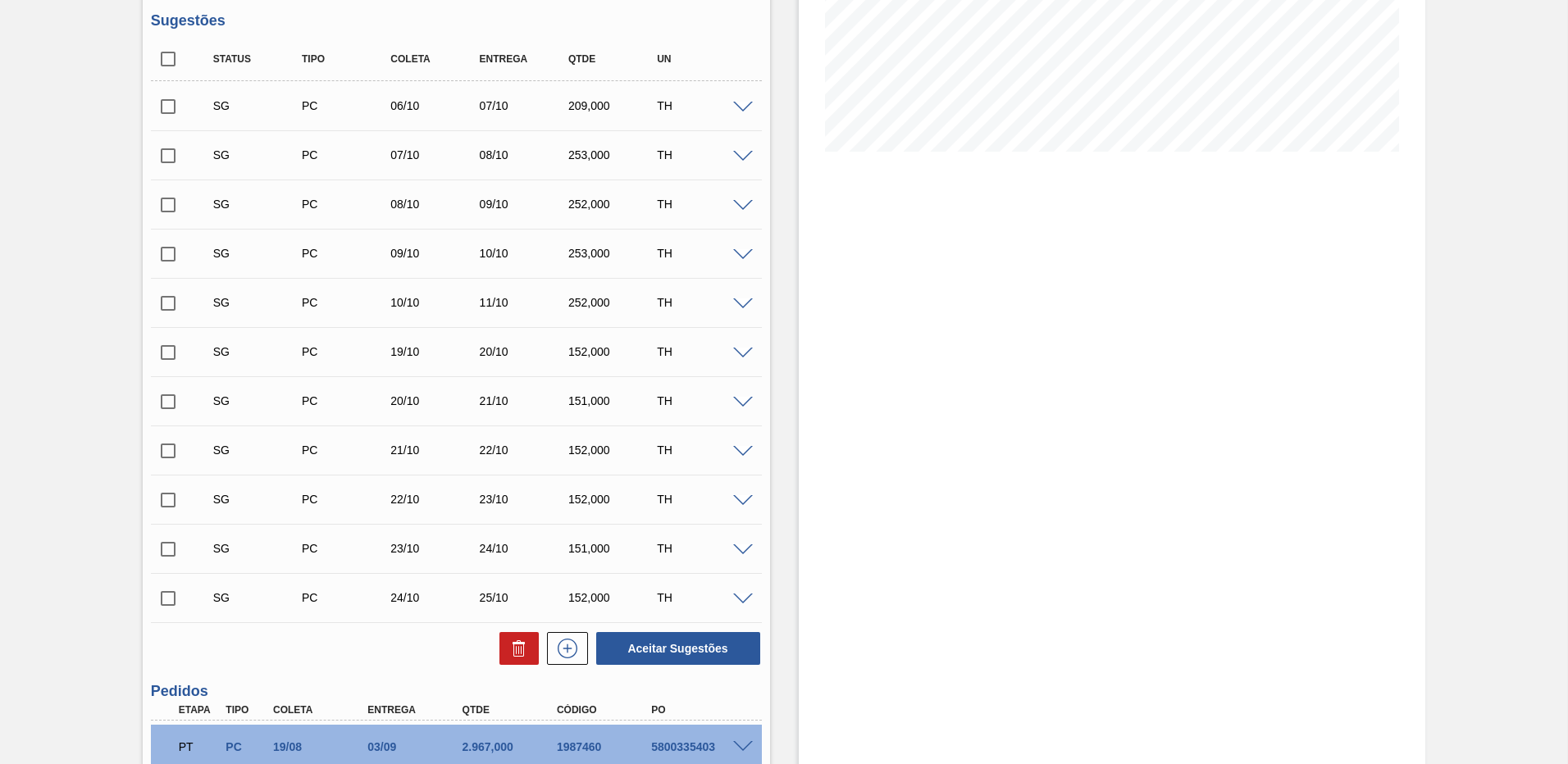
scroll to position [386, 0]
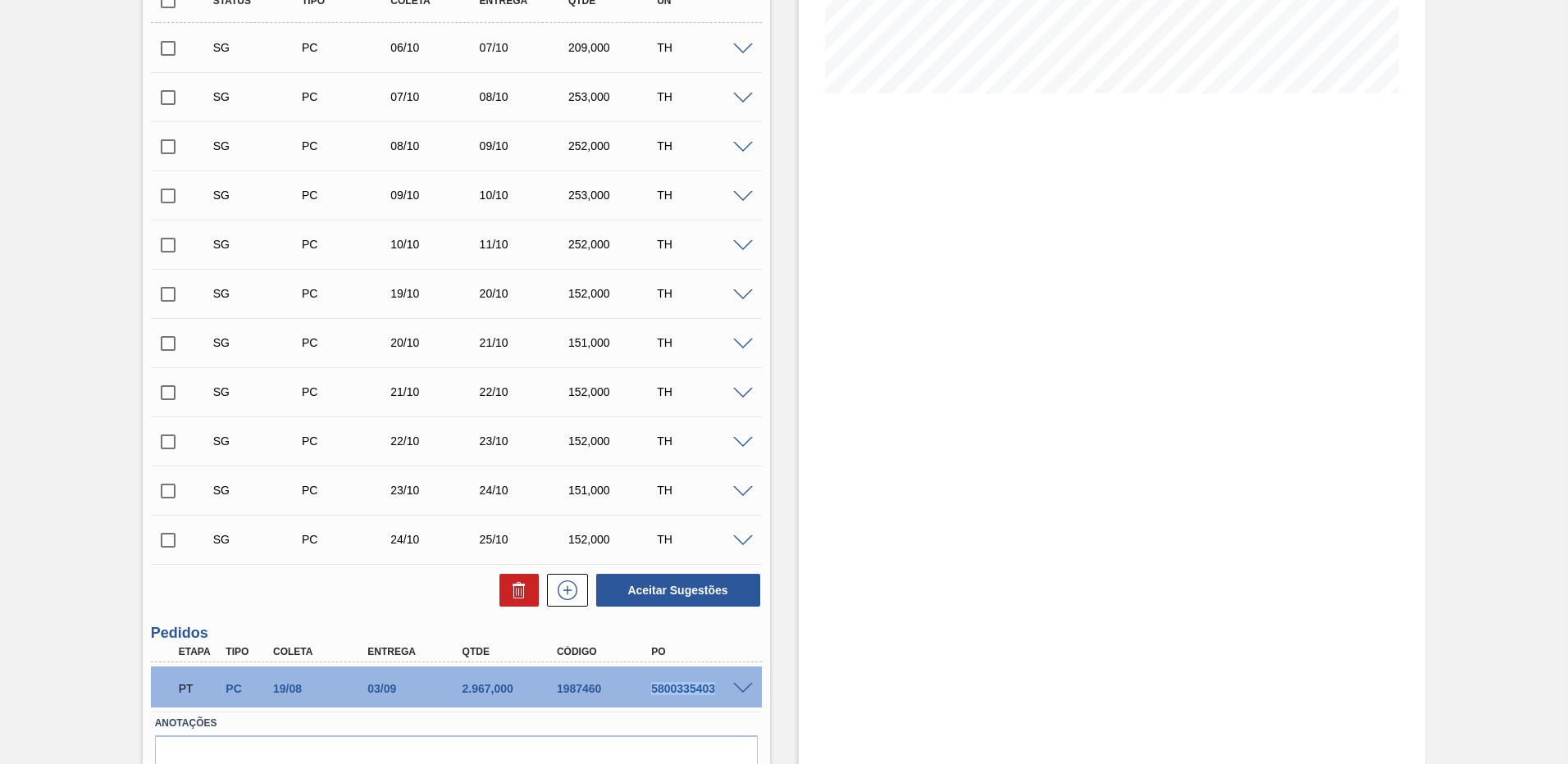
drag, startPoint x: 651, startPoint y: 691, endPoint x: 712, endPoint y: 697, distance: 61.3
click at [712, 697] on div "PT PC 19/08 03/09 2.967,000 1987460 5800335403" at bounding box center [452, 687] width 568 height 33
copy div "5800335403"
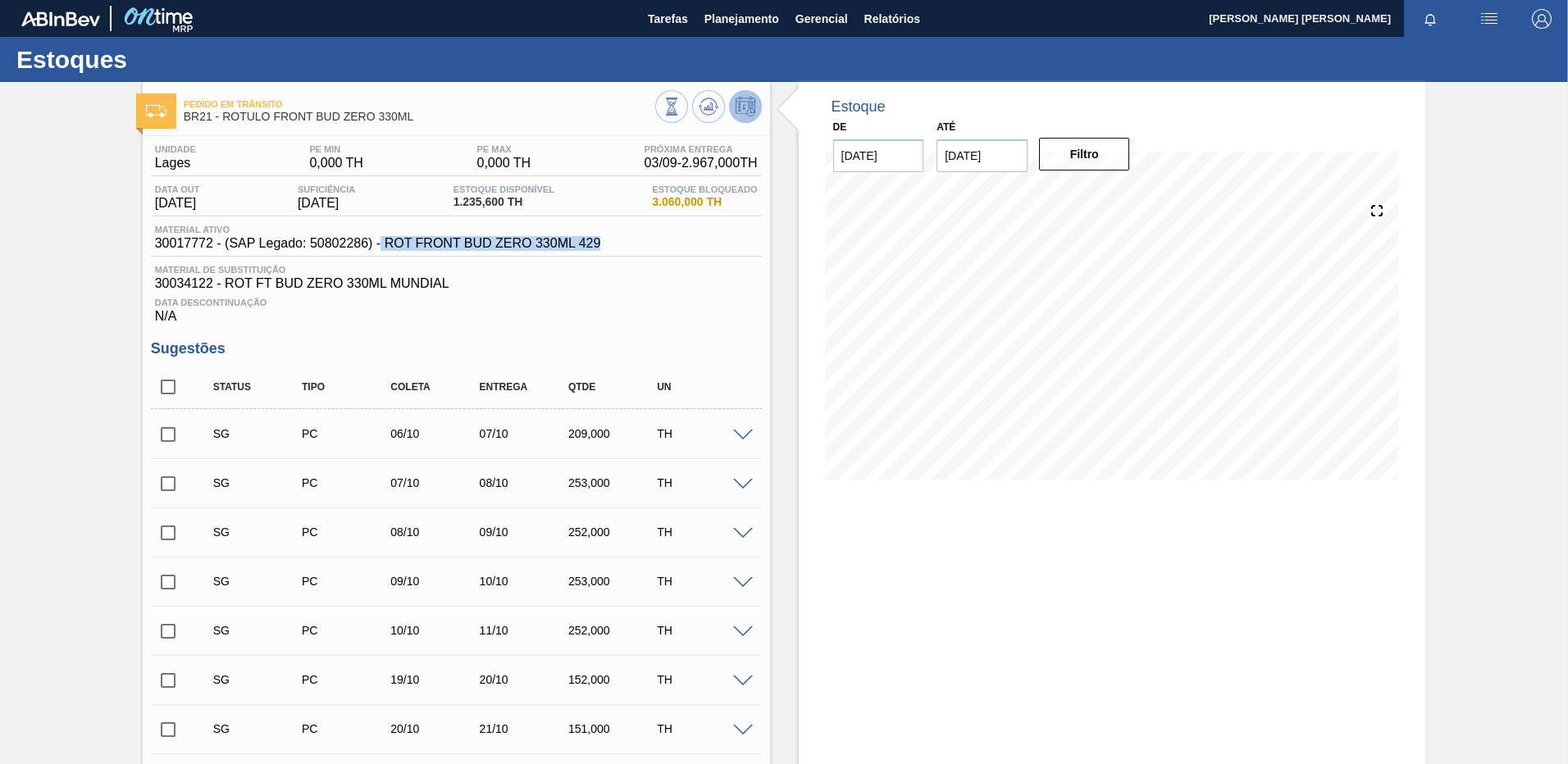
drag, startPoint x: 382, startPoint y: 245, endPoint x: 597, endPoint y: 249, distance: 215.0
click at [597, 249] on span "30017772 - (SAP Legado: 50802286) - ROT FRONT BUD ZERO 330ML 429" at bounding box center [378, 243] width 446 height 15
copy span "ROT FRONT BUD ZERO 330ML 429"
